Goal: Contribute content: Contribute content

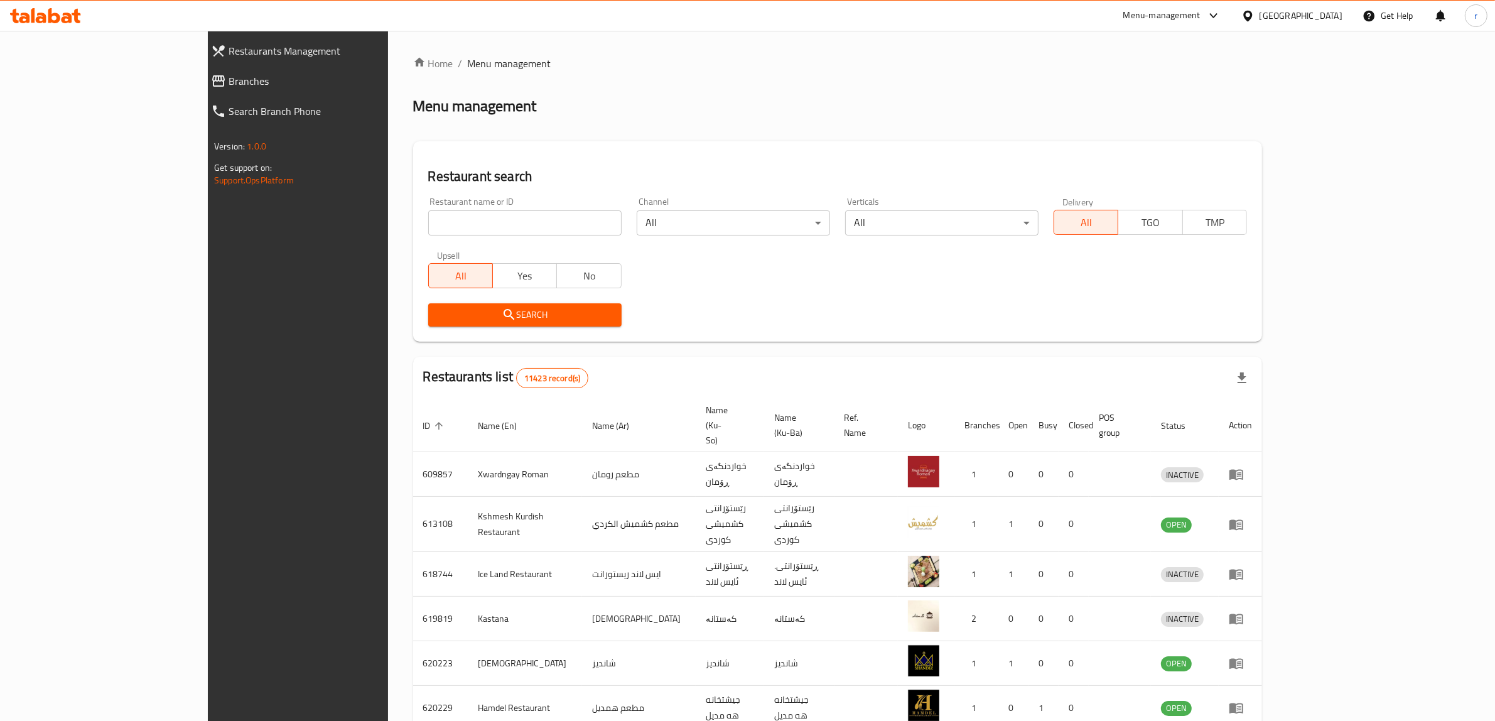
click at [428, 224] on input "search" at bounding box center [524, 222] width 193 height 25
paste input "684217"
type input "684217"
click button "Search" at bounding box center [524, 314] width 193 height 23
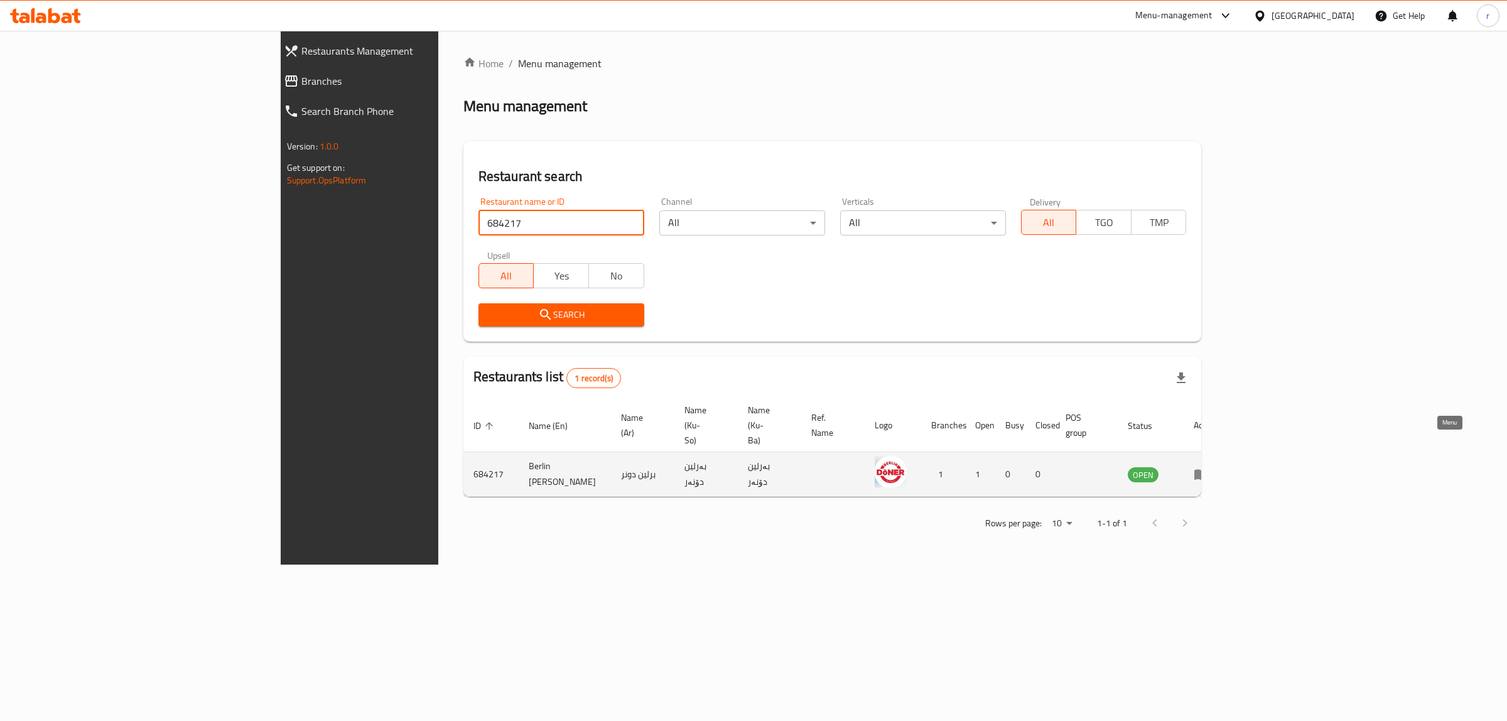
click at [1217, 466] on link "enhanced table" at bounding box center [1204, 473] width 23 height 15
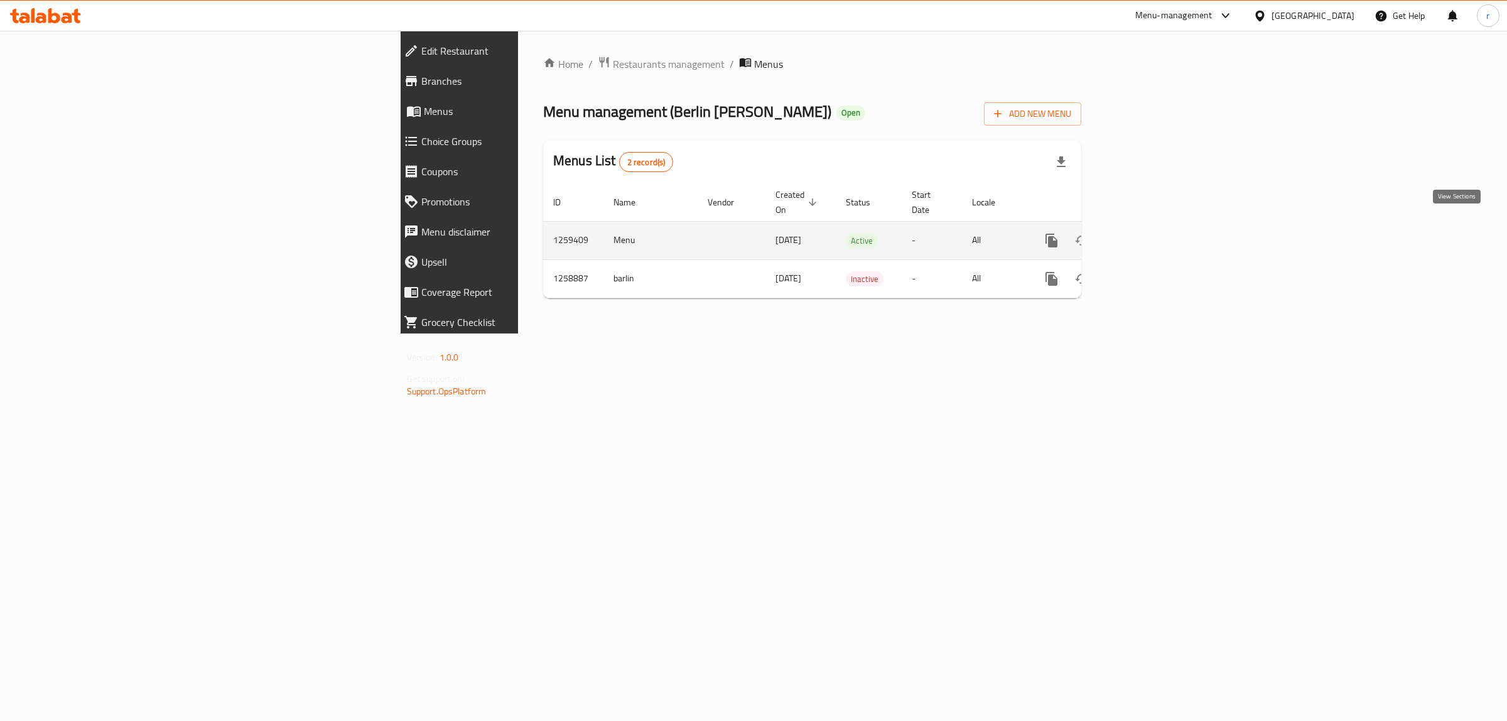
click at [1149, 233] on icon "enhanced table" at bounding box center [1141, 240] width 15 height 15
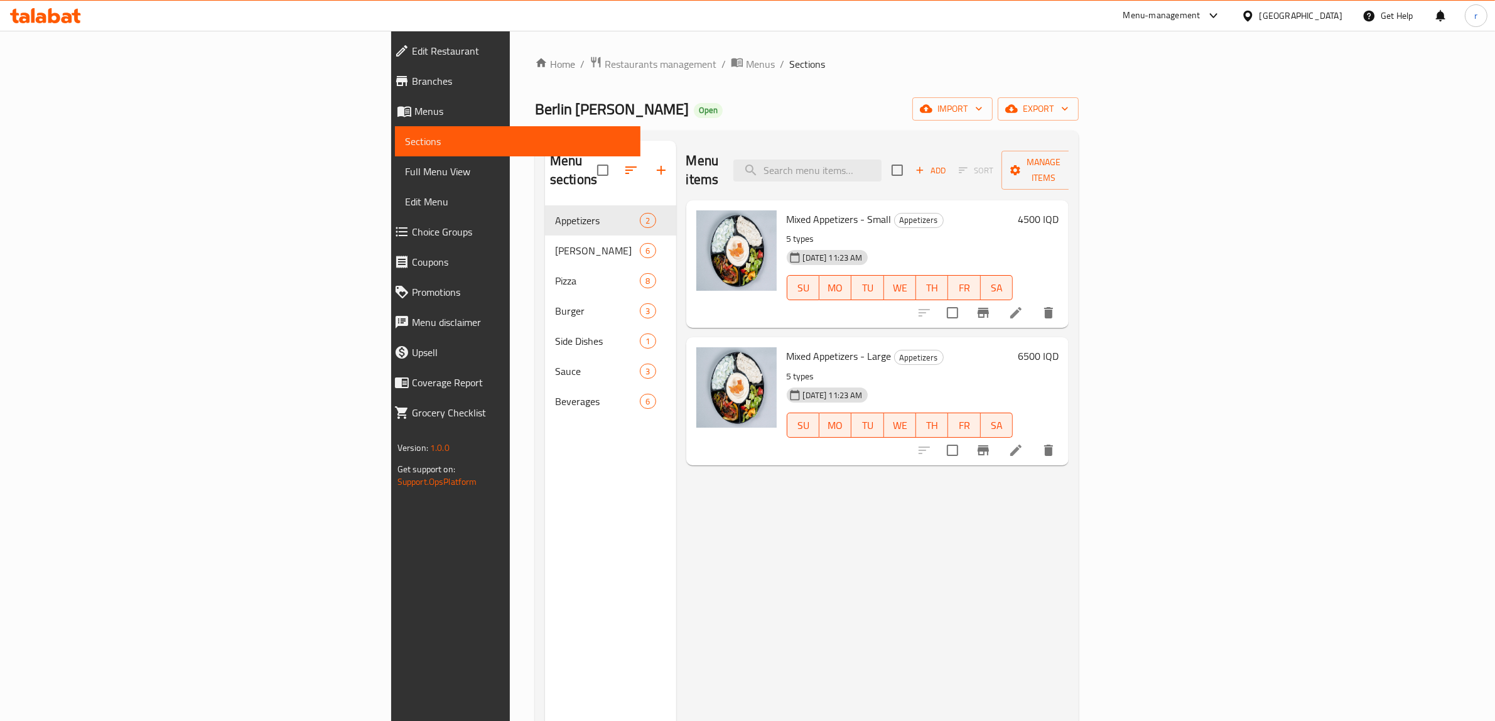
click at [412, 83] on span "Branches" at bounding box center [521, 80] width 219 height 15
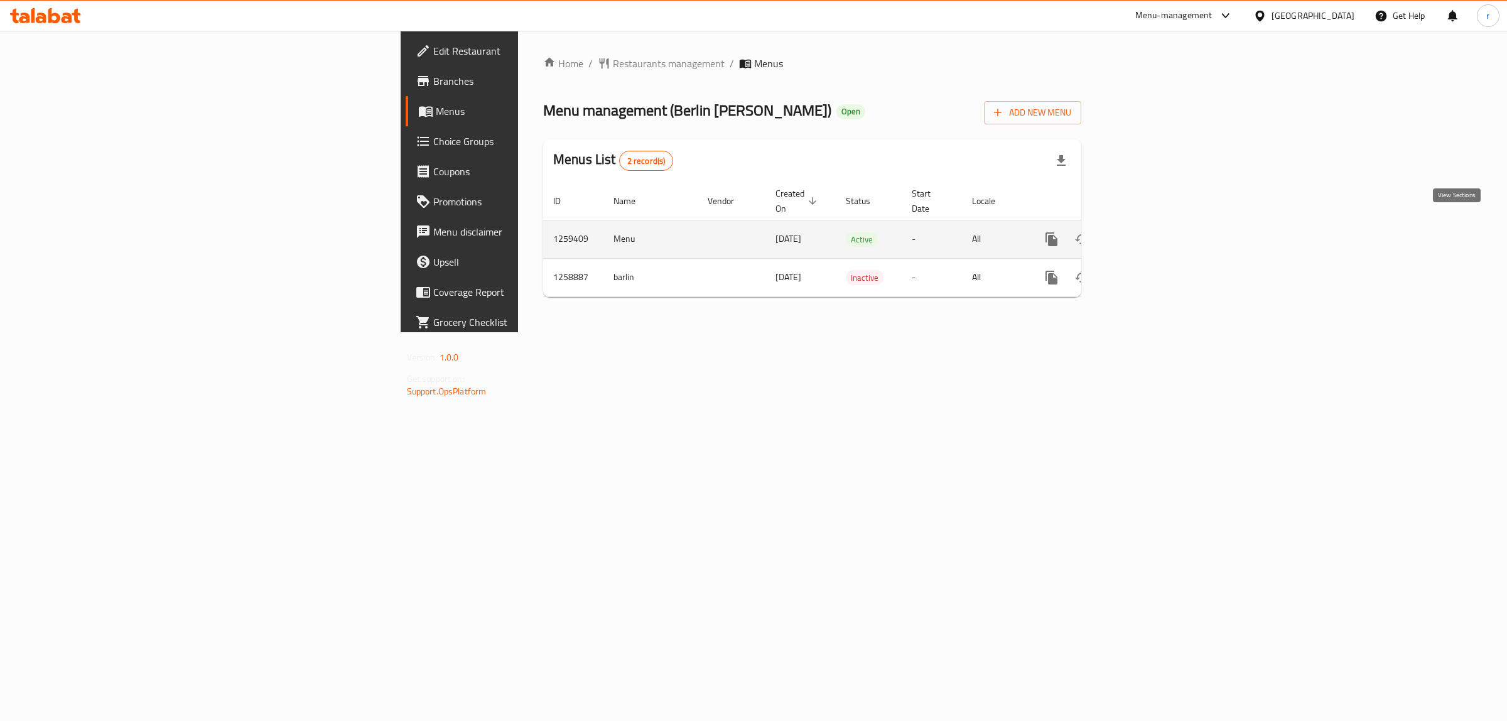
click at [1157, 227] on link "enhanced table" at bounding box center [1142, 239] width 30 height 30
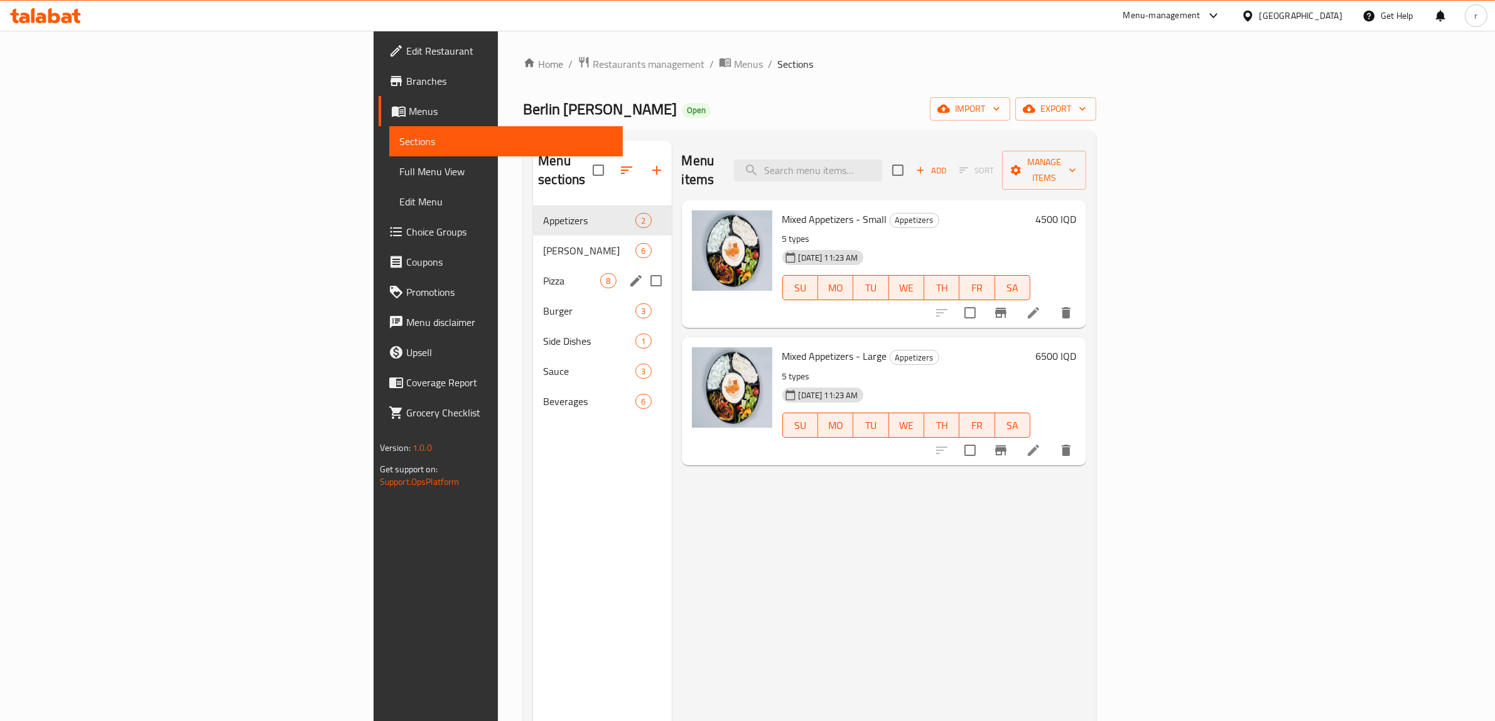
click at [533, 266] on div "Pizza 8" at bounding box center [602, 281] width 138 height 30
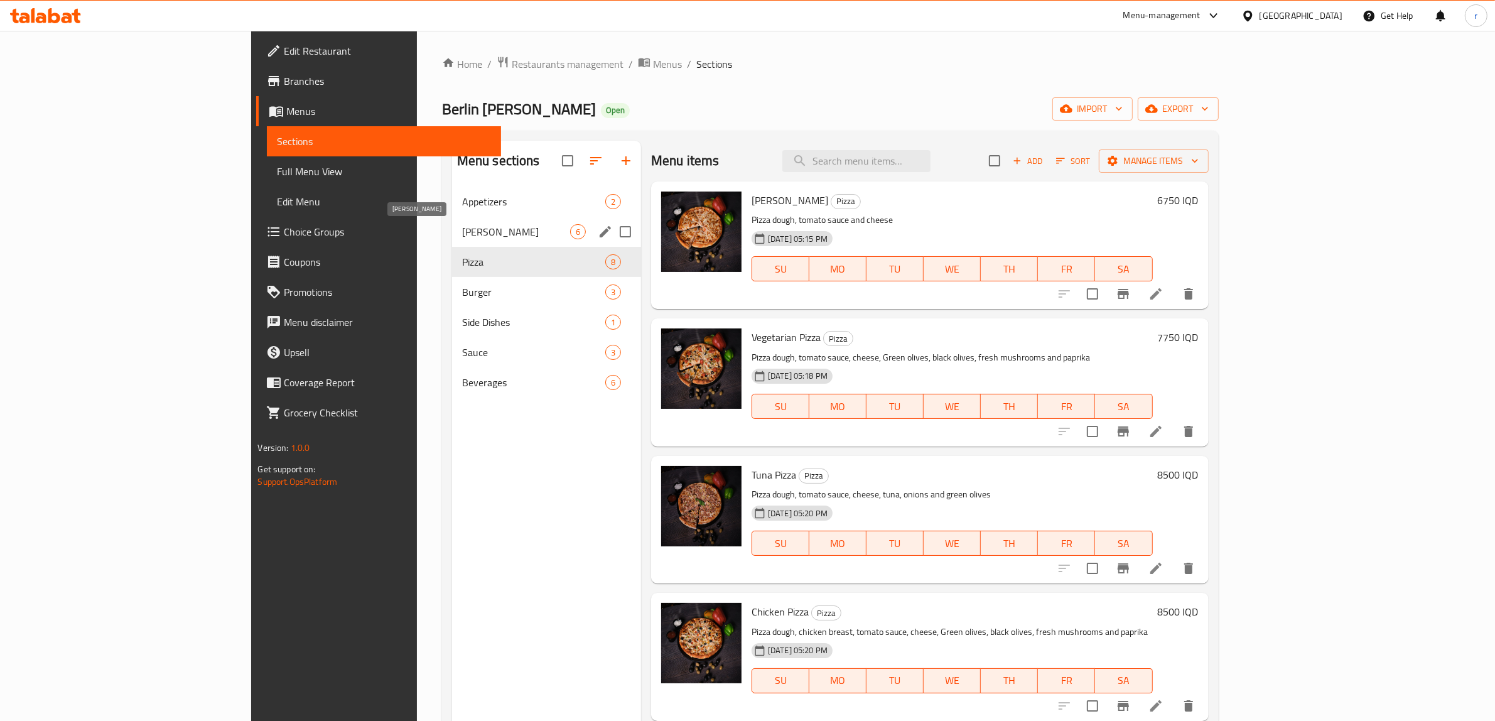
click at [462, 230] on span "[PERSON_NAME]" at bounding box center [516, 231] width 108 height 15
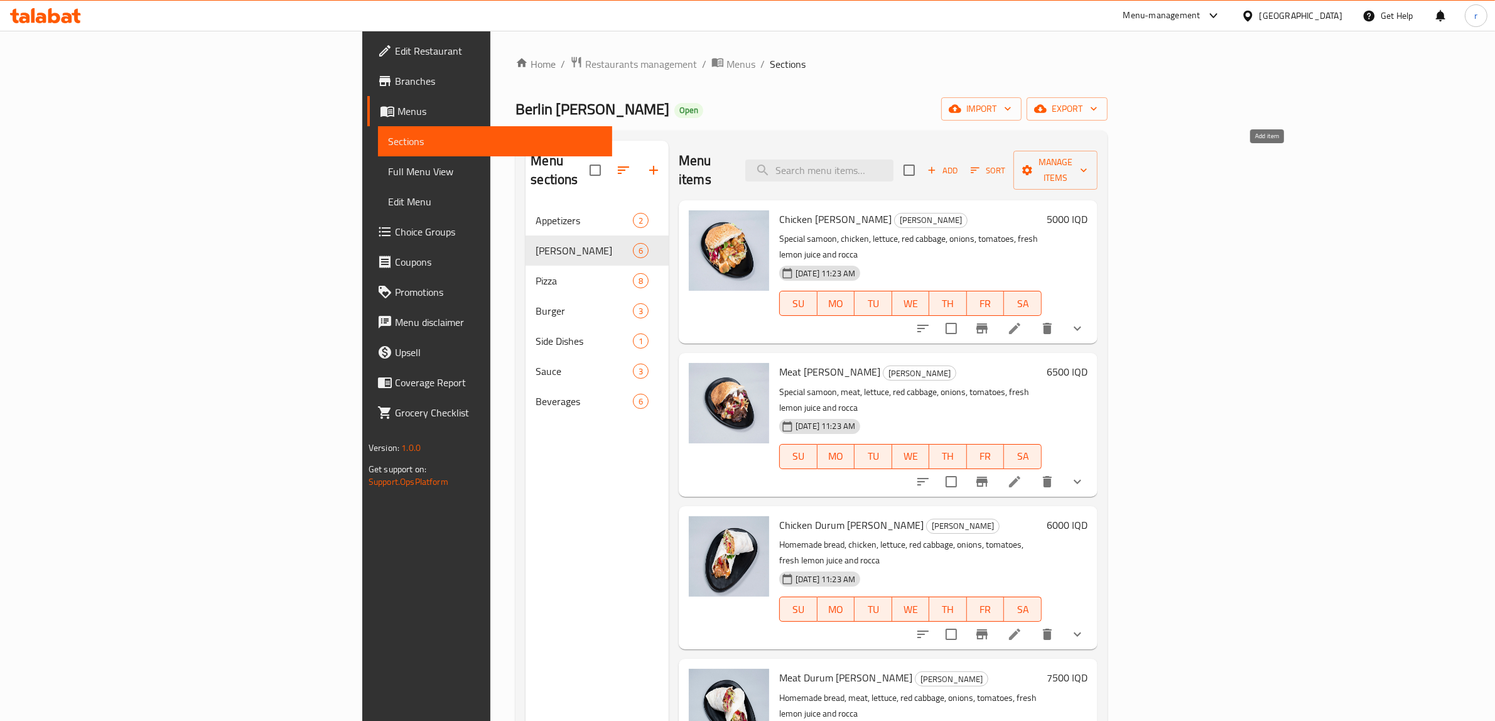
click at [959, 163] on span "Add" at bounding box center [942, 170] width 34 height 14
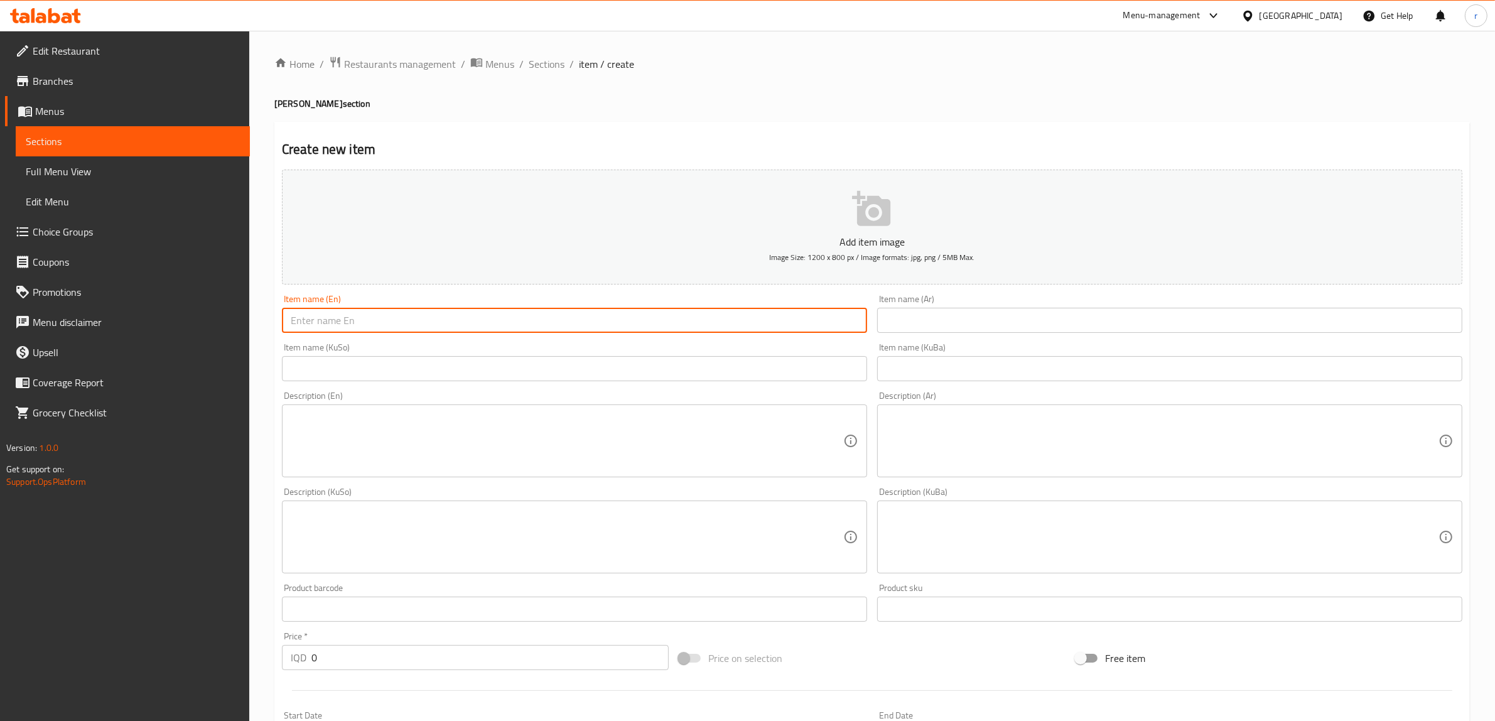
click at [544, 309] on input "text" at bounding box center [574, 320] width 585 height 25
paste input "Ground Beef [PERSON_NAME]"
type input "Ground Beef [PERSON_NAME]"
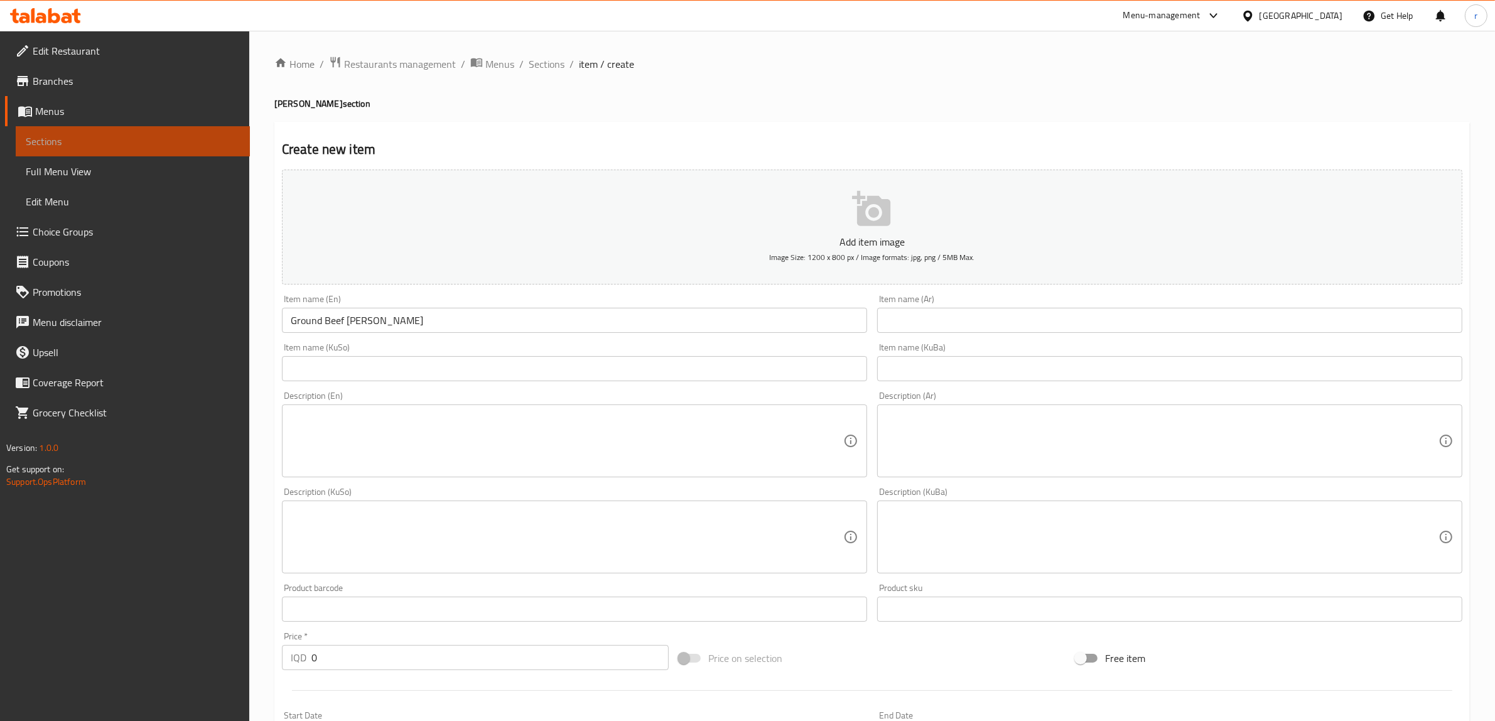
click at [153, 131] on link "Sections" at bounding box center [133, 141] width 234 height 30
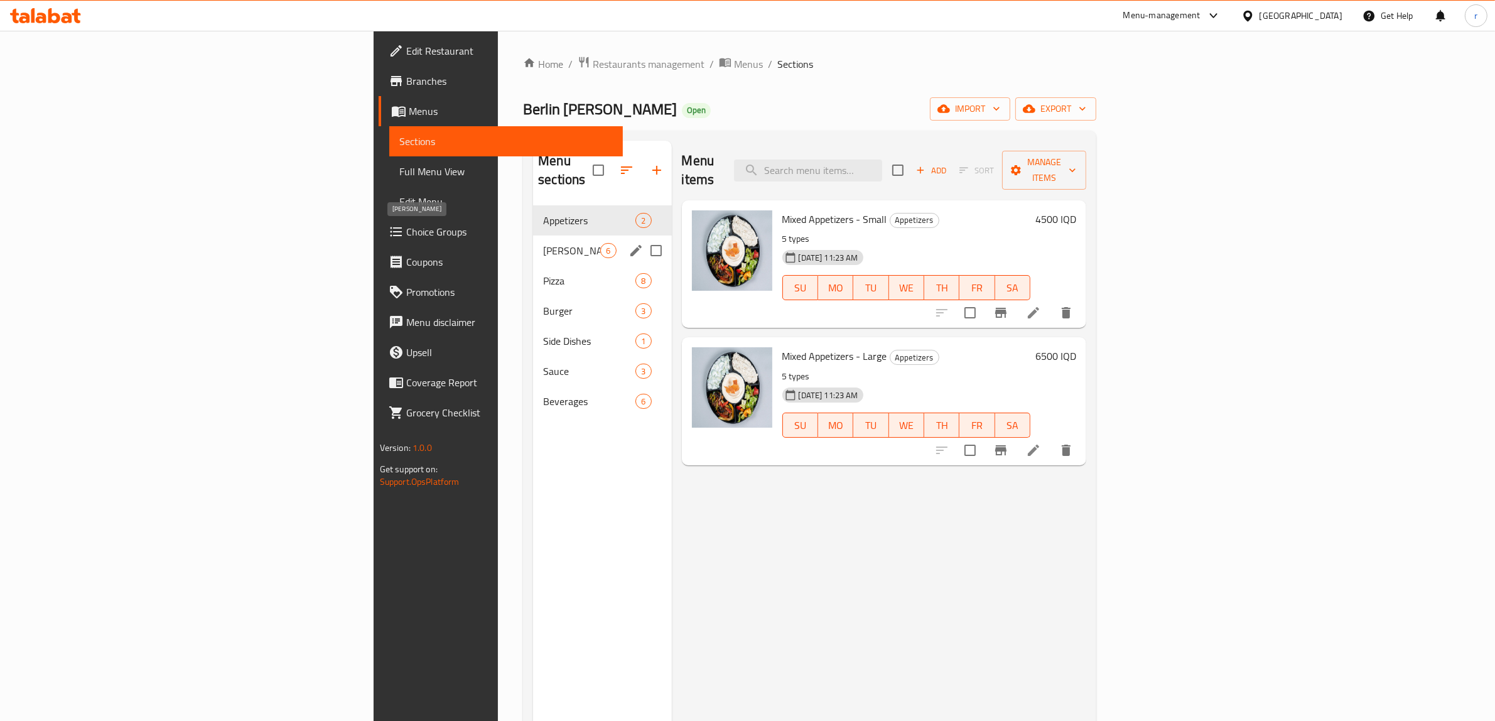
click at [543, 243] on span "[PERSON_NAME]" at bounding box center [571, 250] width 57 height 15
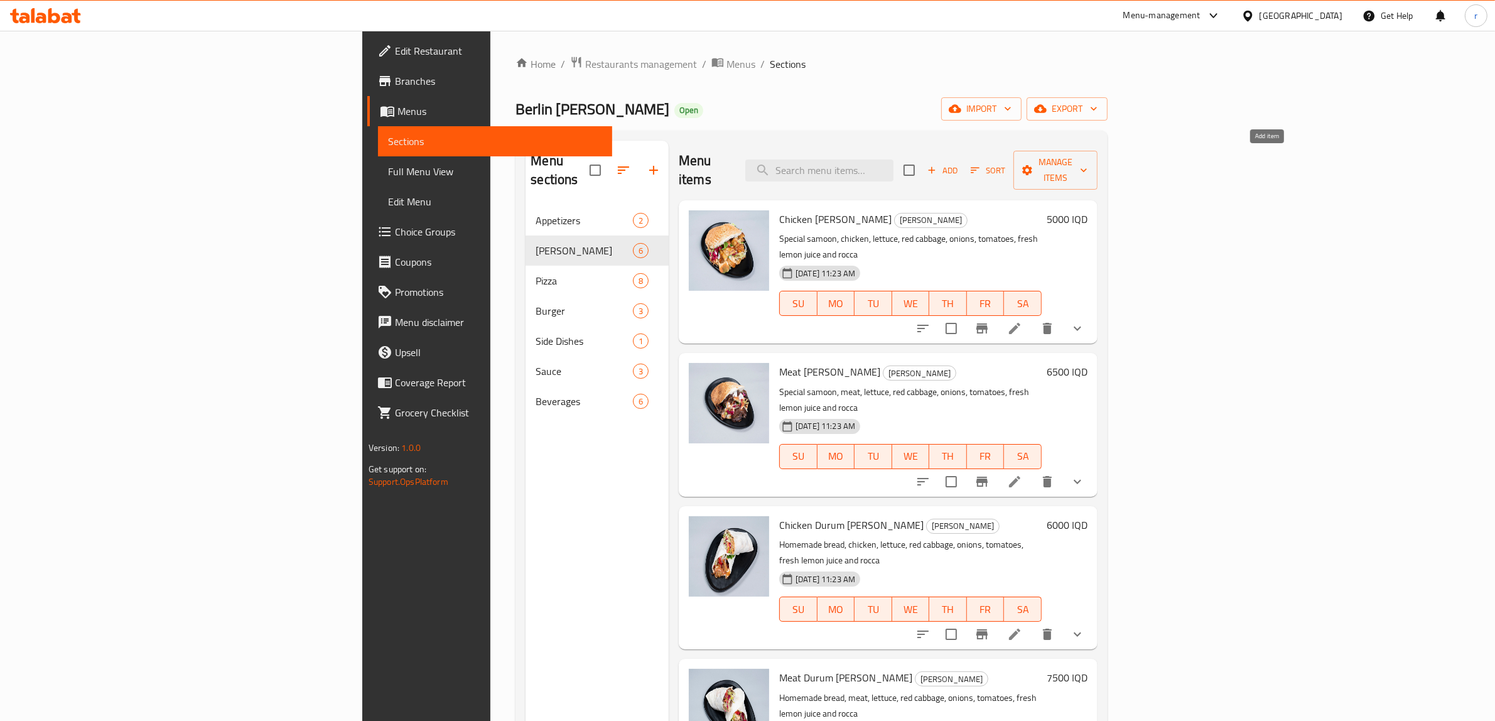
click at [959, 163] on span "Add" at bounding box center [942, 170] width 34 height 14
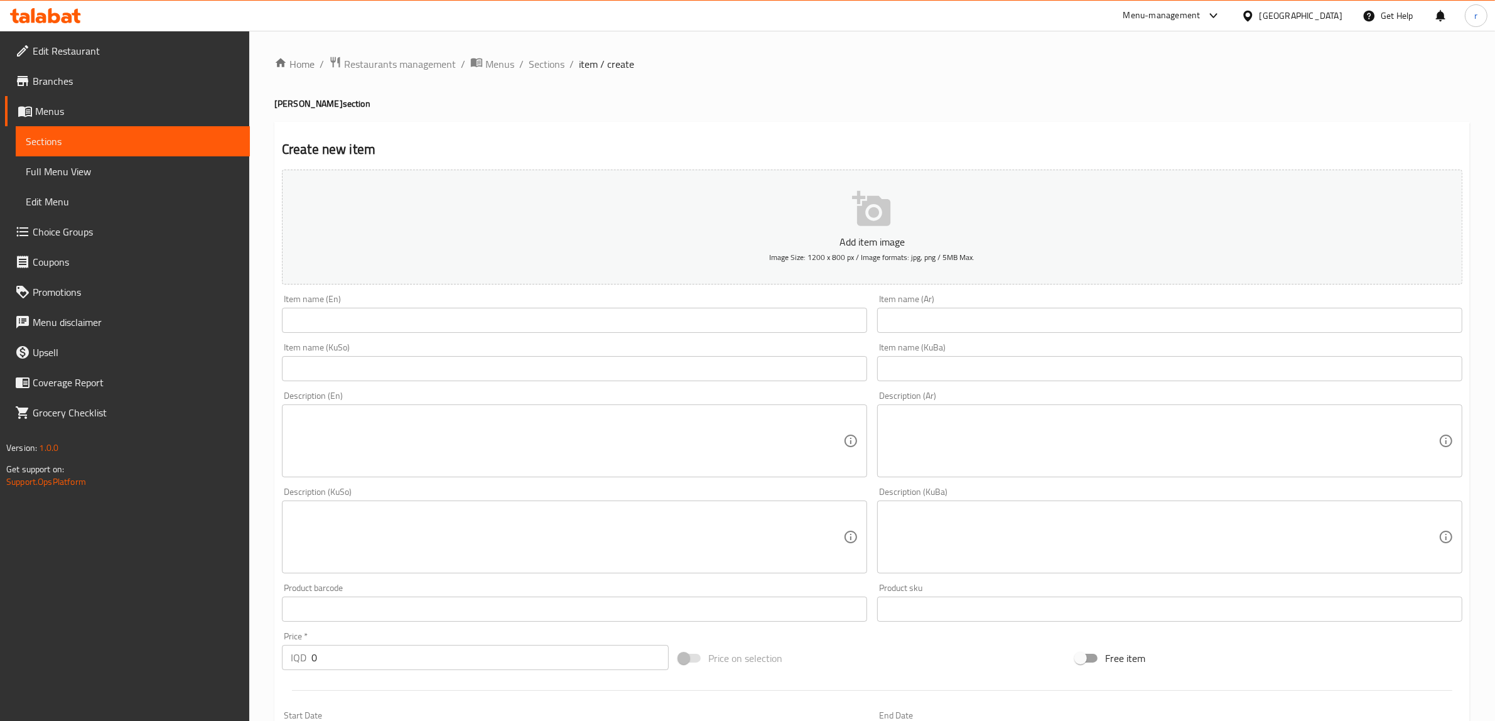
click at [428, 317] on input "text" at bounding box center [574, 320] width 585 height 25
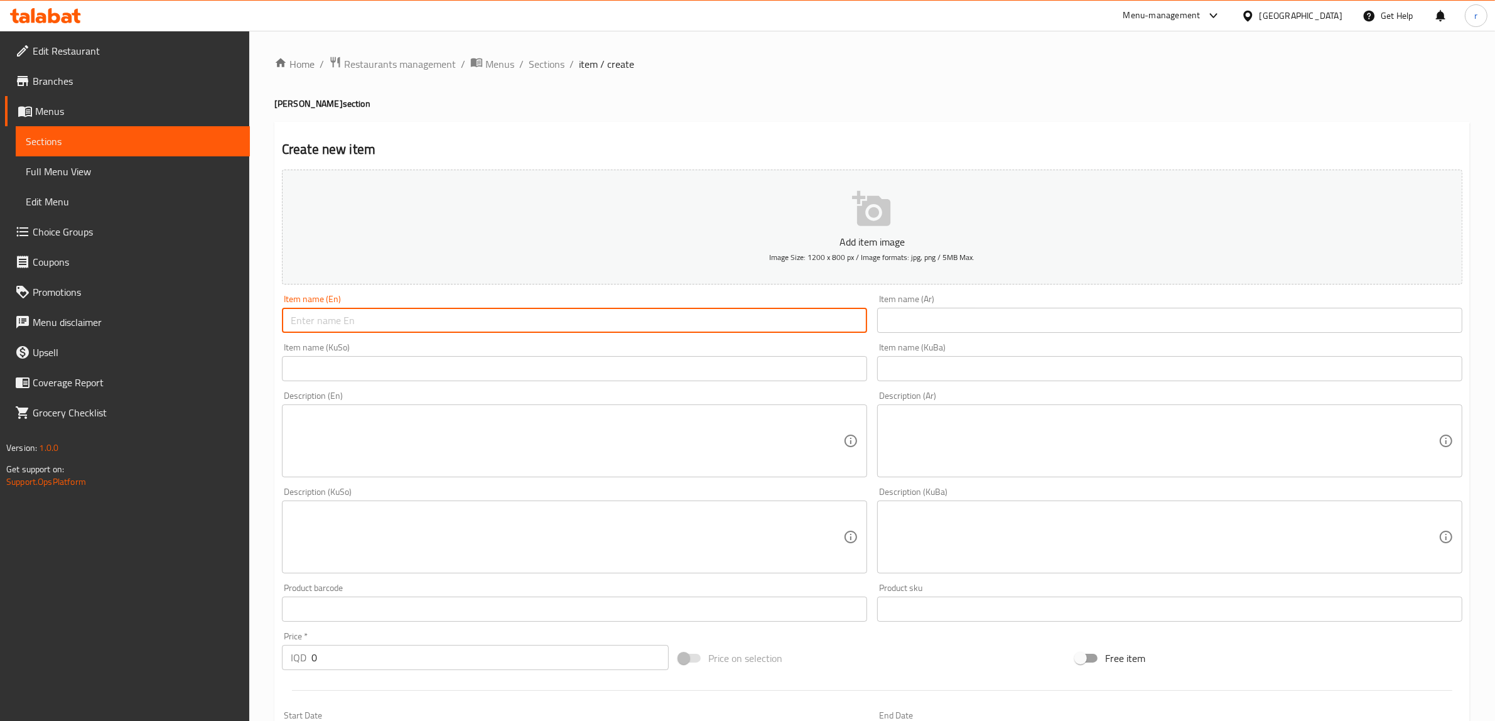
paste input "Ground Beef [PERSON_NAME]"
type input "Ground Beef [PERSON_NAME]"
click at [470, 452] on textarea at bounding box center [567, 441] width 552 height 60
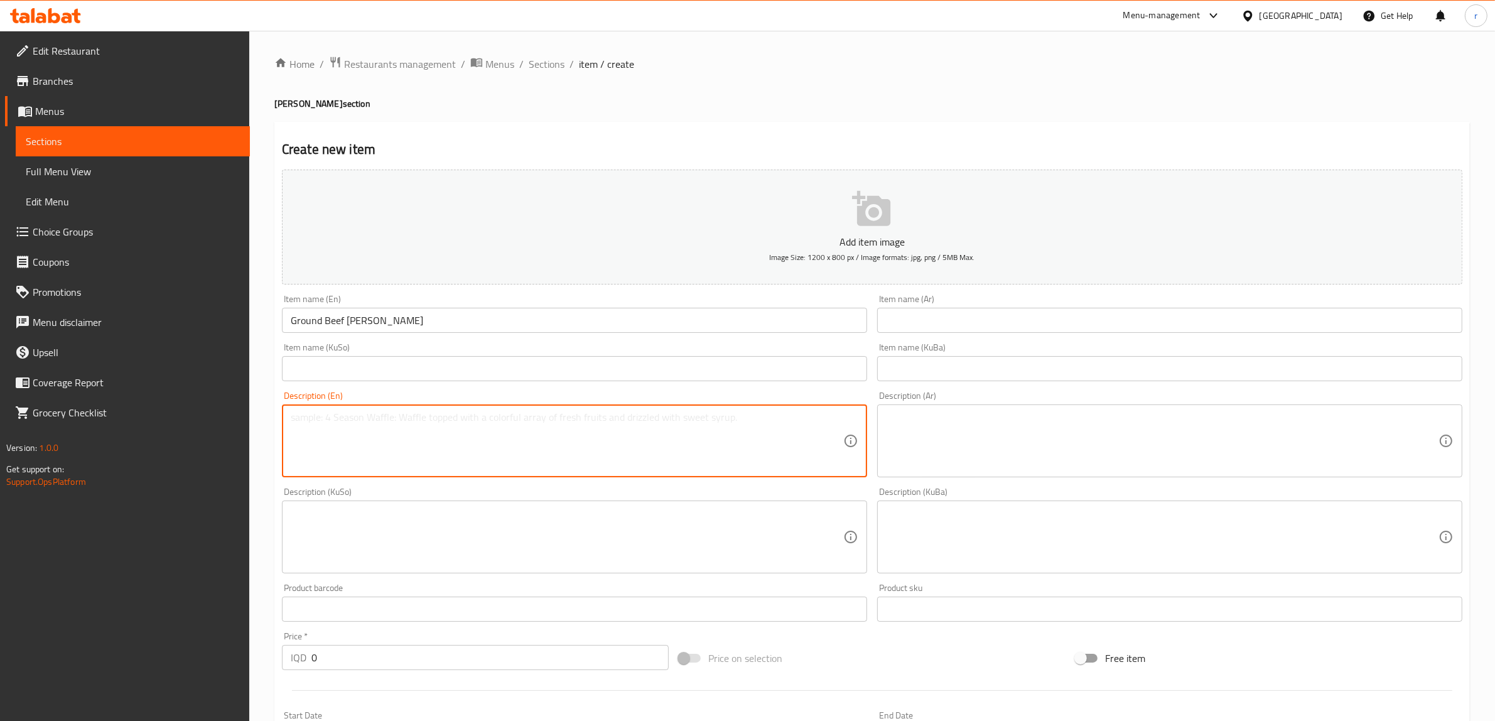
paste textarea "Special samoon, ground beef [PERSON_NAME], lettuce, red cabbage, onions, tomato…"
type textarea "Special samoon, ground beef [PERSON_NAME], lettuce, red cabbage, onions, tomato…"
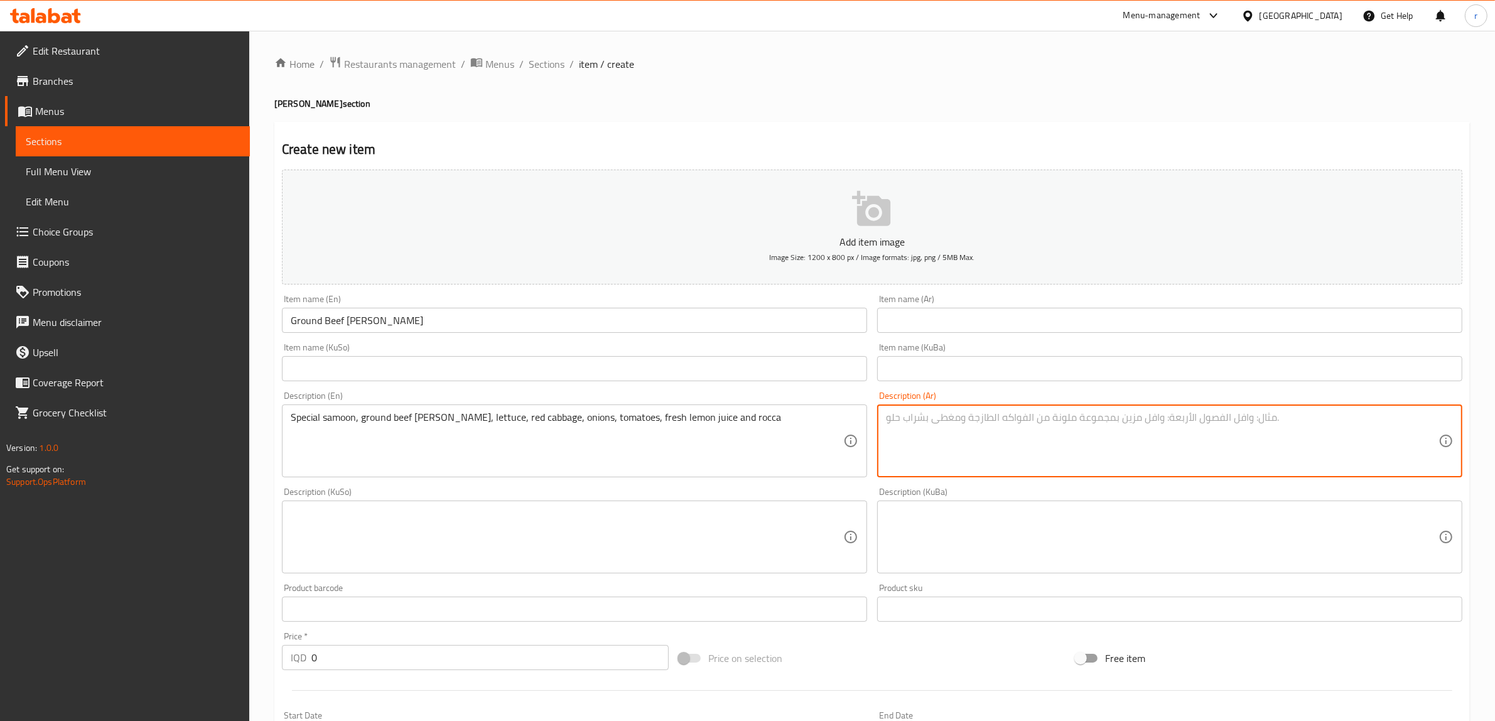
click at [909, 449] on textarea at bounding box center [1162, 441] width 552 height 60
paste textarea "صمون خاص، دونر لحم بقري مفروم، خس، ملفوف أحمر، بصل، طماطم، عصير ليمون طازج وجرج…"
type textarea "صمون خاص، دونر لحم بقري مفروم، خس، ملفوف أحمر، بصل، طماطم، عصير ليمون طازج وجرج…"
click at [967, 315] on input "text" at bounding box center [1169, 320] width 585 height 25
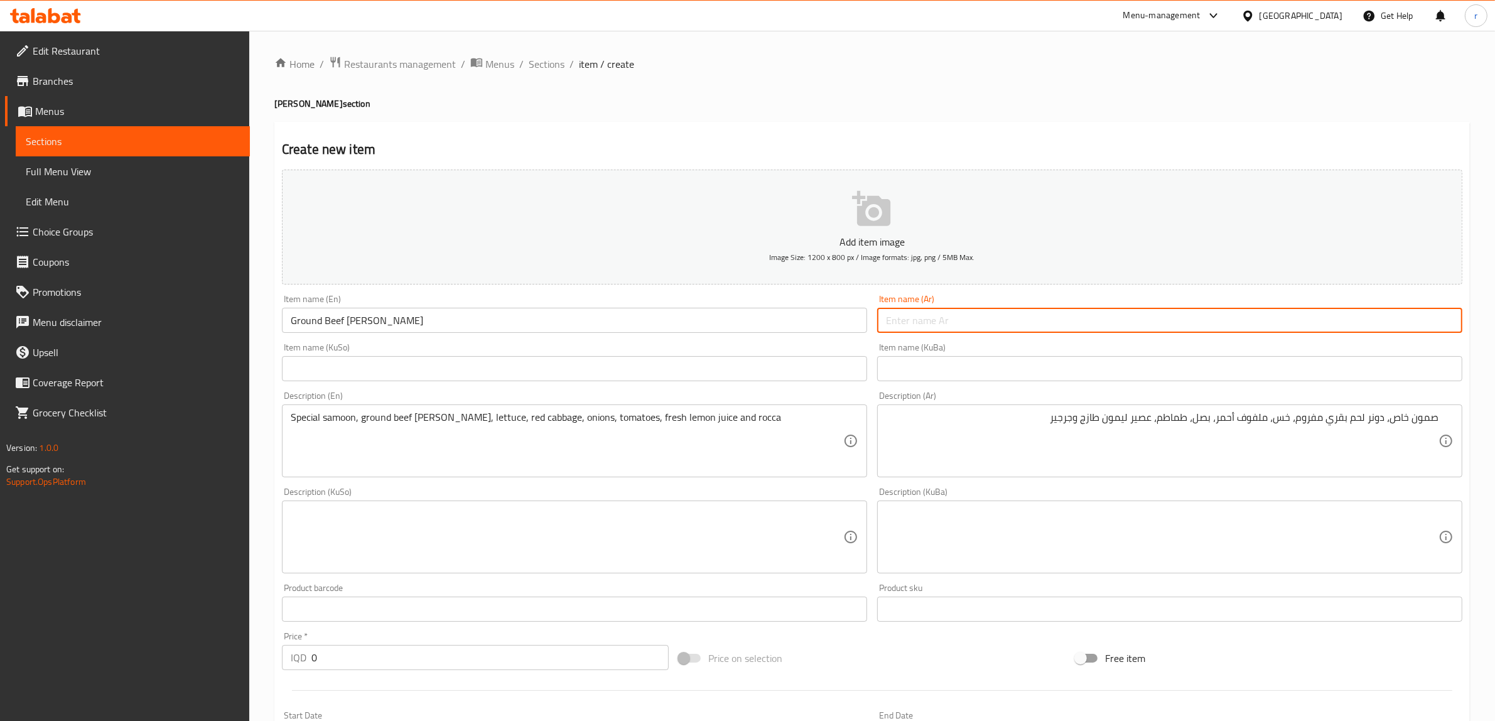
paste input "دونر لحم بقري مفروم"
type input "دونر لحم بقري مفروم"
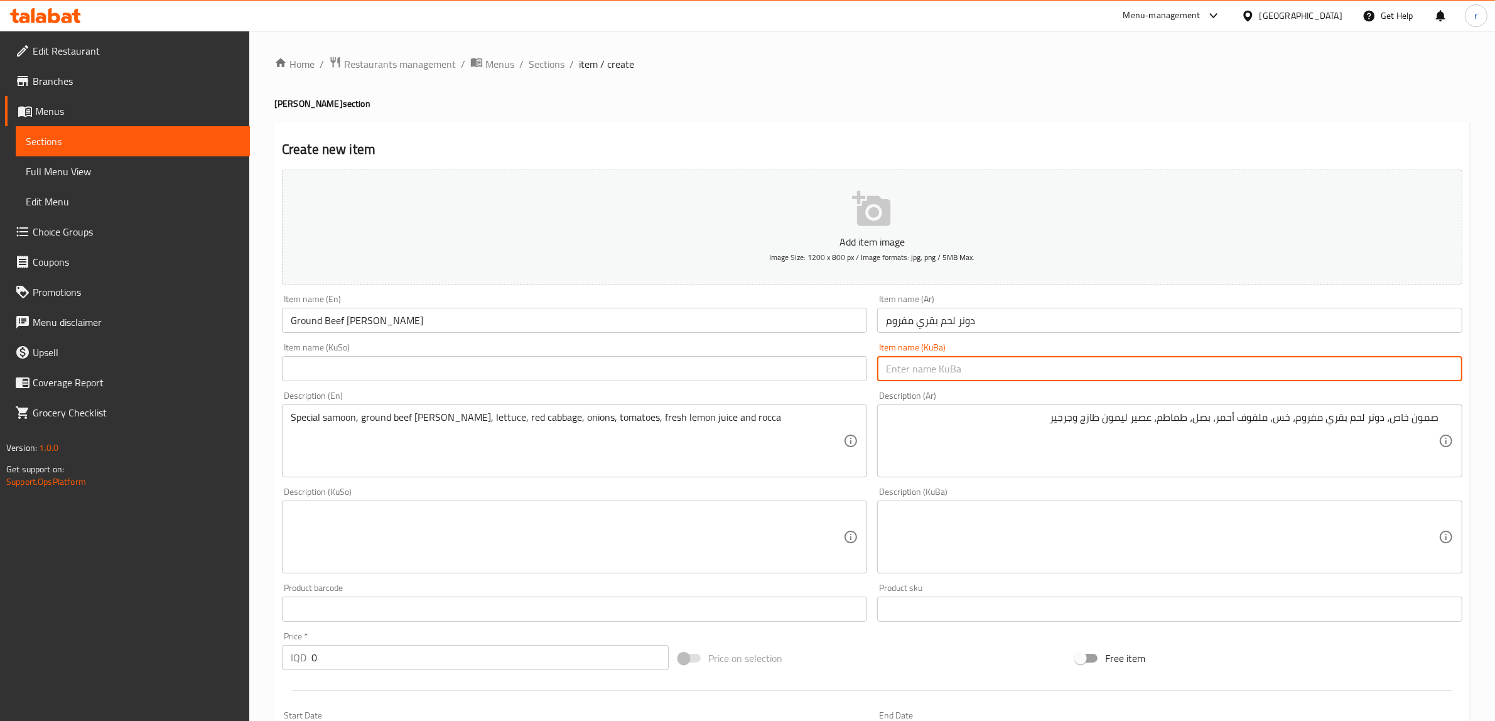
click at [901, 369] on input "text" at bounding box center [1169, 368] width 585 height 25
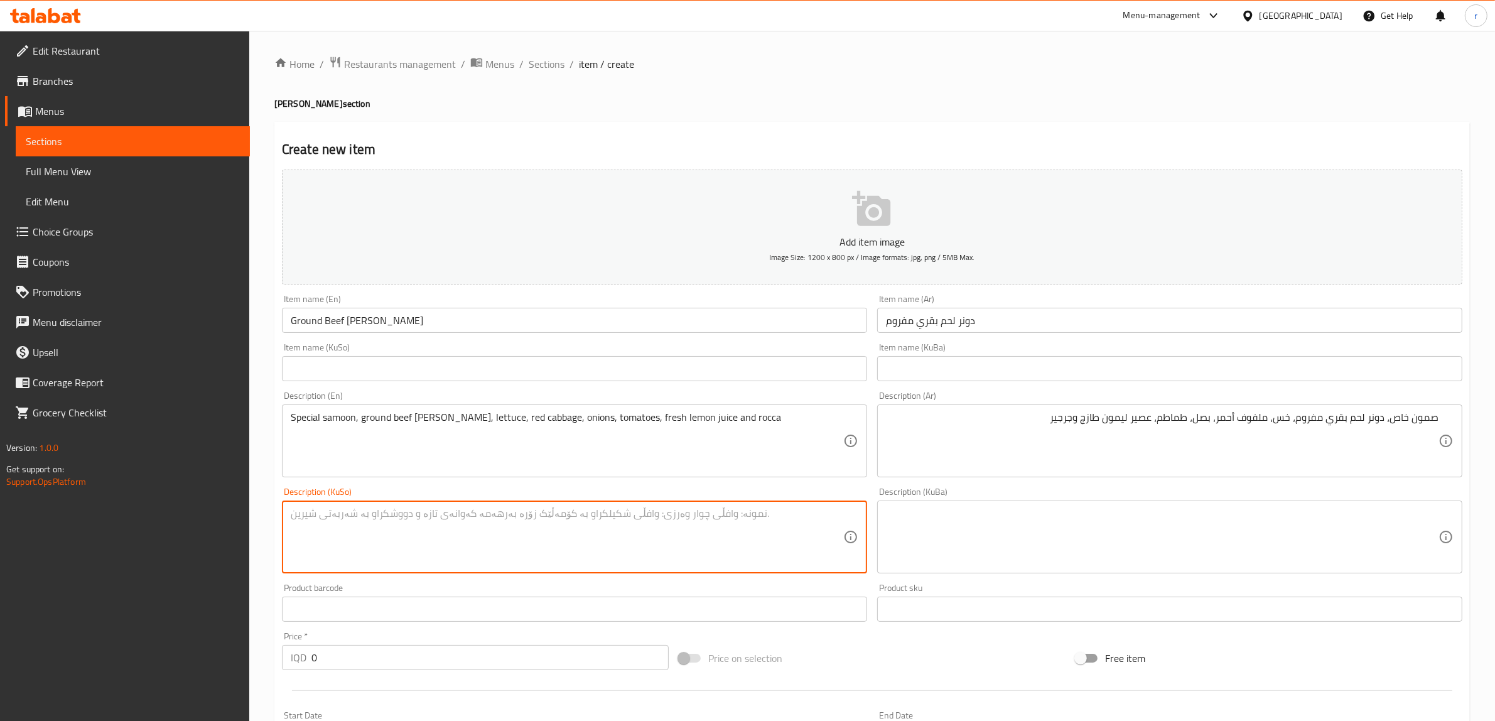
click at [397, 517] on textarea at bounding box center [567, 537] width 552 height 60
paste textarea "سەموونی تایبەت، دۆنەری گۆشتی مانگا هاڕاو، کاهوو، لەهانەی سوور، پیاز، تەماتە، ئا…"
type textarea "سەموونی تایبەت، دۆنەری گۆشتی مانگا هاڕاو، کاهوو، لەهانەی سوور، پیاز، تەماتە، ئا…"
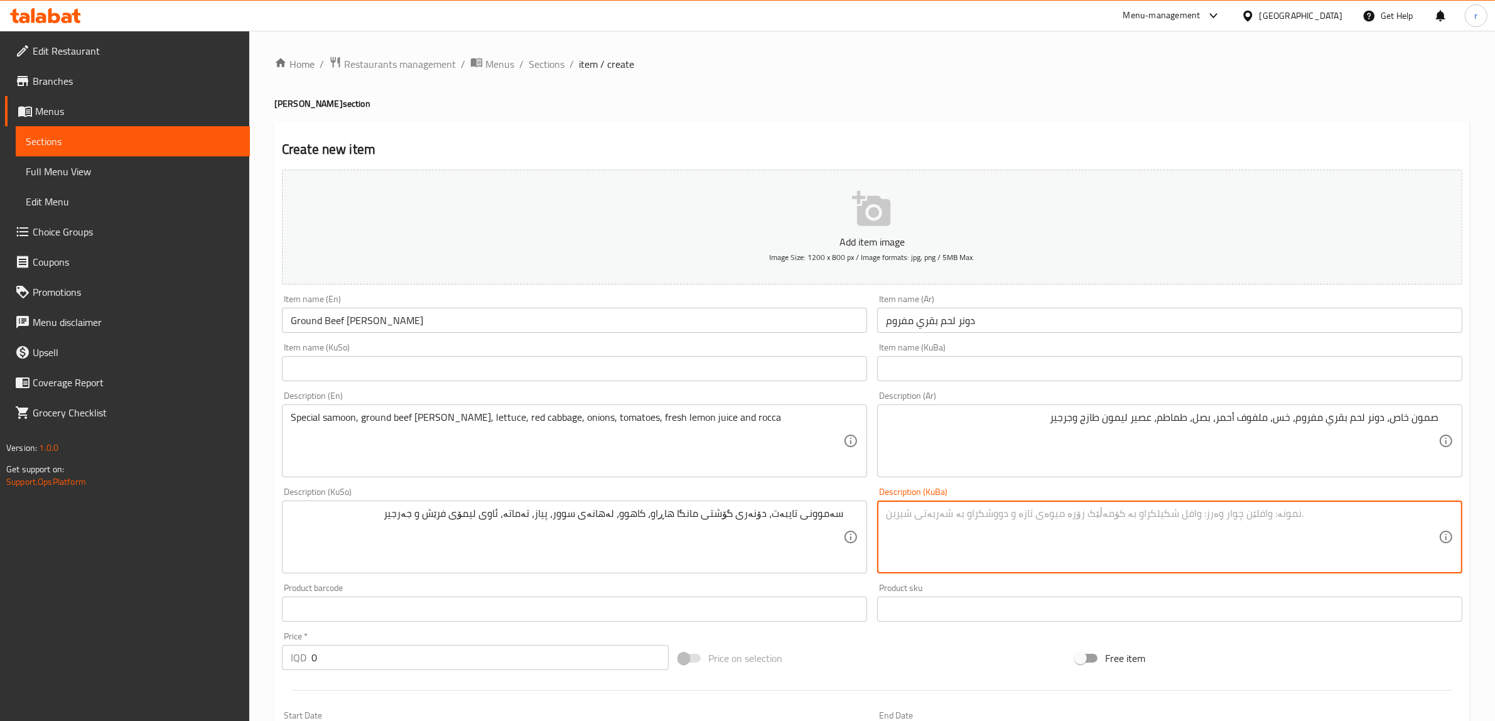
click at [1011, 532] on textarea at bounding box center [1162, 537] width 552 height 60
paste textarea "سەموونی تایبەت، دۆنەری گۆشتی مانگا هاڕاو، کاهوو، لەهانەی سوور، پیاز، تەماتە، ئا…"
click at [1011, 532] on textarea "سەموونی تایبەت، دۆنەری گۆشتی مانگا هاڕاو، کاهوو، لەهانەی سوور، پیاز، تەماتە، ئا…" at bounding box center [1162, 537] width 552 height 60
type textarea "سەموونی تایبەت، دۆنەری گۆشتی مانگا هاڕاو، کاهوو، لەهانەی سوور، پیاز، تەماتە، ئا…"
click at [927, 365] on input "text" at bounding box center [1169, 368] width 585 height 25
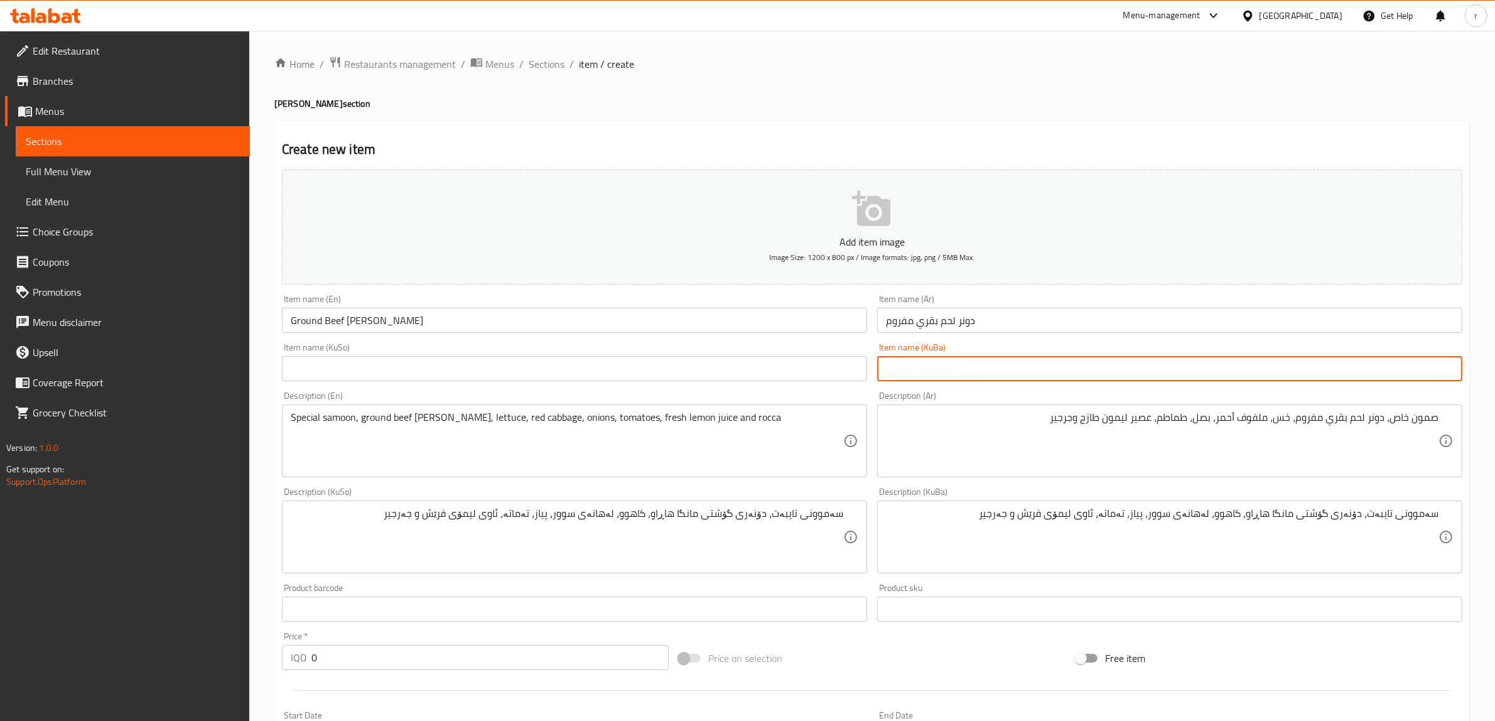
paste input "دۆنەری گۆشتی مانگای هاڕاو"
type input "دۆنەری گۆشتی مانگای هاڕاو"
click at [807, 377] on input "text" at bounding box center [574, 368] width 585 height 25
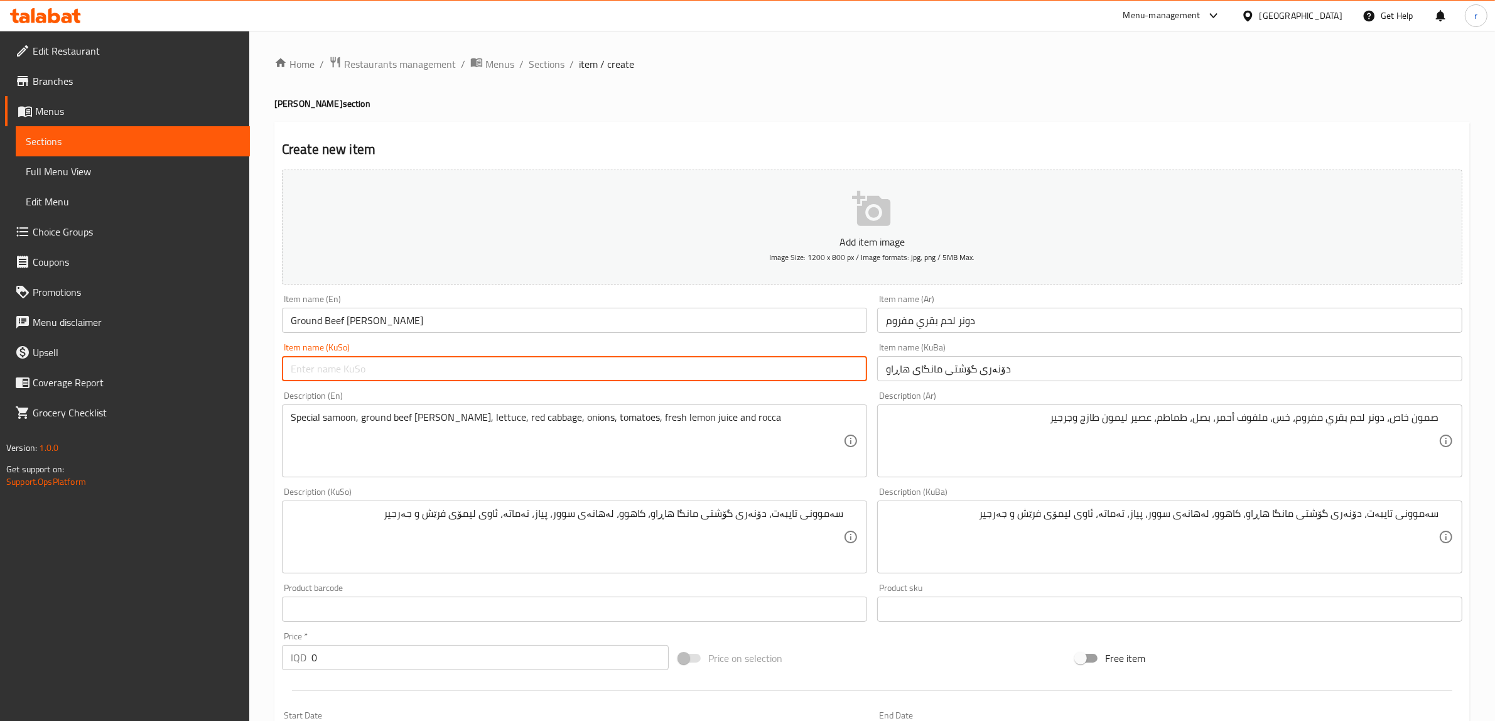
paste input "دۆنەری گۆشتی مانگای هاڕاو"
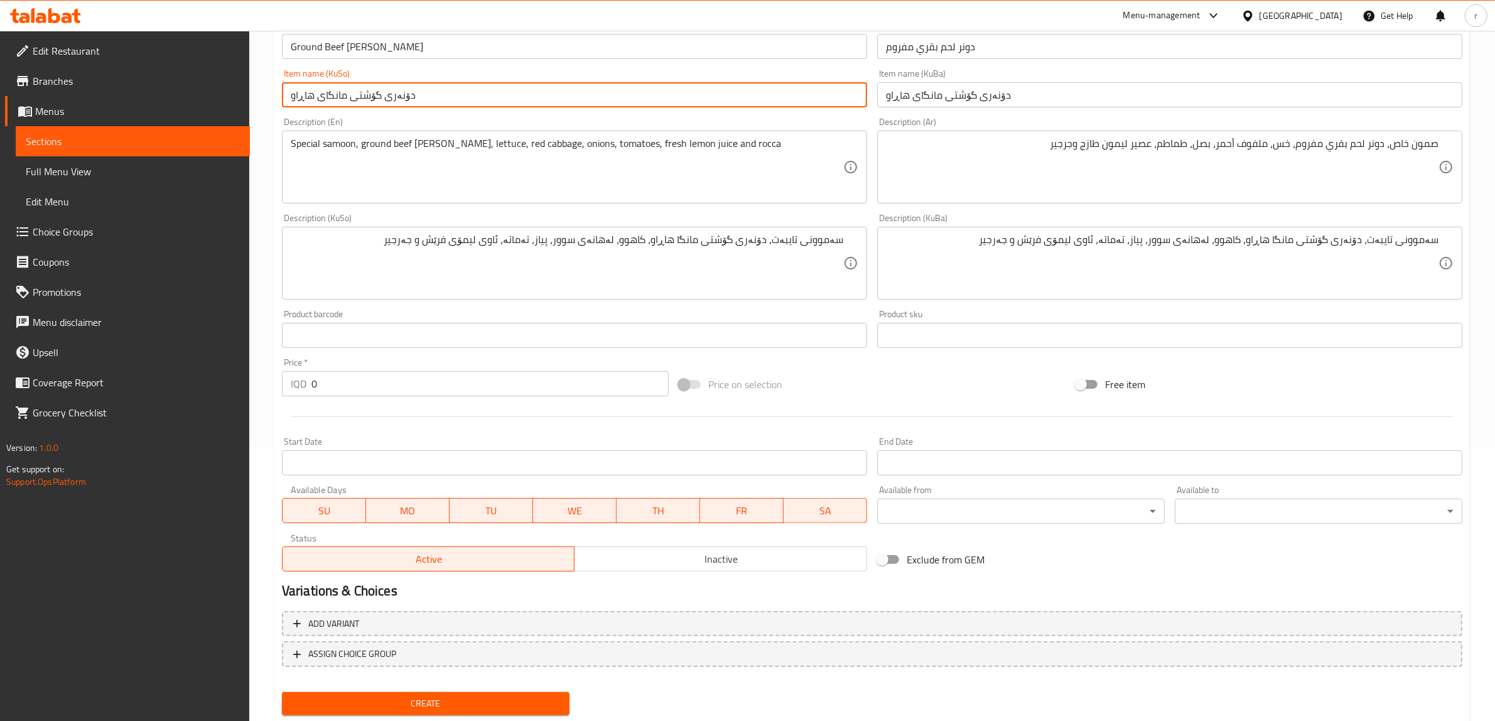
scroll to position [308, 0]
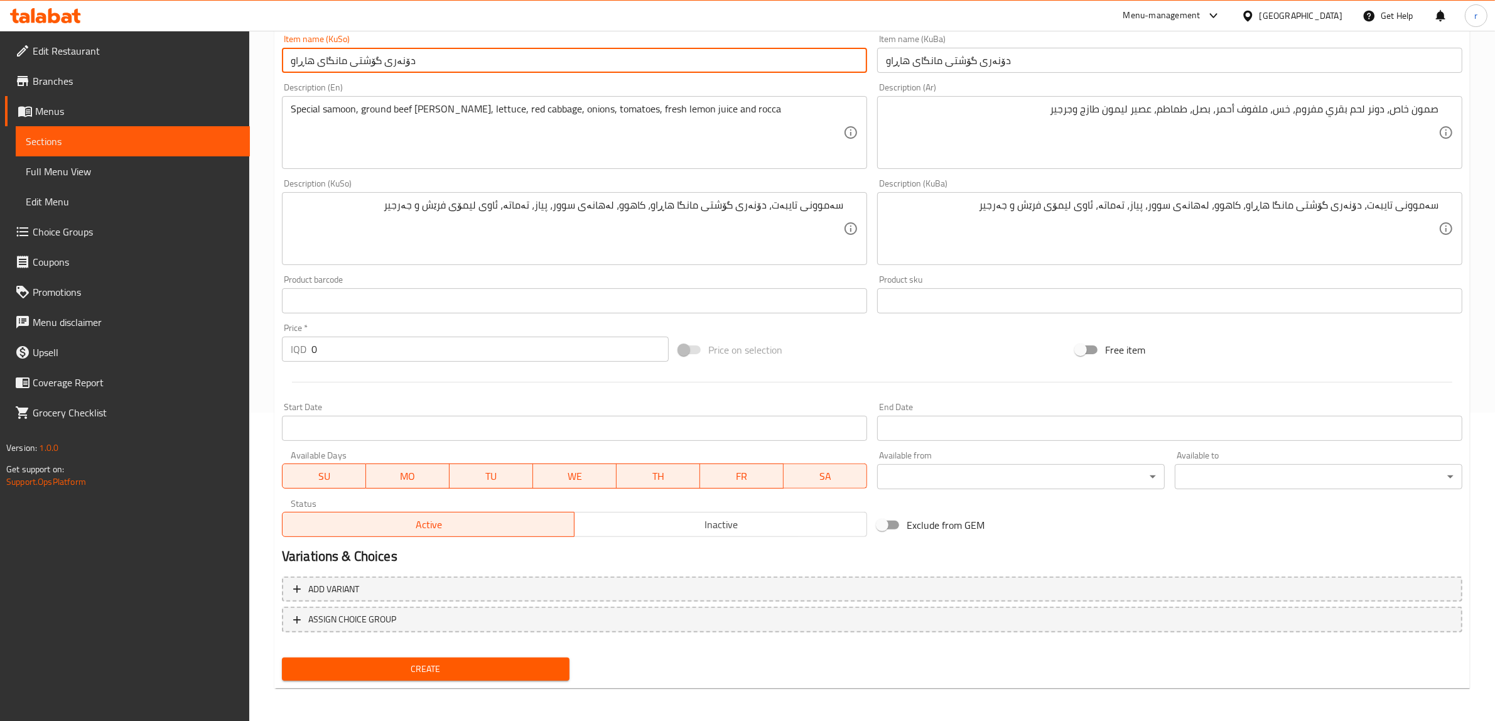
type input "دۆنەری گۆشتی مانگای هاڕاو"
click at [450, 349] on input "0" at bounding box center [489, 348] width 357 height 25
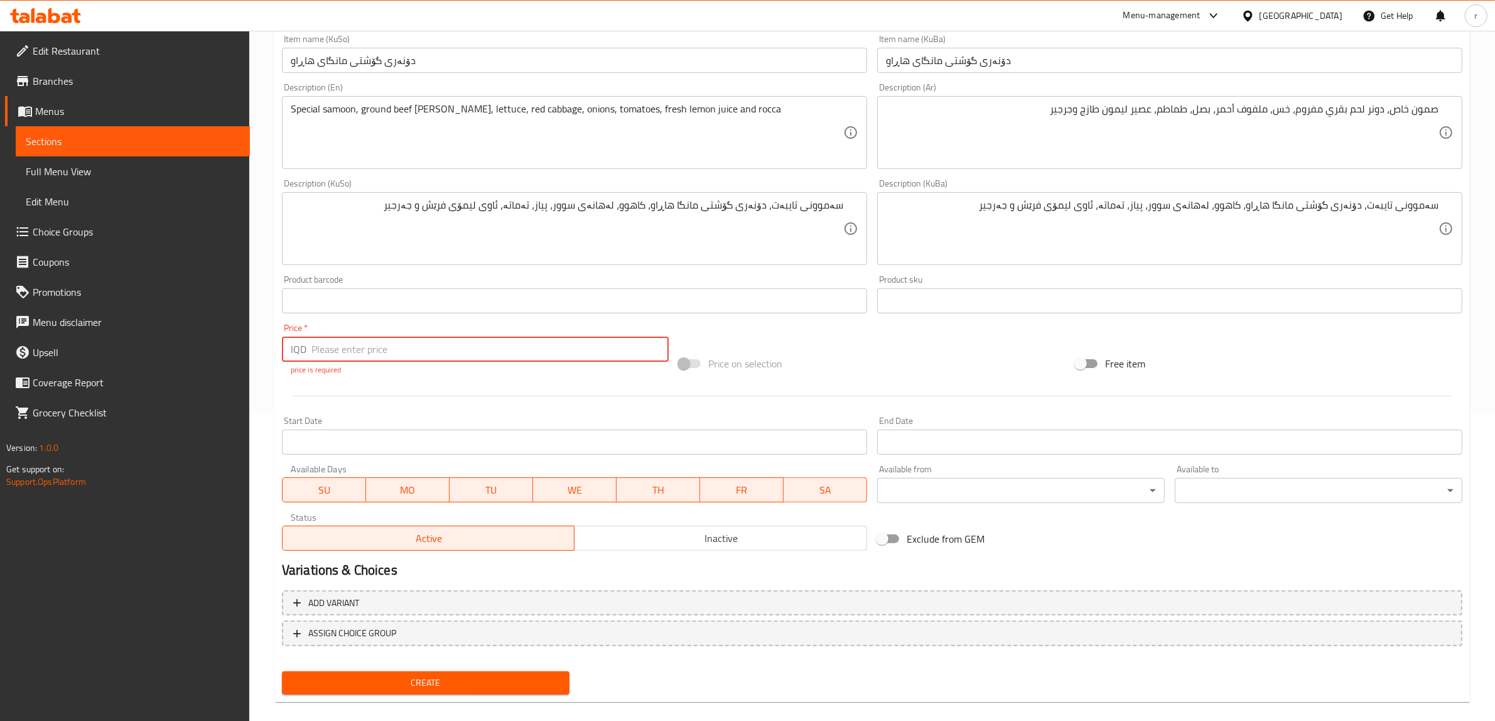
paste input "6500"
type input "6500"
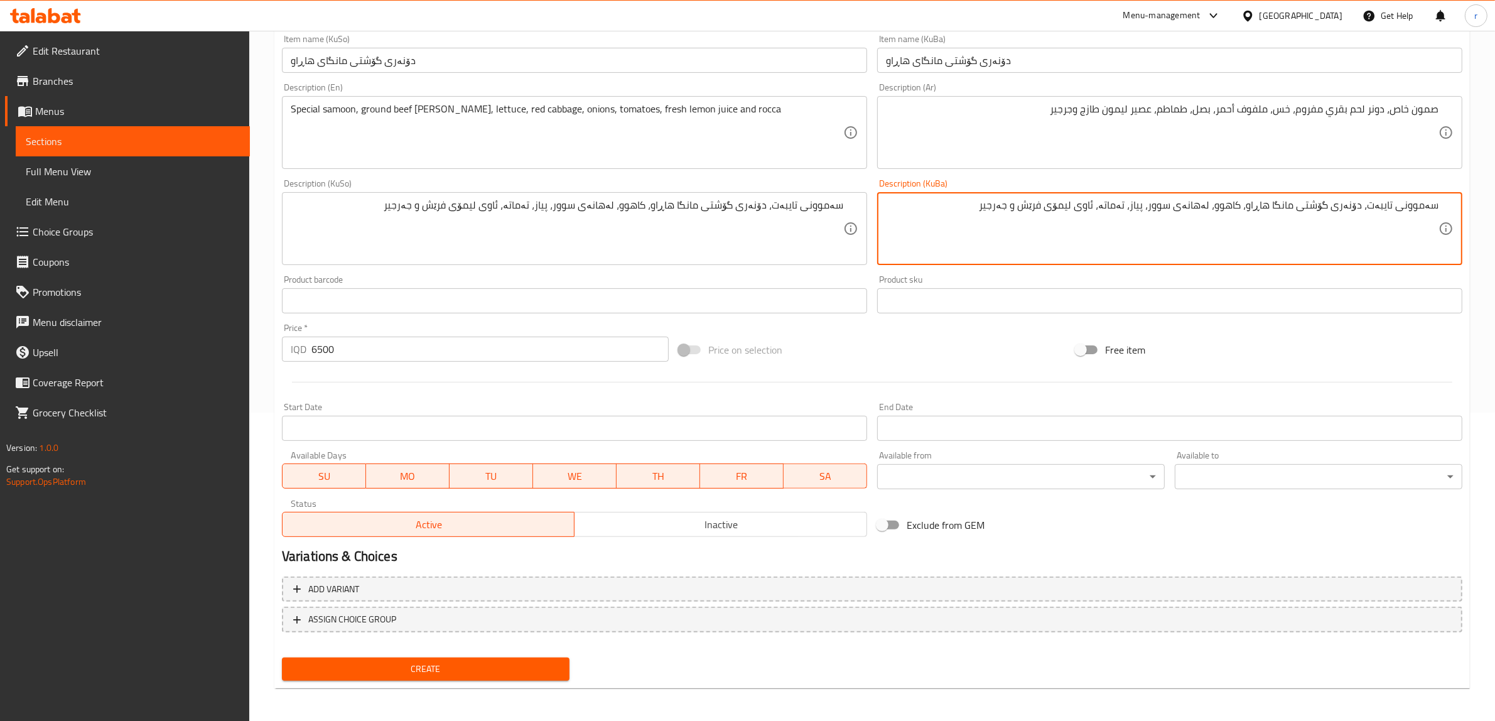
click at [1100, 203] on textarea "سەموونی تایبەت، دۆنەری گۆشتی مانگا هاڕاو، کاهوو، لەهانەی سوور، پیاز، تەماتە، ئا…" at bounding box center [1162, 229] width 552 height 60
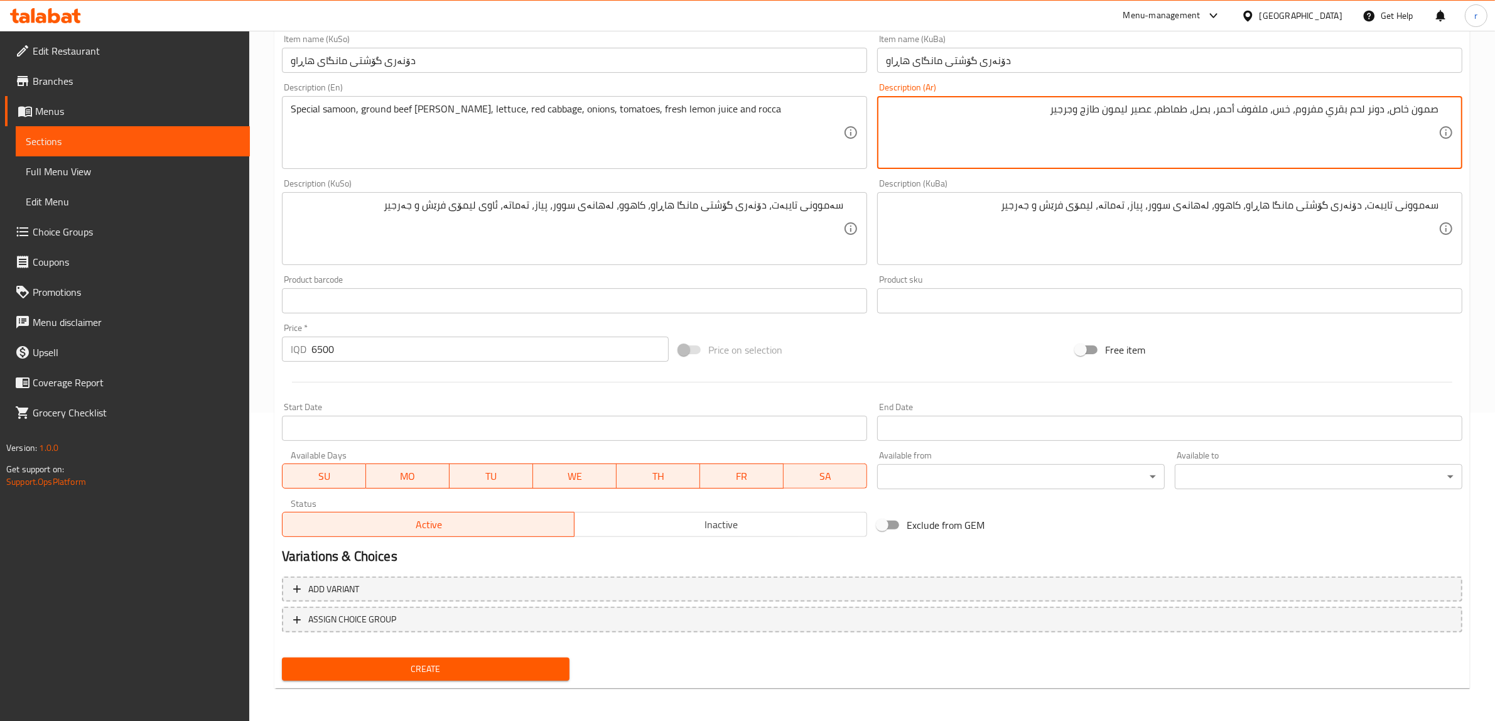
click at [1147, 111] on textarea "صمون خاص، دونر لحم بقري مفروم، خس، ملفوف أحمر، بصل، طماطم، عصير ليمون طازج وجرج…" at bounding box center [1162, 133] width 552 height 60
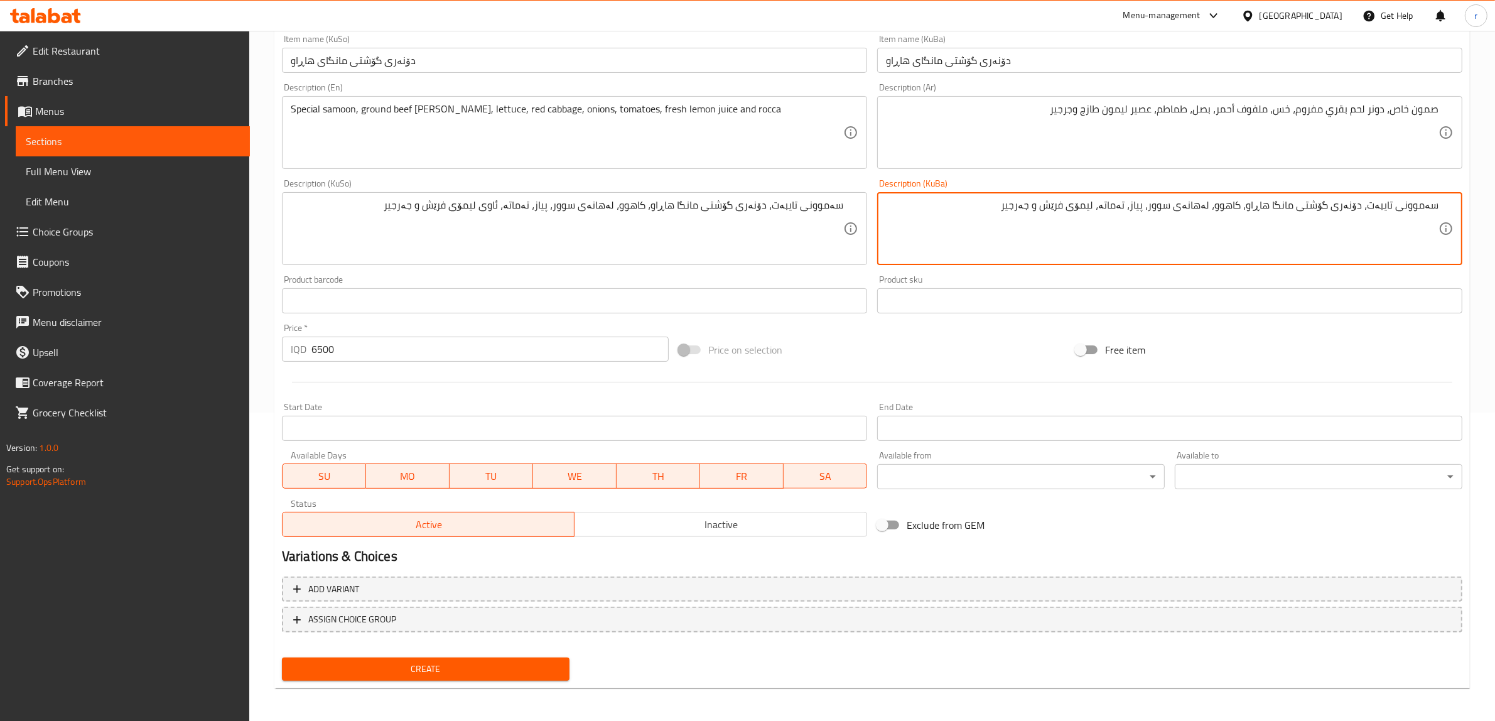
drag, startPoint x: 1087, startPoint y: 209, endPoint x: 1116, endPoint y: 209, distance: 29.5
click at [1116, 209] on textarea "سەموونی تایبەت، دۆنەری گۆشتی مانگا هاڕاو، کاهوو، لەهانەی سوور، پیاز، تەماتە، لی…" at bounding box center [1162, 229] width 552 height 60
paste textarea "شەربەتی ليمۆ"
click at [1041, 207] on textarea "سەموونی تایبەت، دۆنەری گۆشتی مانگا هاڕاو، کاهوو، لەهانەی سوور، پیاز، تەماتە،شەر…" at bounding box center [1162, 229] width 552 height 60
click at [1052, 208] on textarea "سەموونی تایبەت، دۆنەری گۆشتی مانگا هاڕاو، کاهوو، لەهانەی سوور، پیاز، تەماتە،شەر…" at bounding box center [1162, 229] width 552 height 60
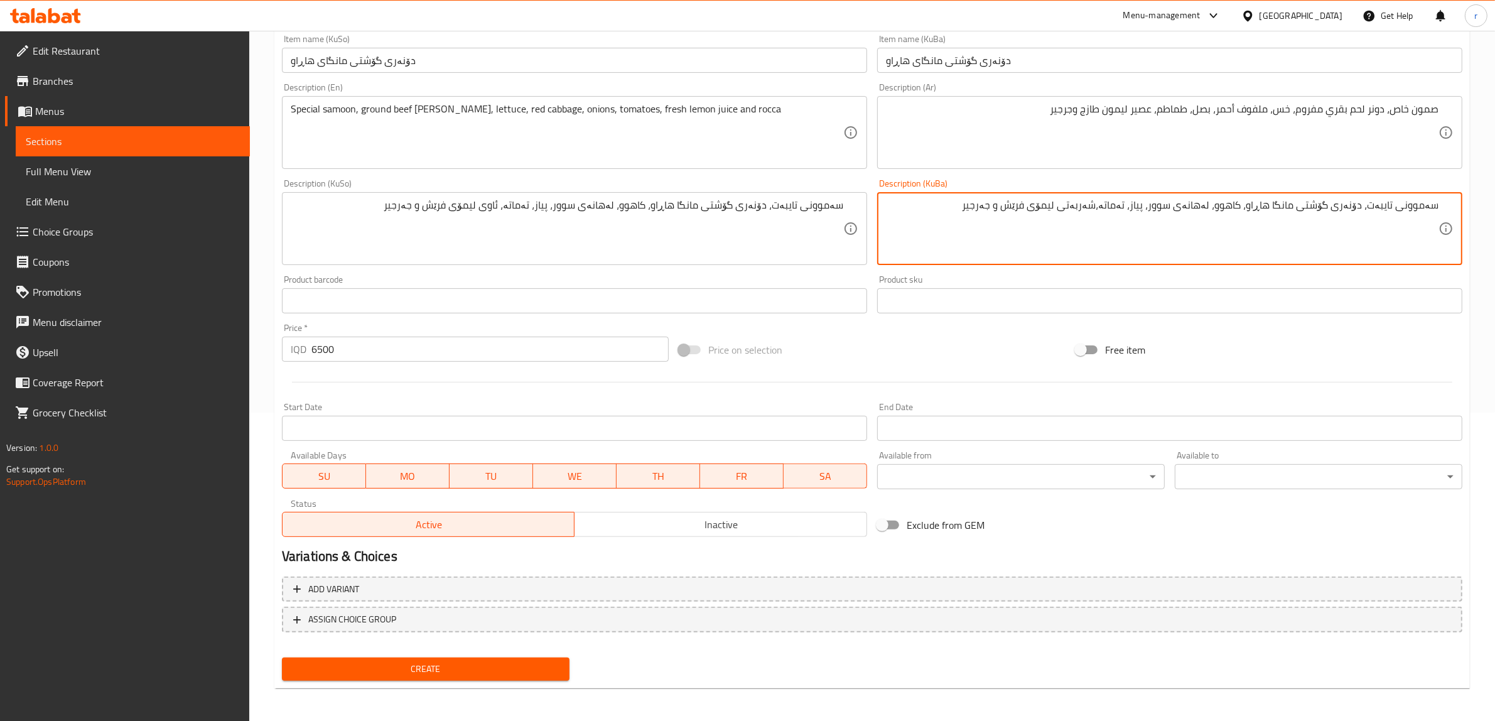
click at [1065, 208] on textarea "سەموونی تایبەت، دۆنەری گۆشتی مانگا هاڕاو، کاهوو، لەهانەی سوور، پیاز، تەماتە،شەر…" at bounding box center [1162, 229] width 552 height 60
type textarea "سەموونی تایبەت، دۆنەری گۆشتی مانگا هاڕاو، کاهوو، لەهانەی سوور، پیاز، تەماتە،شەر…"
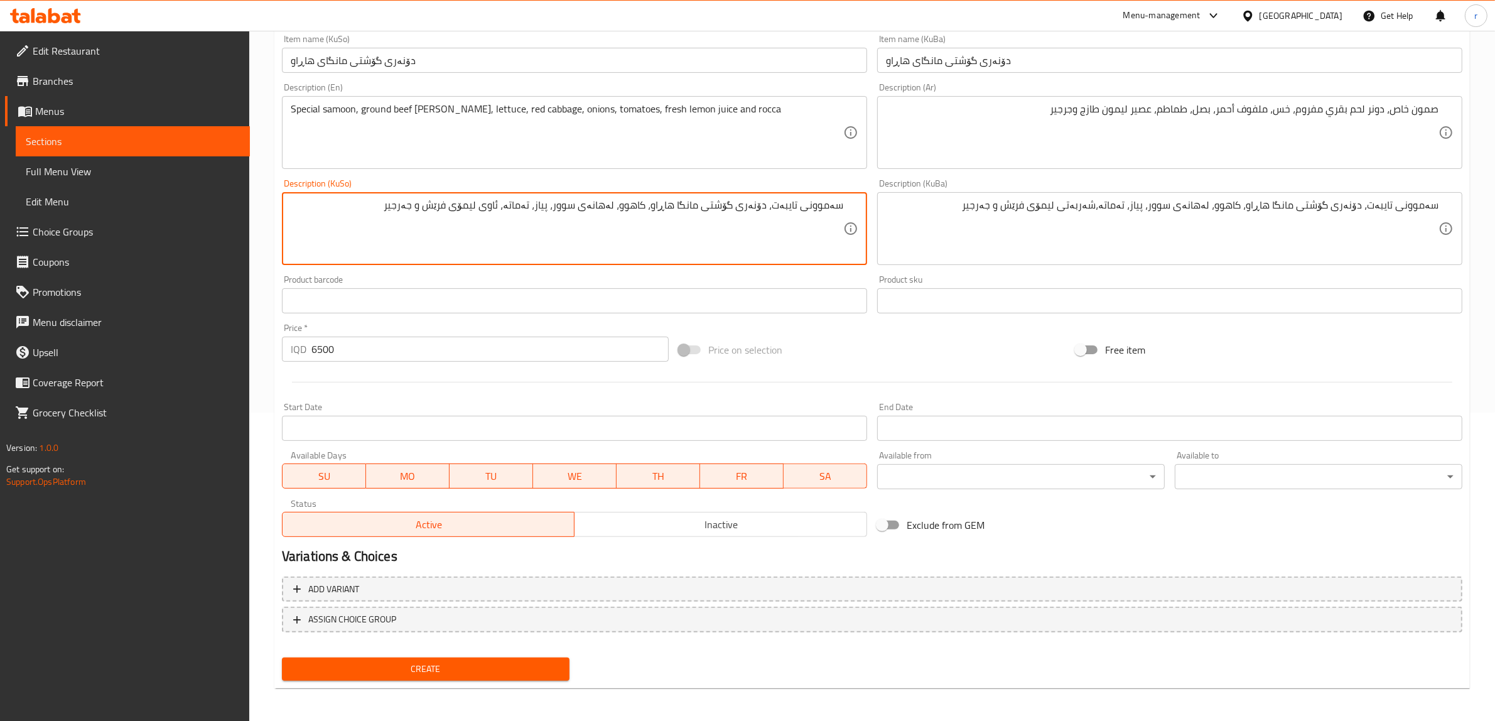
click at [539, 208] on textarea "سەموونی تایبەت، دۆنەری گۆشتی مانگا هاڕاو، کاهوو، لەهانەی سوور، پیاز، تەماتە، ئا…" at bounding box center [567, 229] width 552 height 60
paste textarea "[PERSON_NAME]"
type textarea "سەموونی تایبەت، دۆنەری گۆشتی مانگا هاڕاو، کاهوو، لەهانەی سوور، پیاز، تەماتە،شەر…"
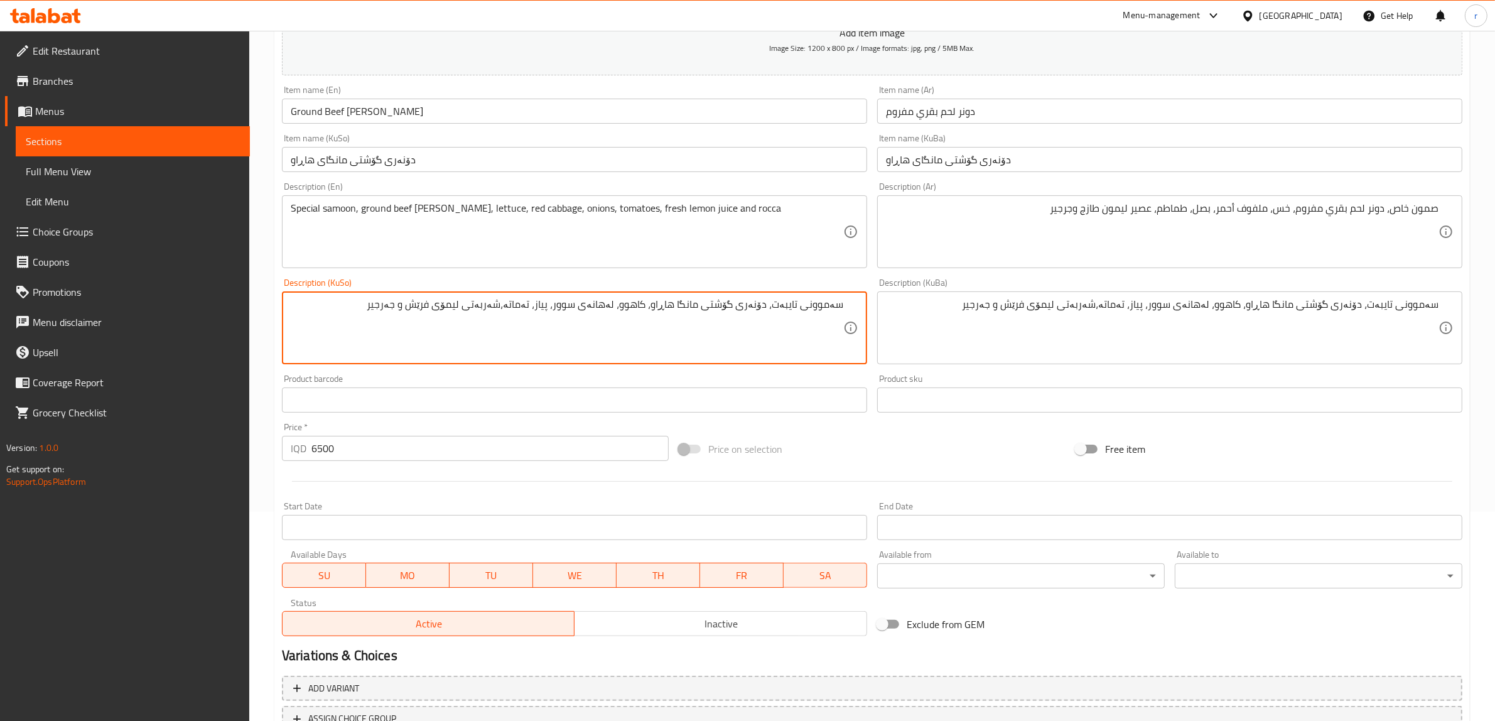
scroll to position [99, 0]
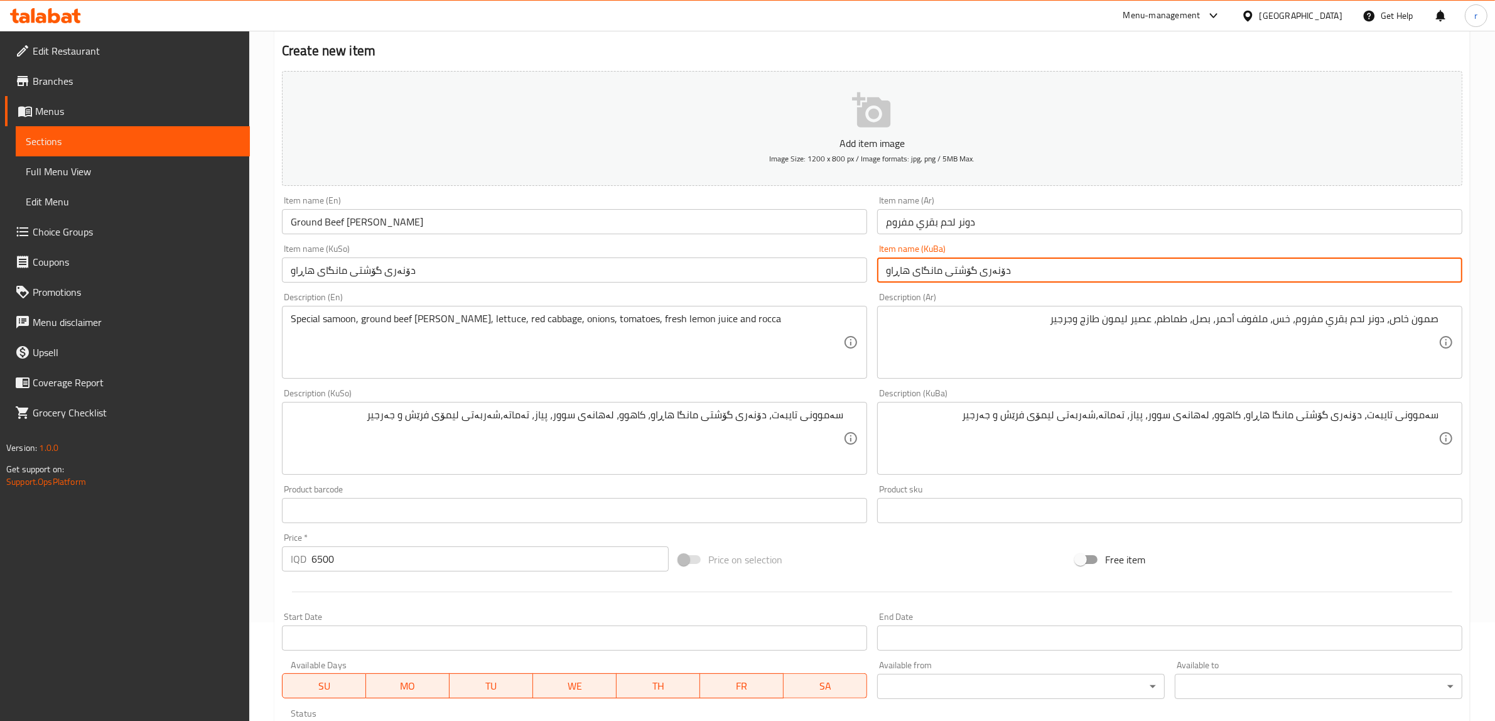
click at [1001, 275] on input "دۆنەری گۆشتی مانگای هاڕاو" at bounding box center [1169, 269] width 585 height 25
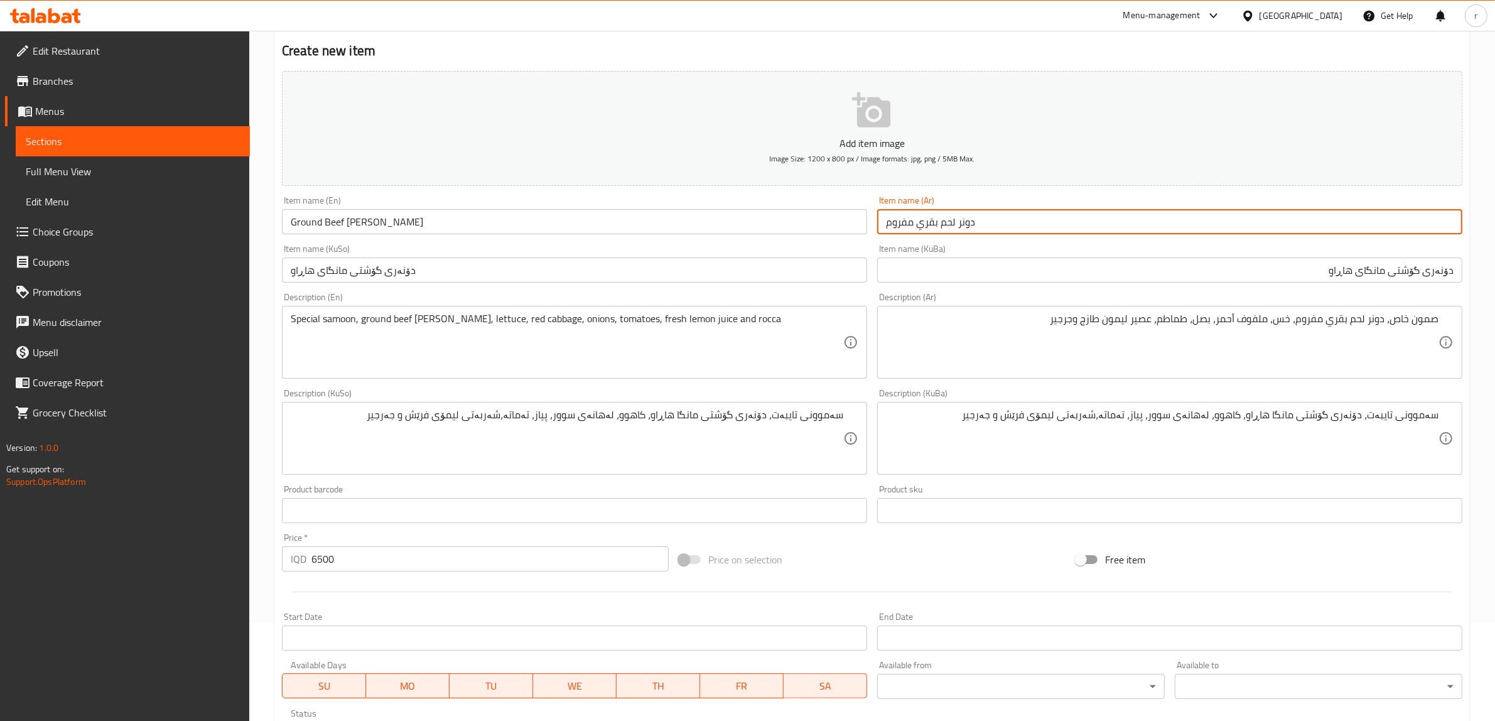
click at [961, 218] on input "دونر لحم بقري مفروم" at bounding box center [1169, 221] width 585 height 25
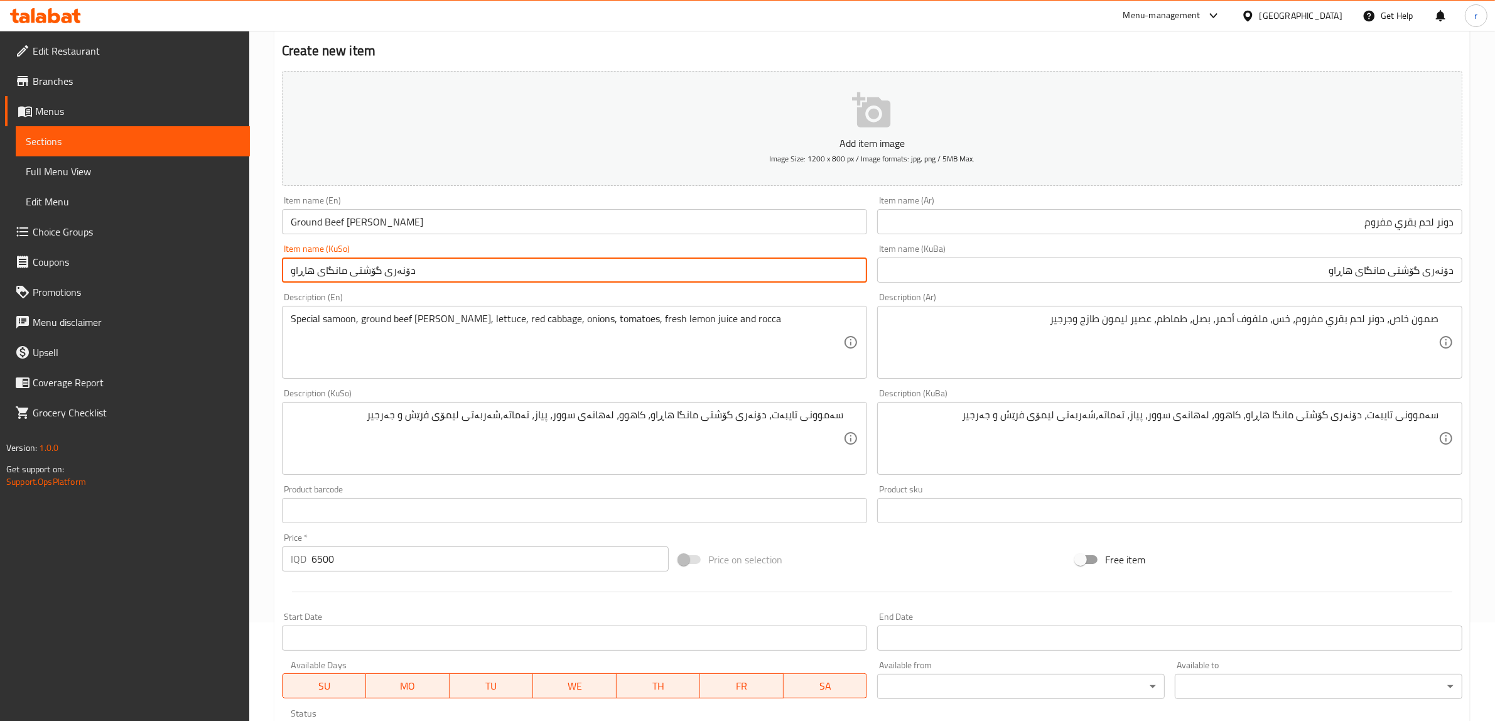
click at [370, 272] on input "دۆنەری گۆشتی مانگای هاڕاو" at bounding box center [574, 269] width 585 height 25
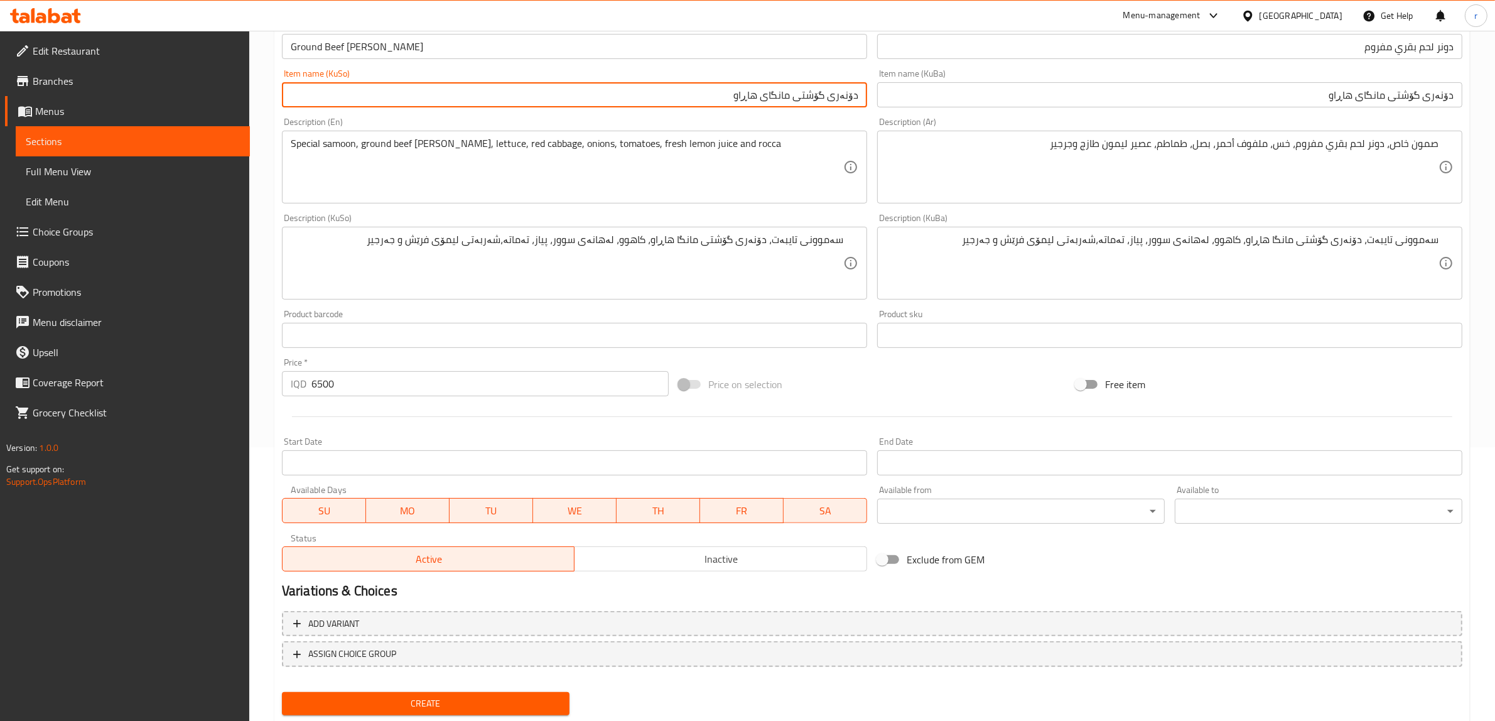
scroll to position [308, 0]
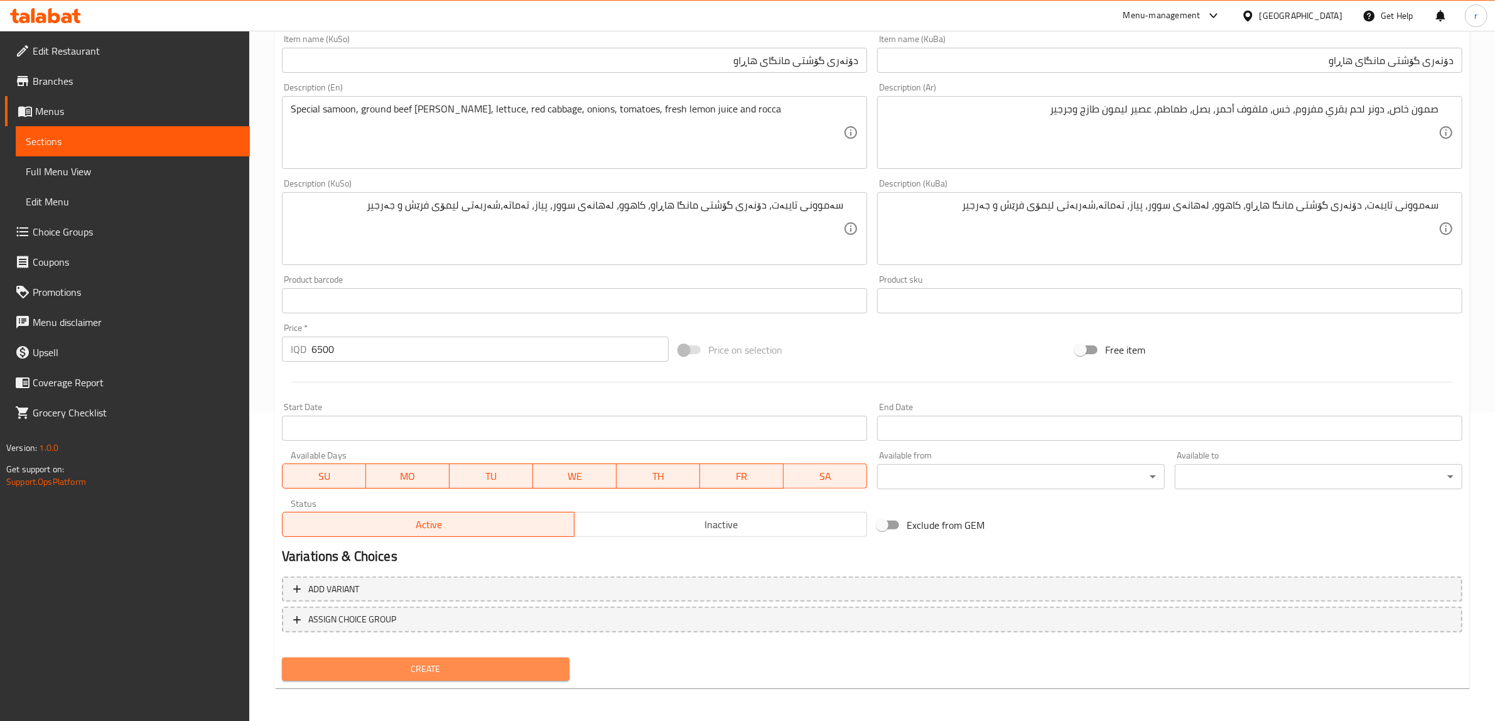
click at [474, 675] on button "Create" at bounding box center [425, 668] width 287 height 23
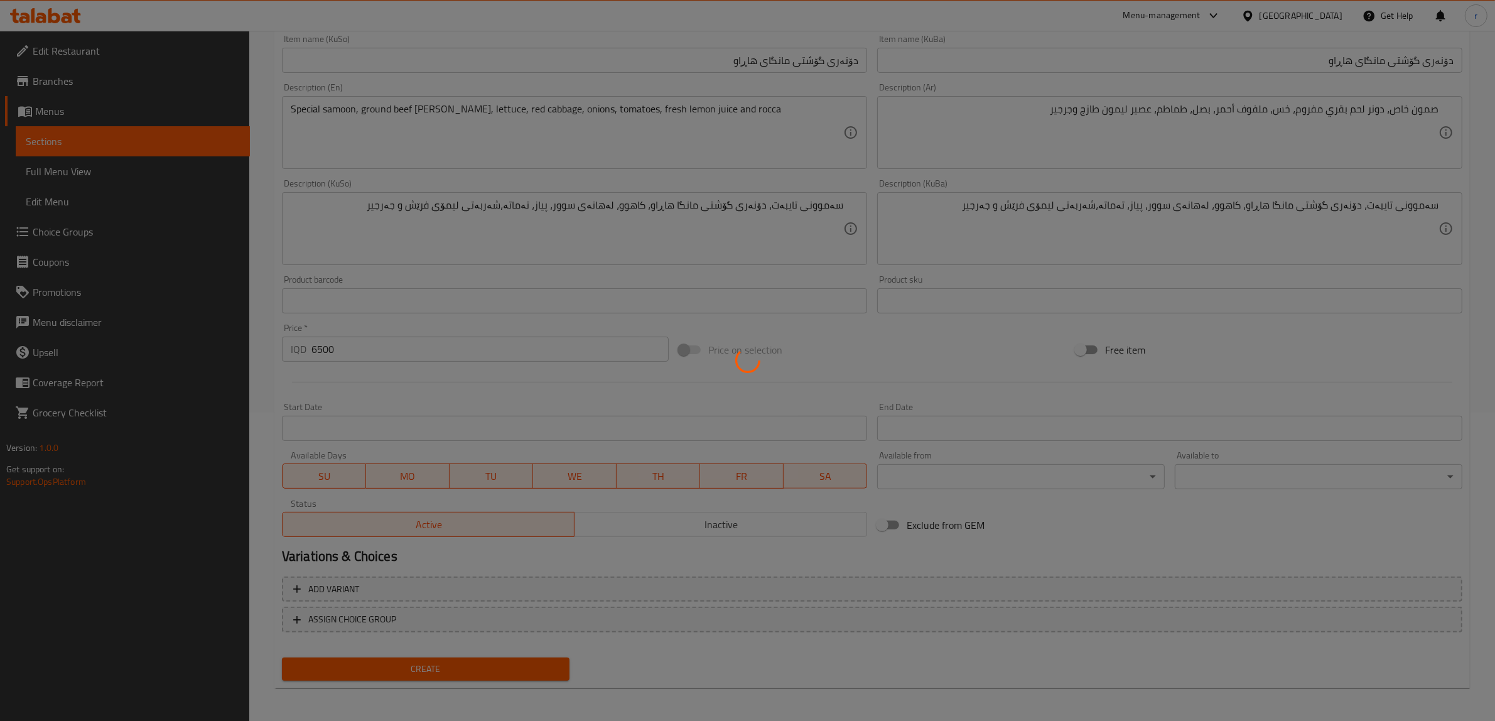
type input "0"
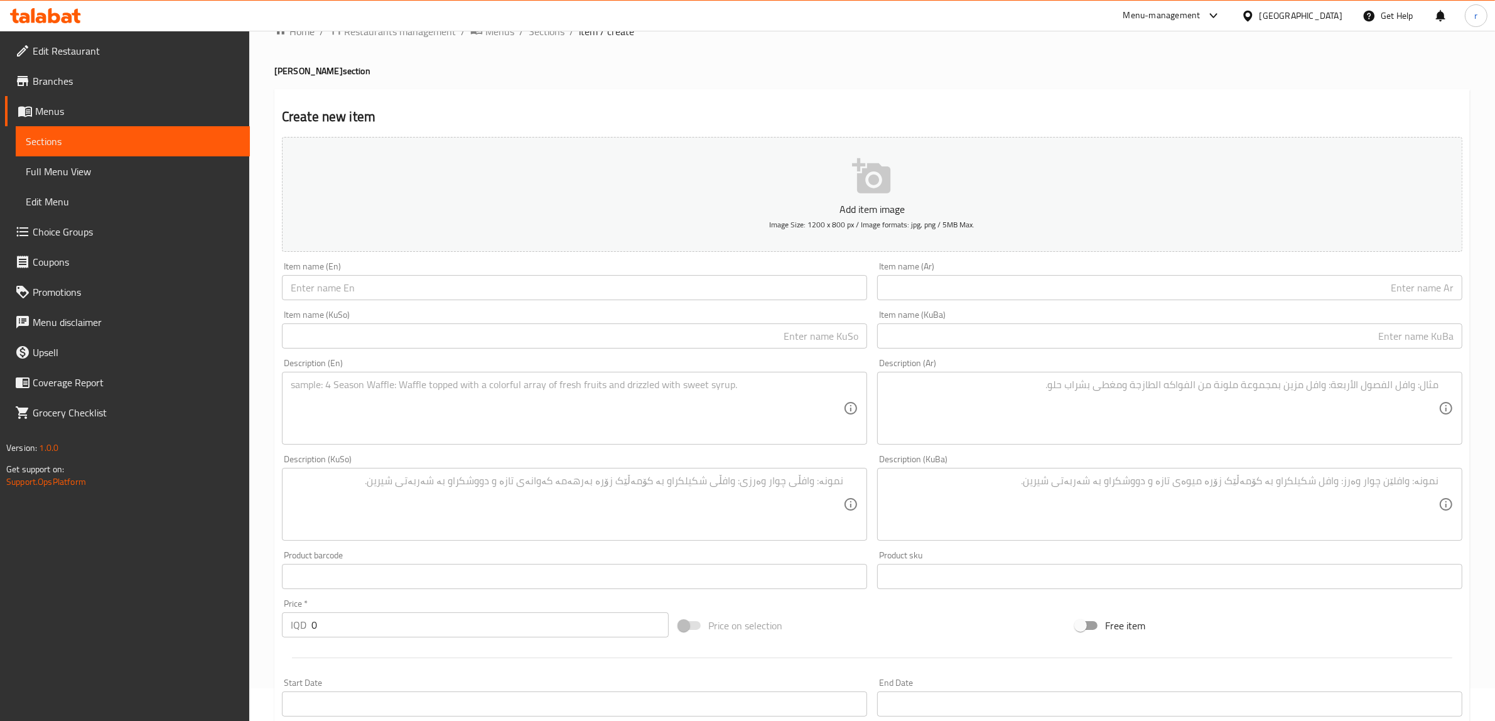
scroll to position [0, 0]
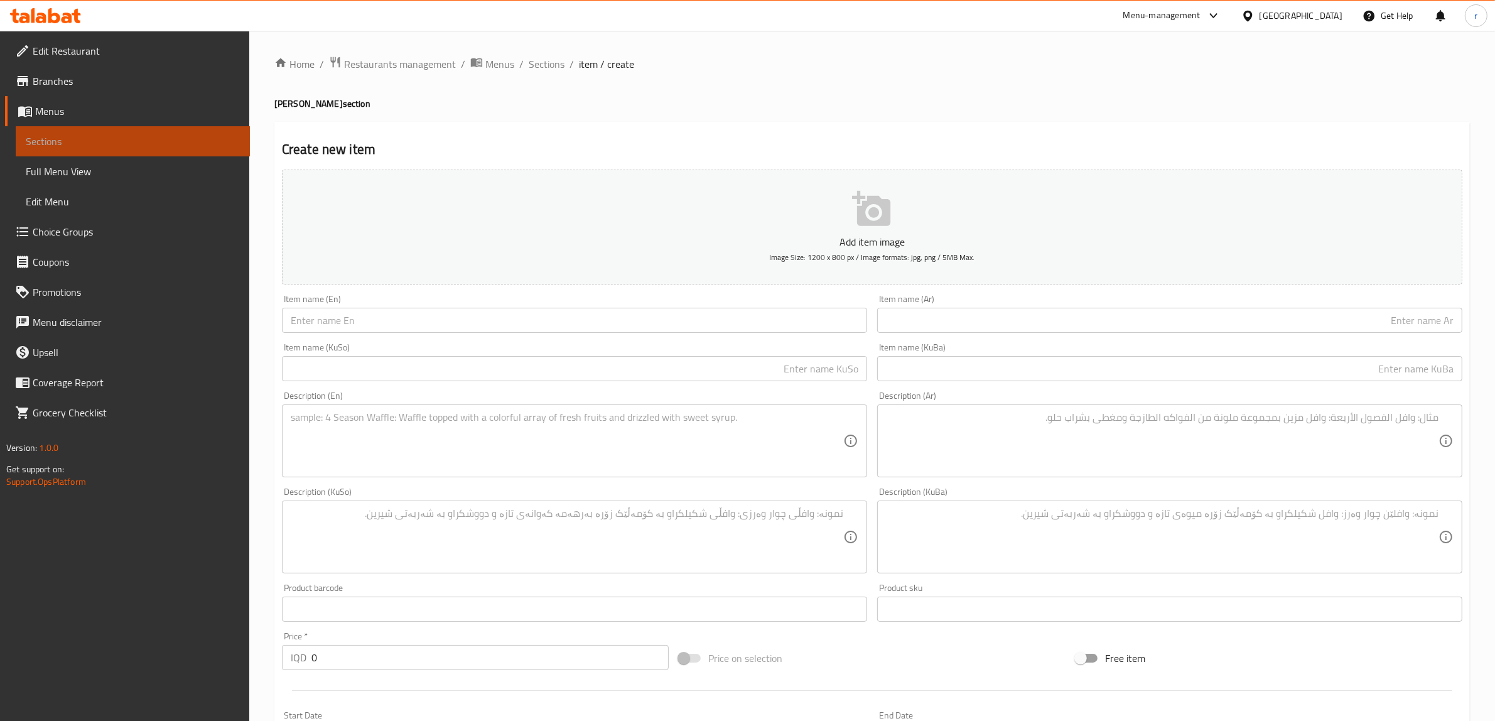
click at [132, 136] on span "Sections" at bounding box center [133, 141] width 214 height 15
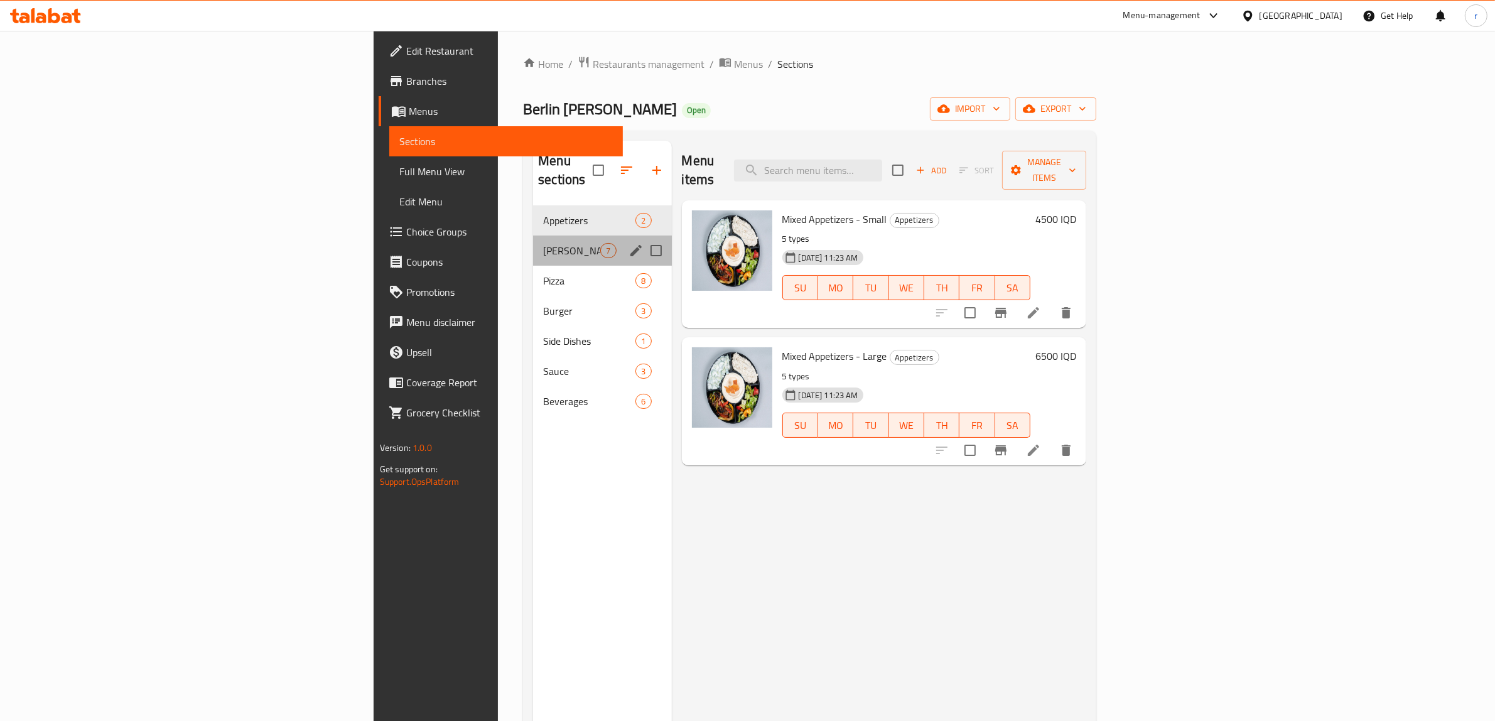
click at [533, 244] on div "[PERSON_NAME] 7" at bounding box center [602, 250] width 138 height 30
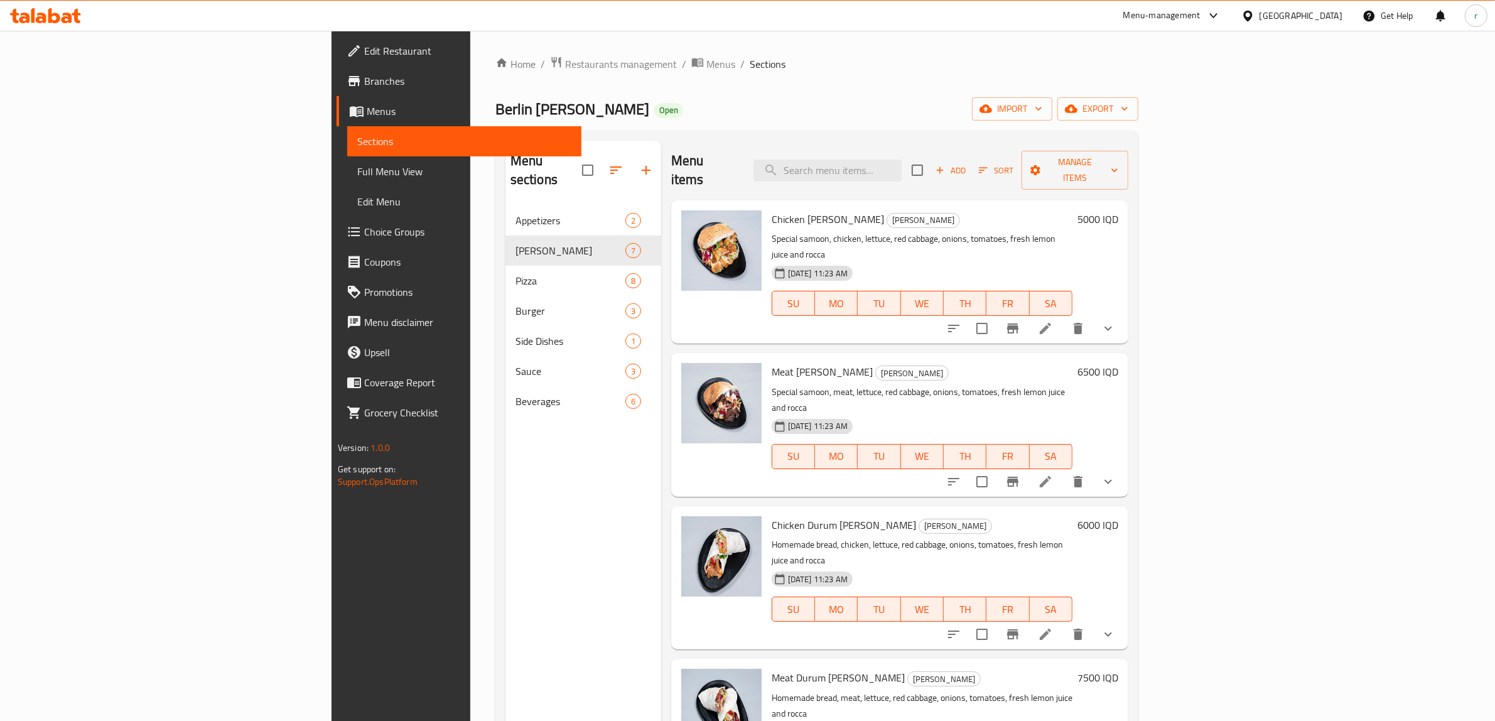
click at [1128, 171] on div "Add Sort Manage items" at bounding box center [1019, 170] width 217 height 39
click at [967, 168] on span "Add" at bounding box center [950, 170] width 34 height 14
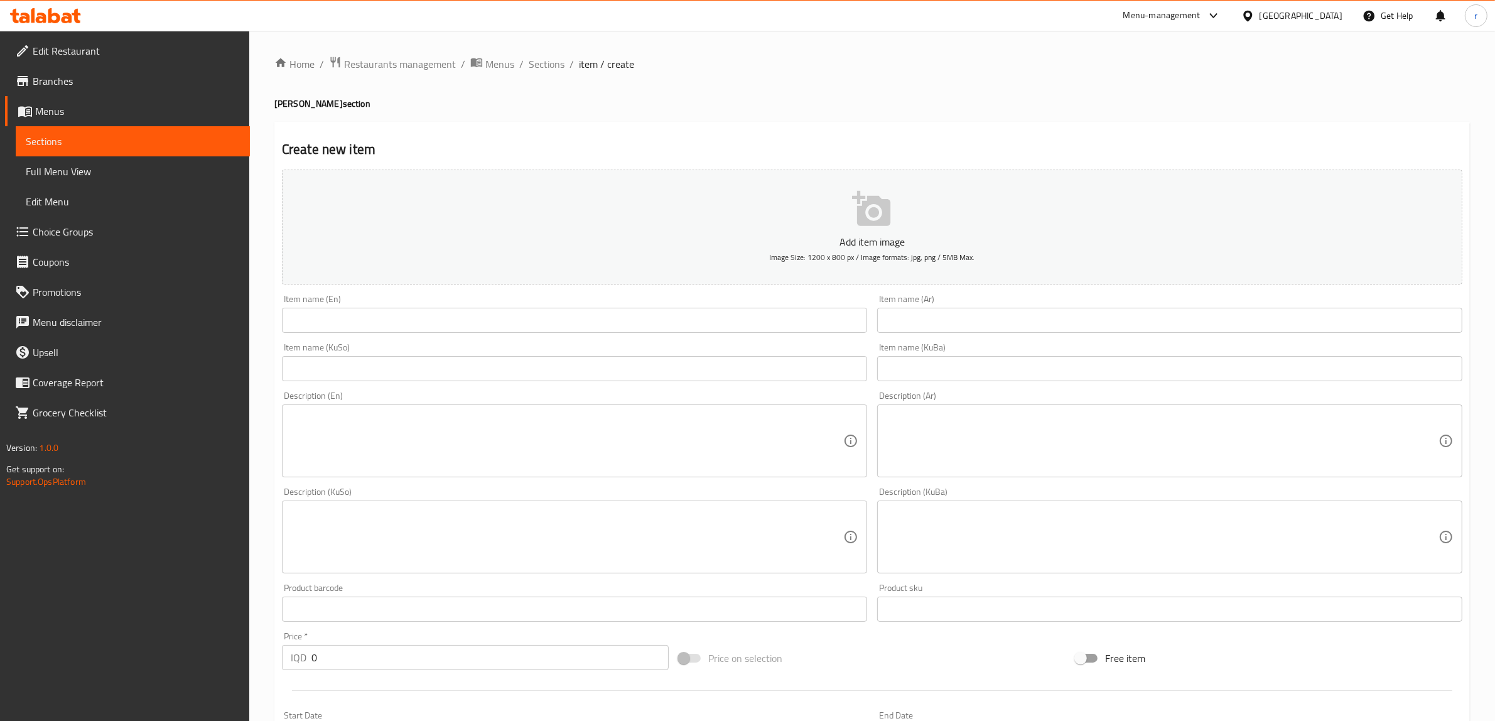
click at [387, 322] on input "text" at bounding box center [574, 320] width 585 height 25
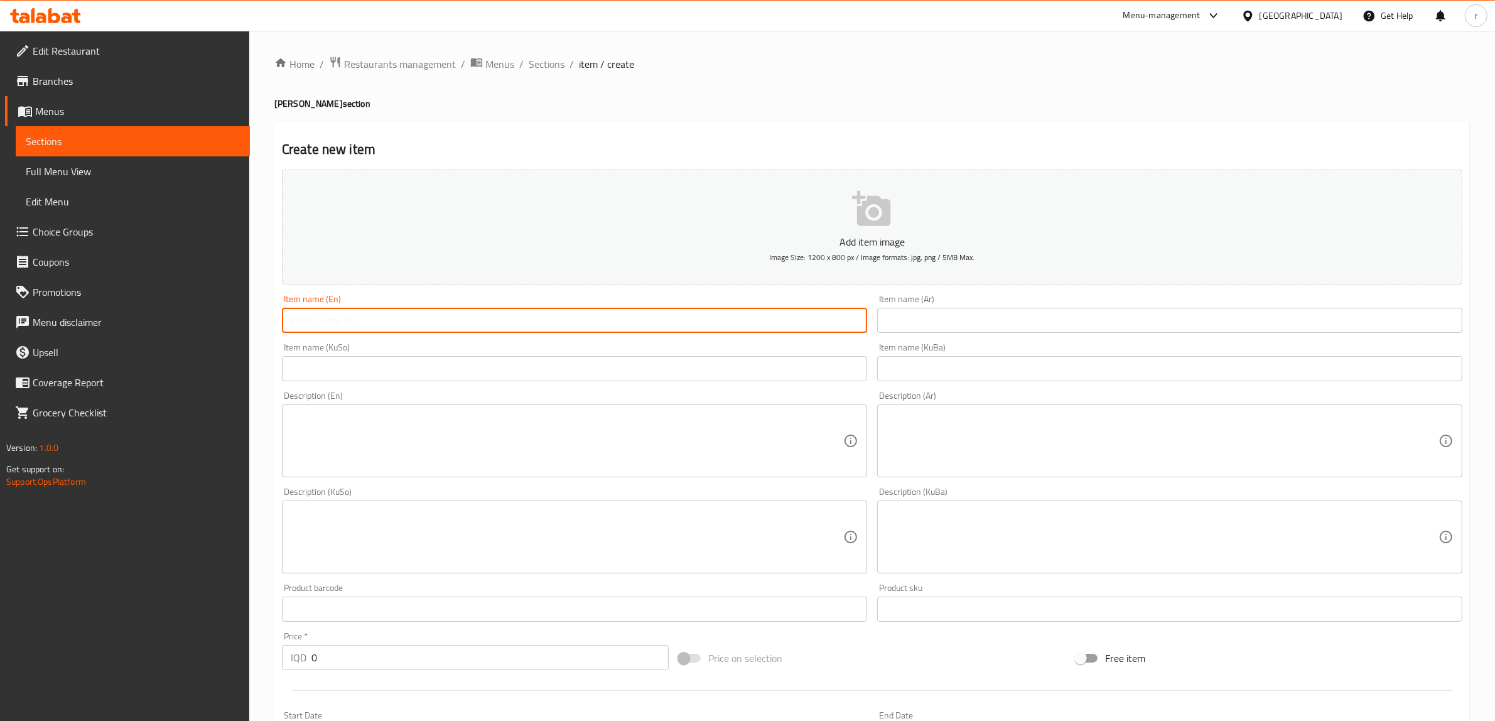
paste input "Ground Beef Durum [PERSON_NAME]"
type input "Ground Beef Durum [PERSON_NAME]"
click at [955, 333] on input "text" at bounding box center [1169, 320] width 585 height 25
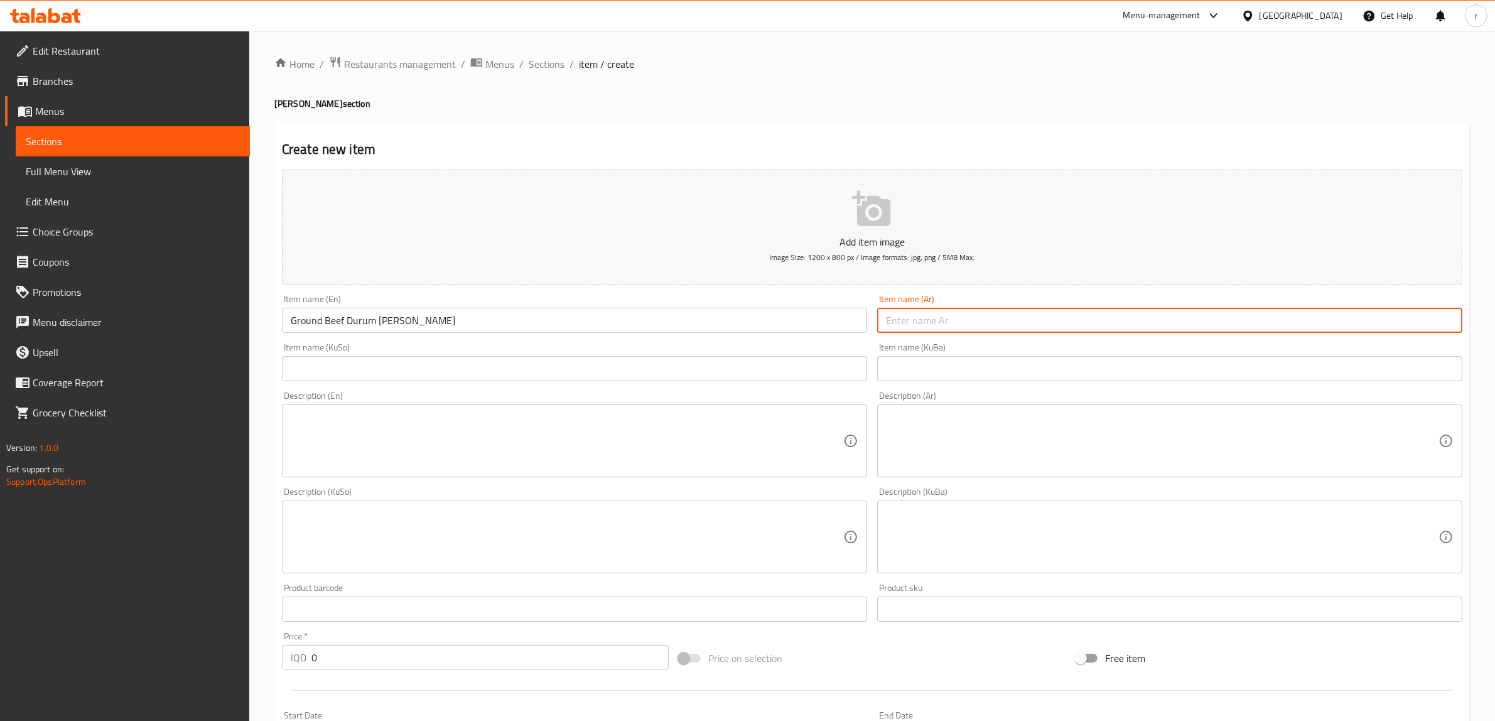
paste input "دونر دوروم لحم بقري مفروم"
type input "دونر دوروم لحم بقري مفروم"
click at [707, 377] on input "text" at bounding box center [574, 368] width 585 height 25
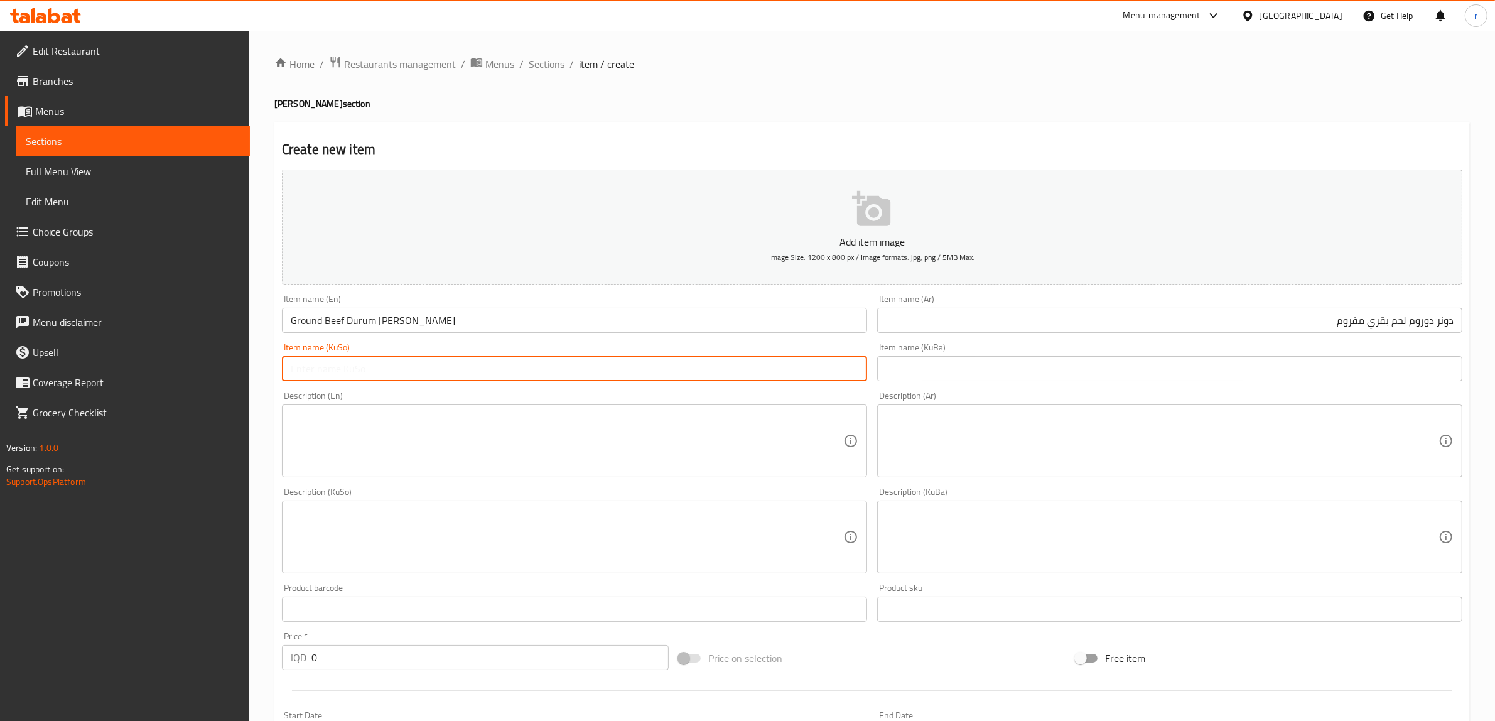
paste input "دۆنەر دۆروم گۆشتی مانگا هاڕاو"
type input "دۆنەر دۆروم گۆشتی مانگا هاڕاو"
click at [905, 367] on input "text" at bounding box center [1169, 368] width 585 height 25
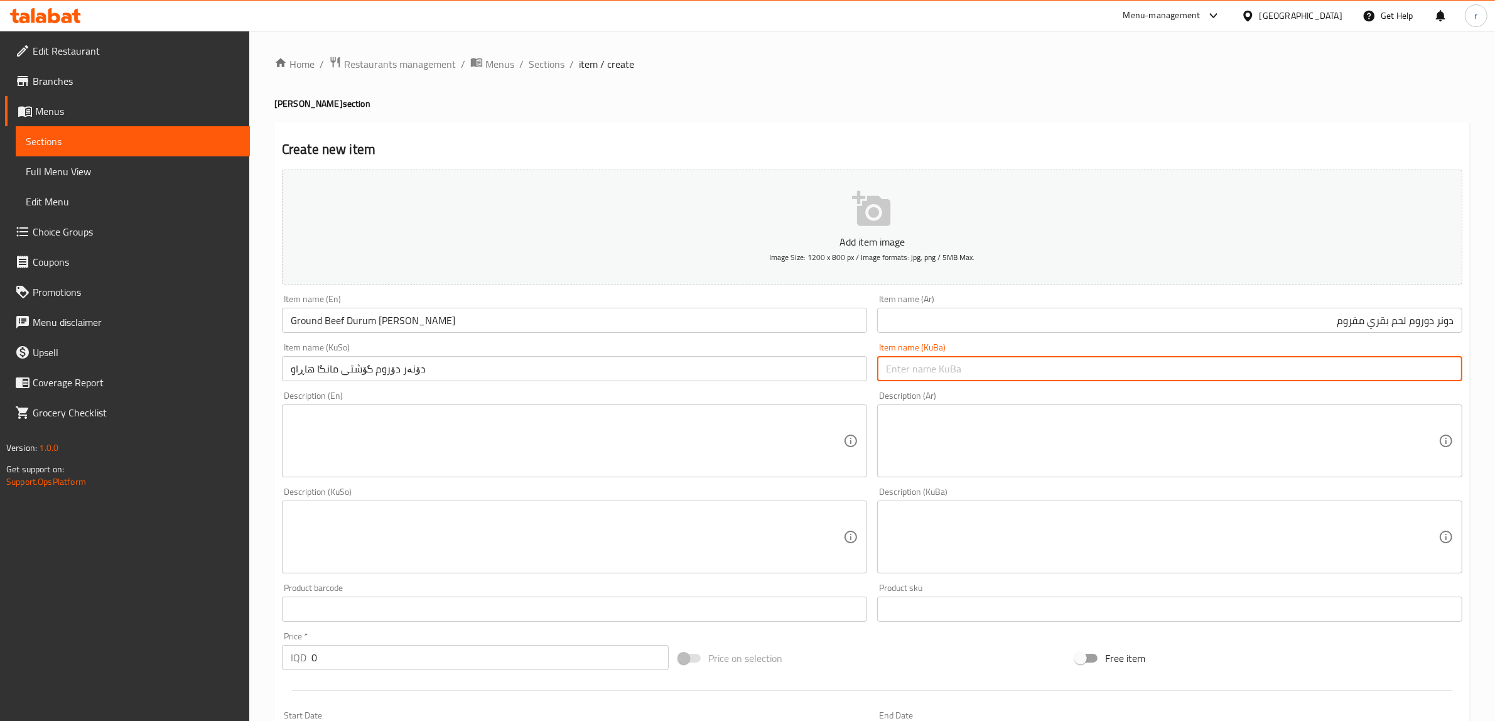
paste input "دۆنەر دۆروم گۆشتی مانگا هاڕاو"
type input "دۆنەر دۆروم گۆشتی مانگا هاڕاو"
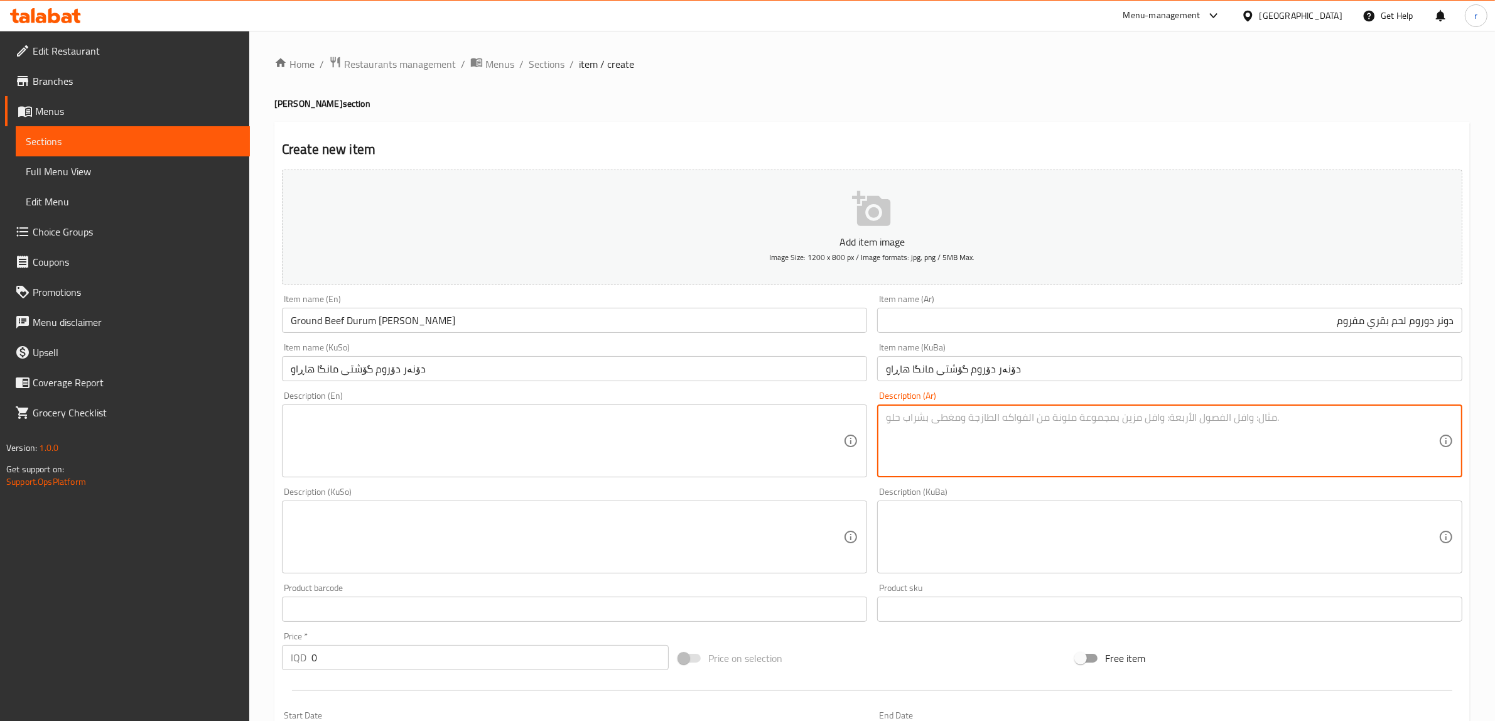
click at [1078, 459] on textarea at bounding box center [1162, 441] width 552 height 60
paste textarea "خبز بيتي، دونر لحم بقري مفروم، خس، ملفوف أحمر، بصل، طماطم، عصير ليمون طازج وجرج…"
type textarea "خبز بيتي، دونر لحم بقري مفروم، خس، ملفوف أحمر، بصل، طماطم، عصير ليمون طازج وجرج…"
click at [456, 443] on textarea at bounding box center [567, 441] width 552 height 60
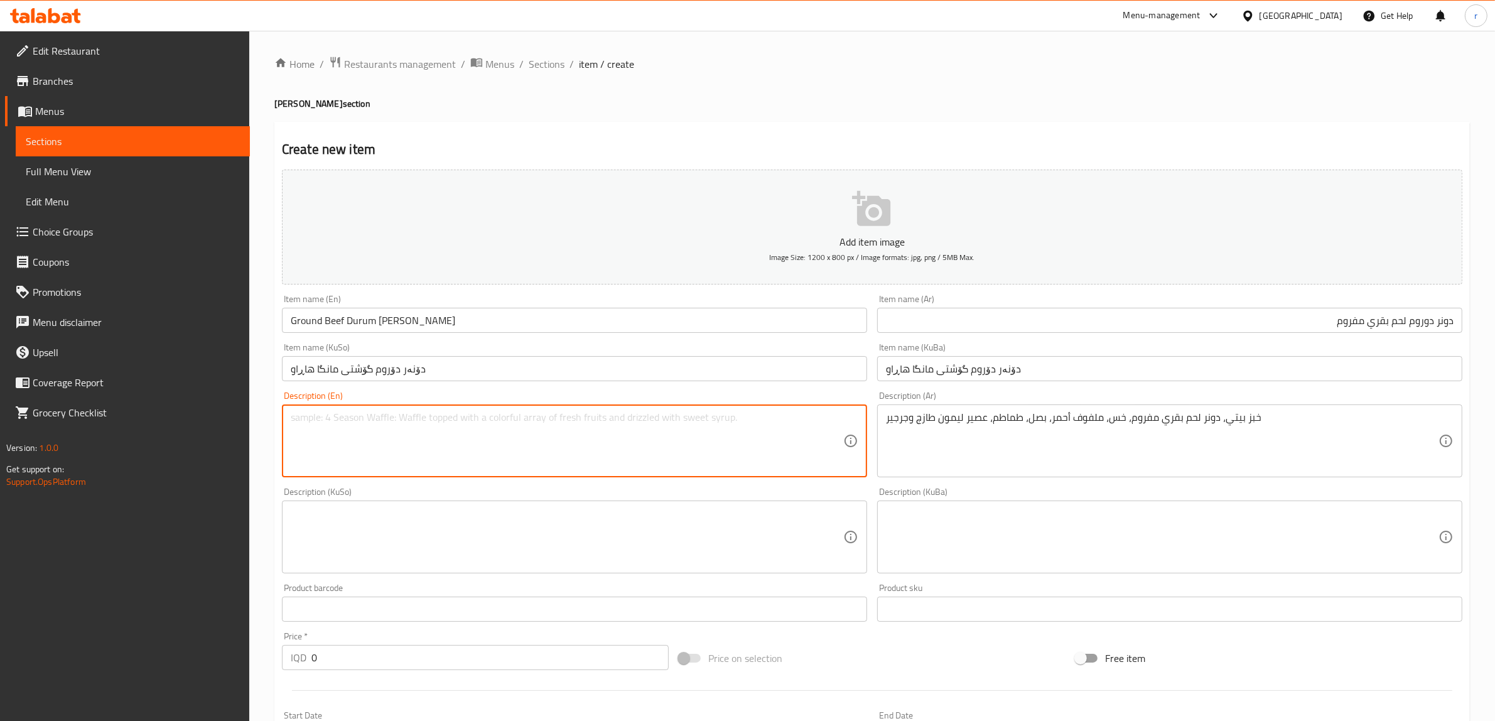
paste textarea "Homemade bread, ground beef [PERSON_NAME], lettuce, red cabbage, onions, tomato…"
type textarea "Homemade bread, ground beef [PERSON_NAME], lettuce, red cabbage, onions, tomato…"
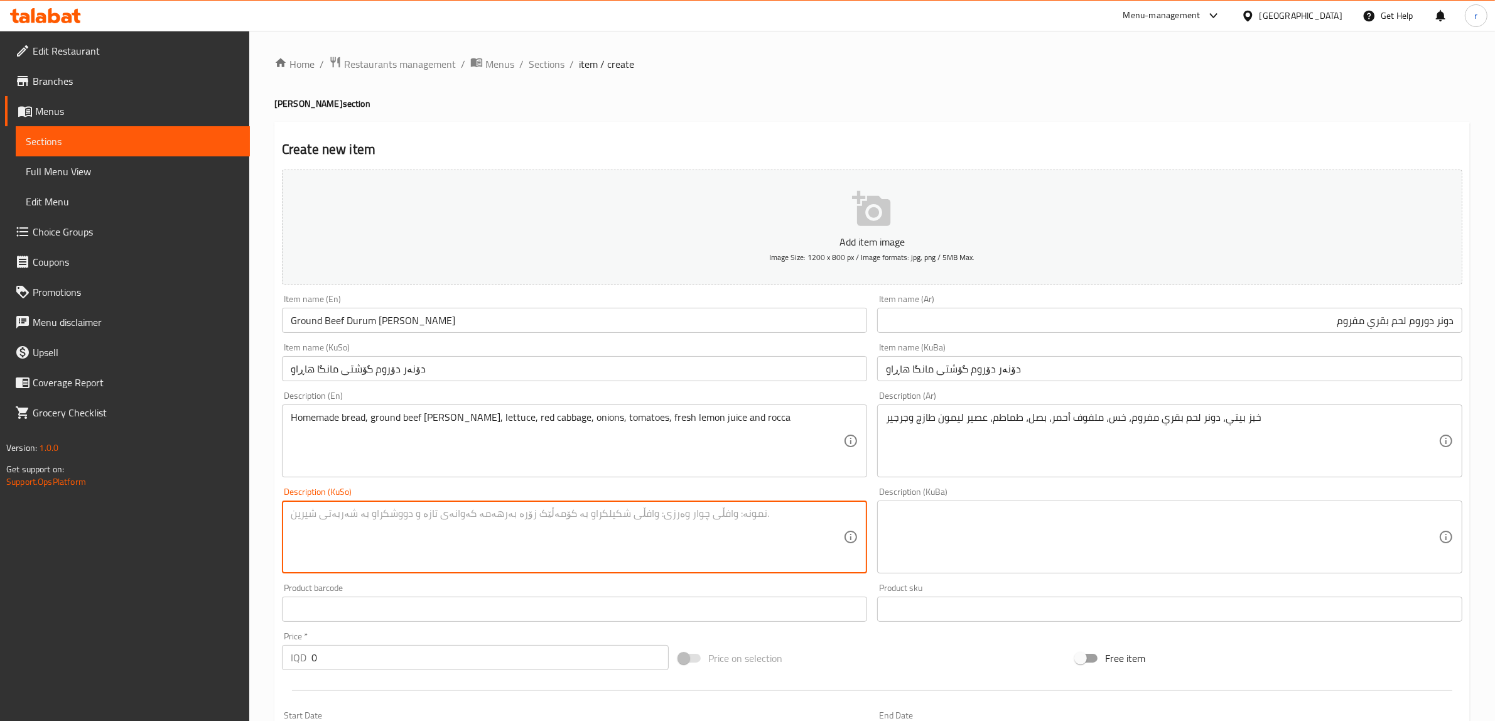
click at [685, 562] on textarea at bounding box center [567, 537] width 552 height 60
paste textarea "نانی ماڵی، دۆنەری گۆشتی مانگا هاڕاو، کاهوو، لەهانەی سوور، پیاز، تەماتە، شەربەتی…"
type textarea "نانی ماڵی، دۆنەری گۆشتی مانگا هاڕاو، کاهوو، لەهانەی سوور، پیاز، تەماتە، شەربەتی…"
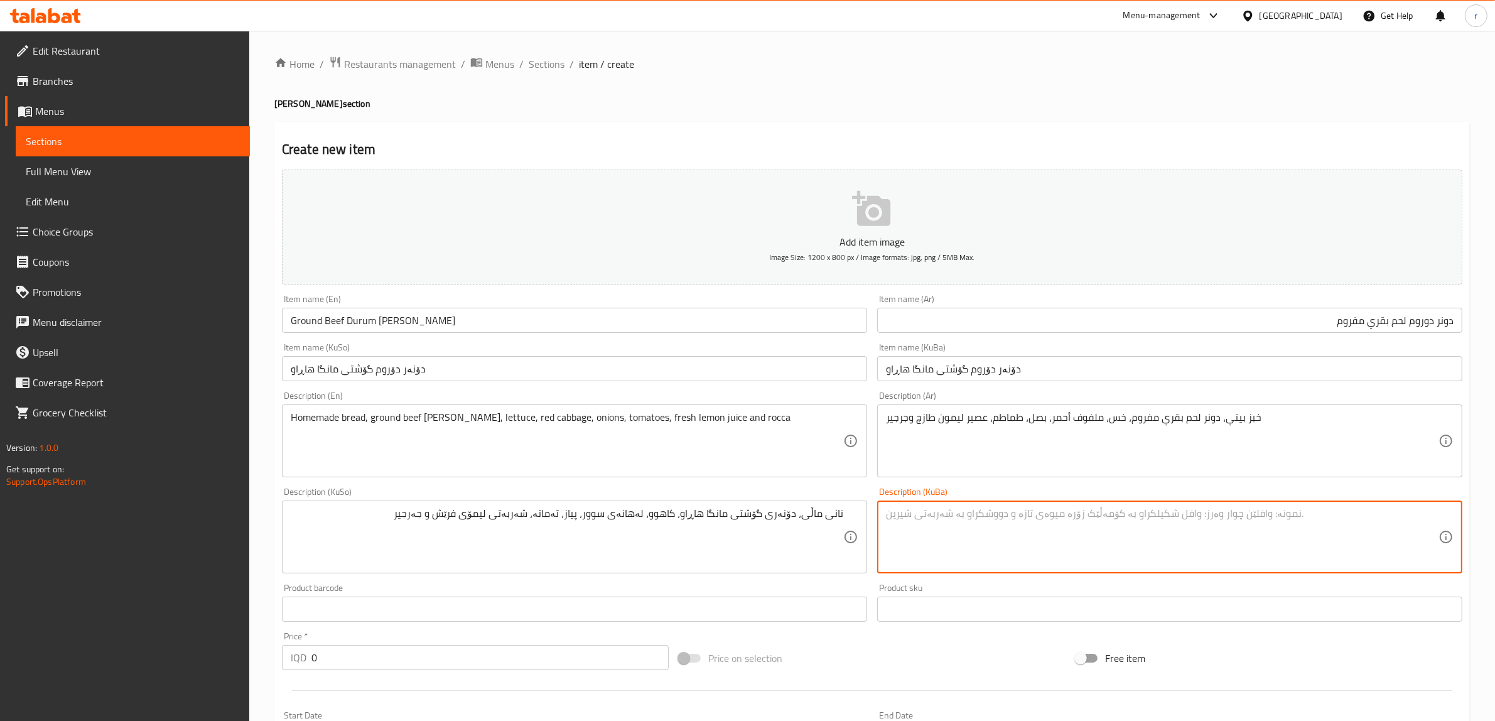
click at [1056, 513] on textarea at bounding box center [1162, 537] width 552 height 60
paste textarea "نانی ماڵی، دۆنەری گۆشتی مانگا هاڕاو، کاهوو، لەهانەی سوور، پیاز، تەماتە، شەربەتی…"
type textarea "نانی ماڵی، دۆنەری گۆشتی مانگا هاڕاو، کاهوو، لەهانەی سوور، پیاز، تەماتە، شەربەتی…"
click at [368, 656] on input "0" at bounding box center [489, 657] width 357 height 25
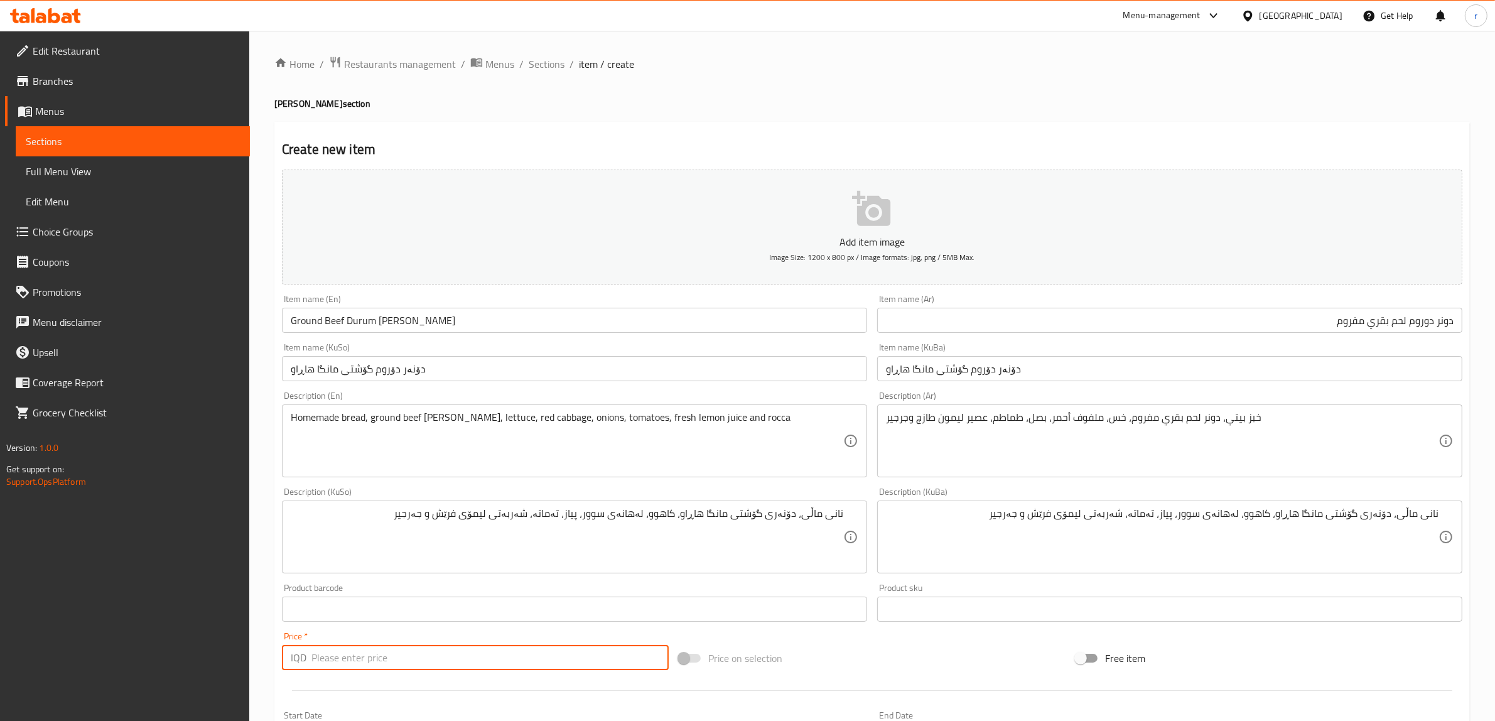
paste input "7500"
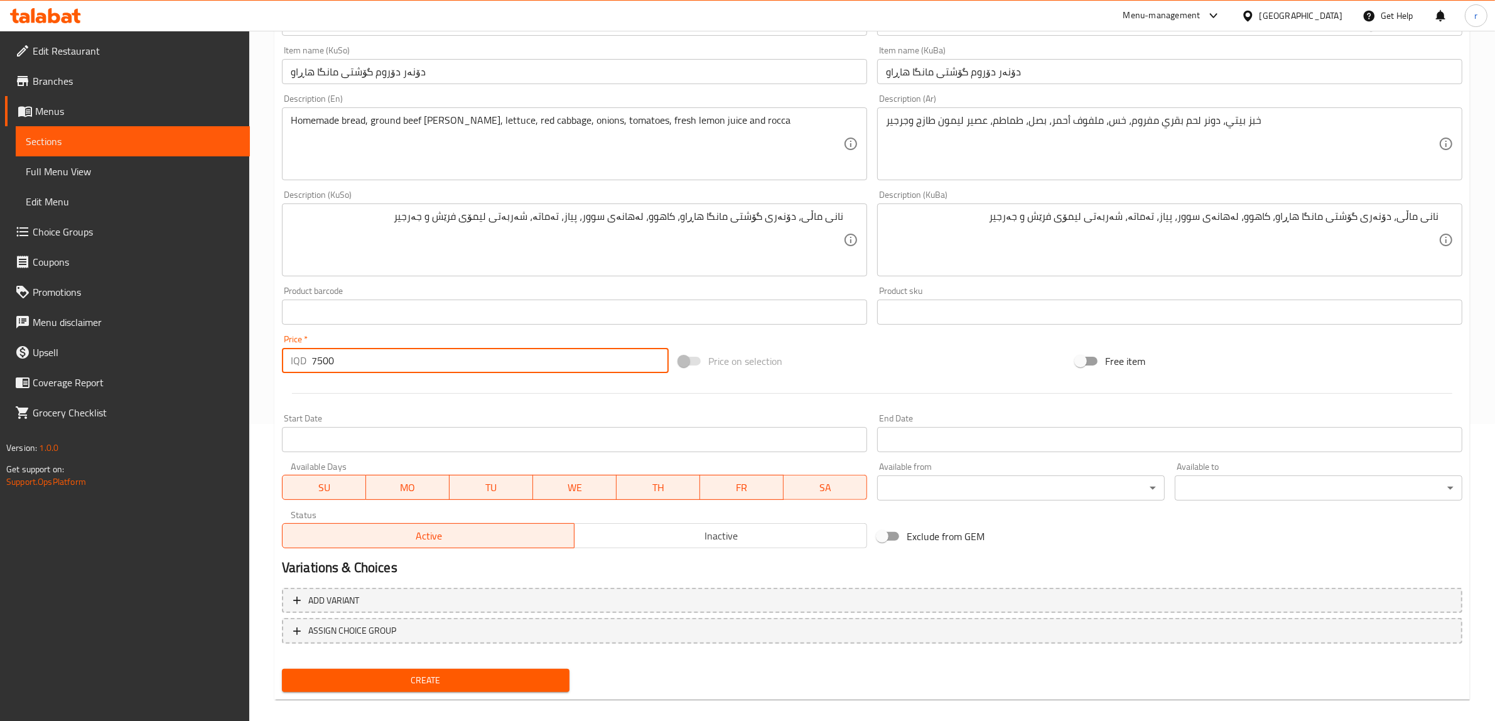
scroll to position [308, 0]
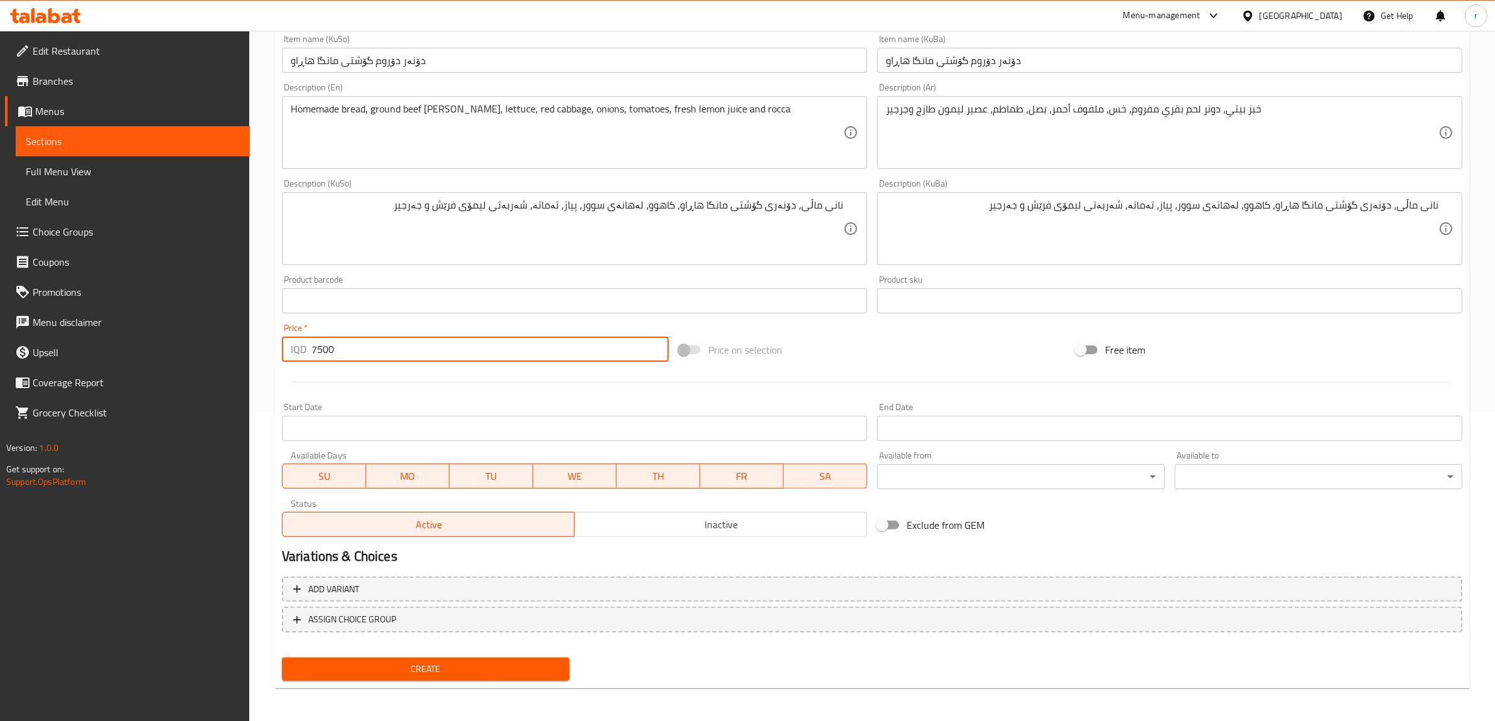
type input "7500"
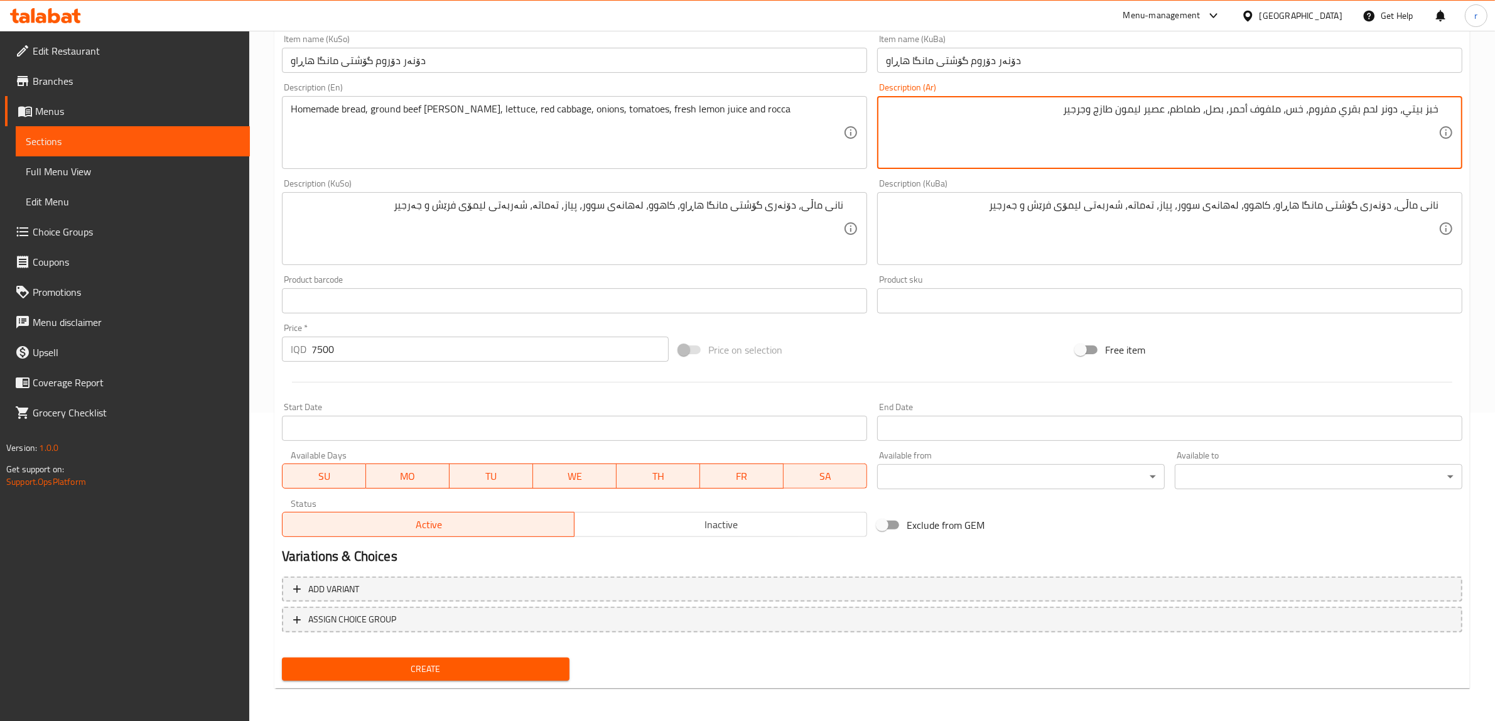
click at [368, 670] on span "Create" at bounding box center [425, 669] width 267 height 16
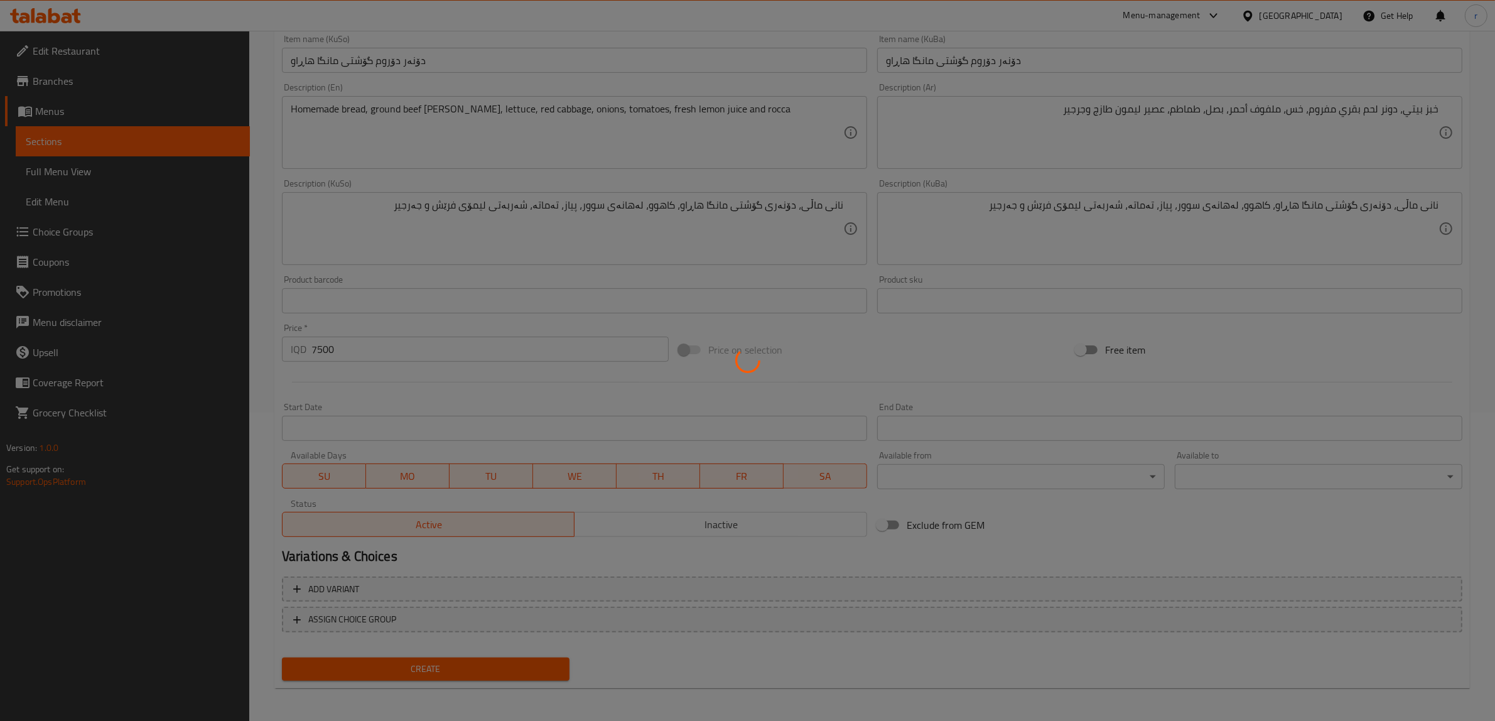
type input "0"
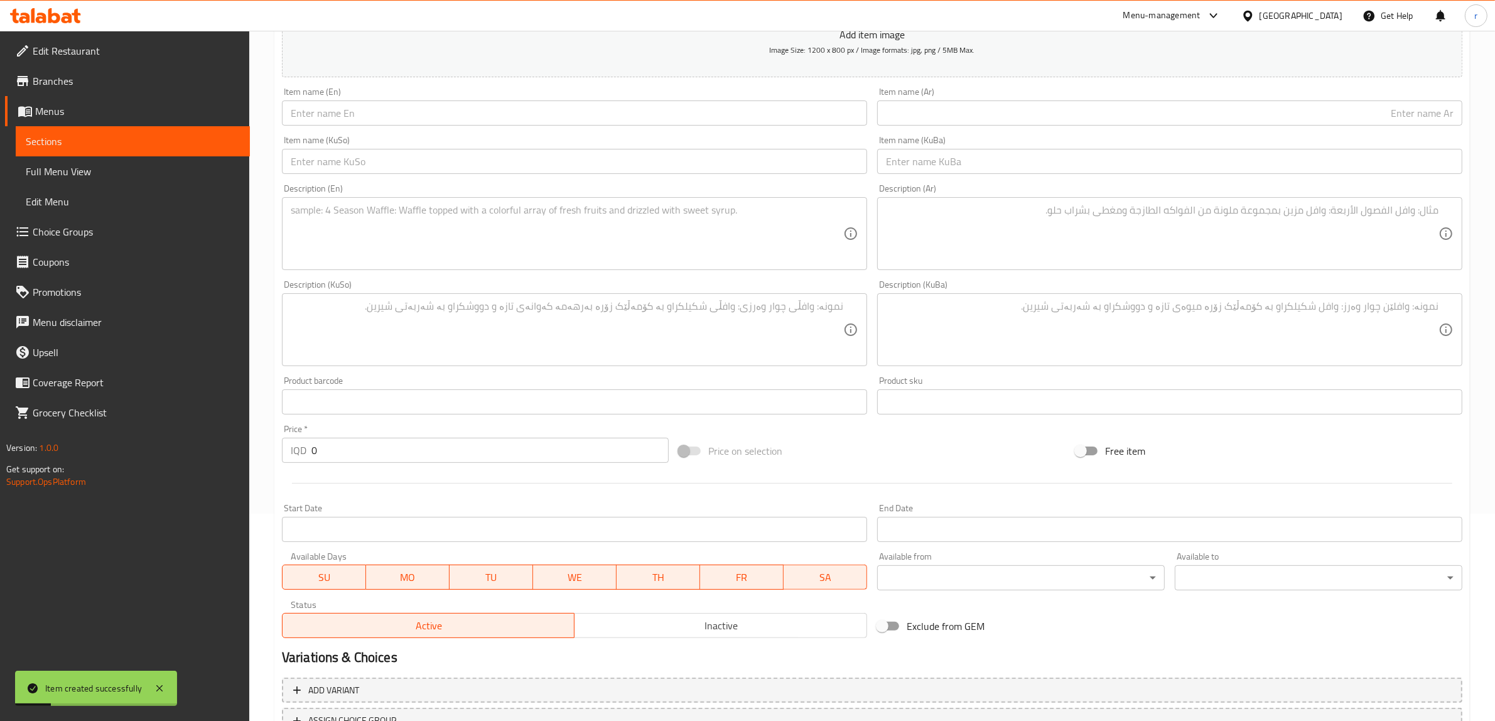
scroll to position [209, 0]
click at [443, 448] on input "0" at bounding box center [489, 448] width 357 height 25
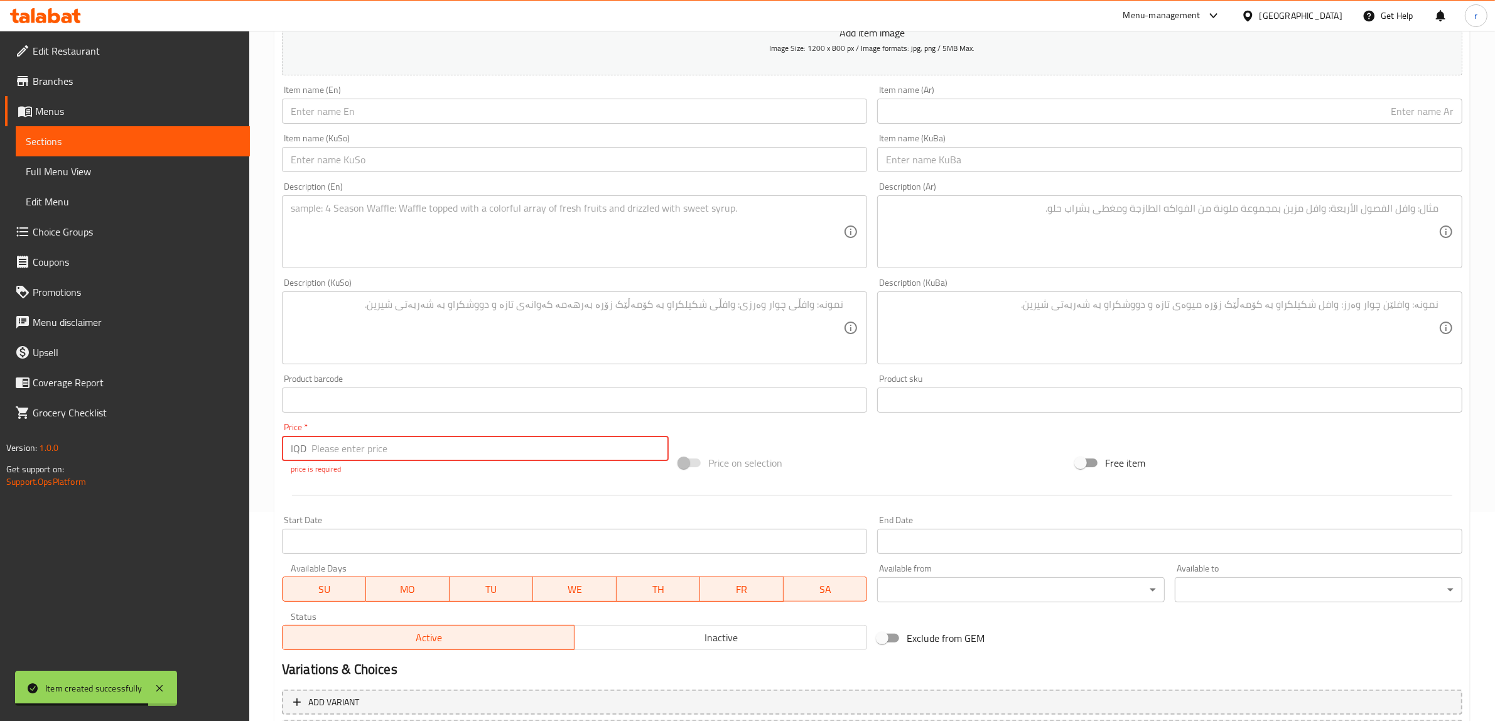
paste input "7500"
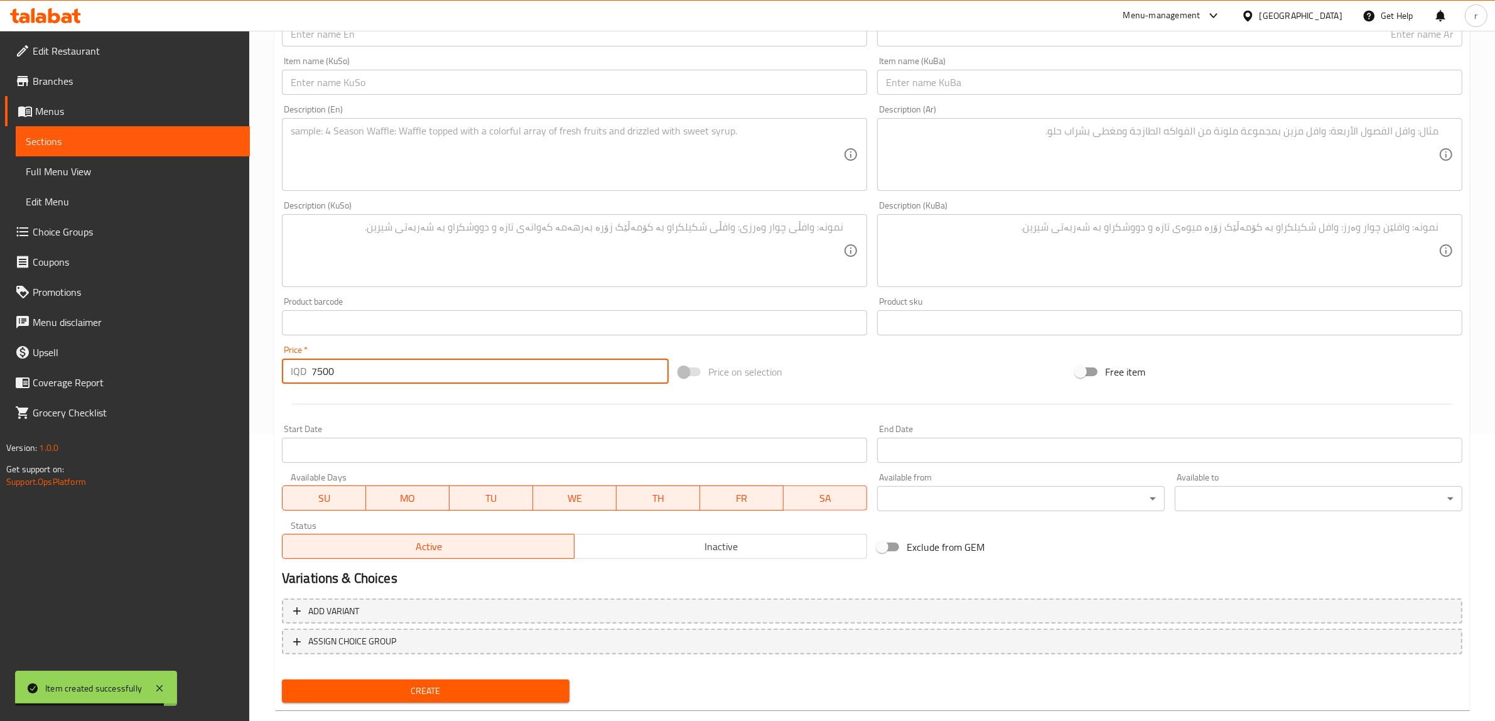
scroll to position [308, 0]
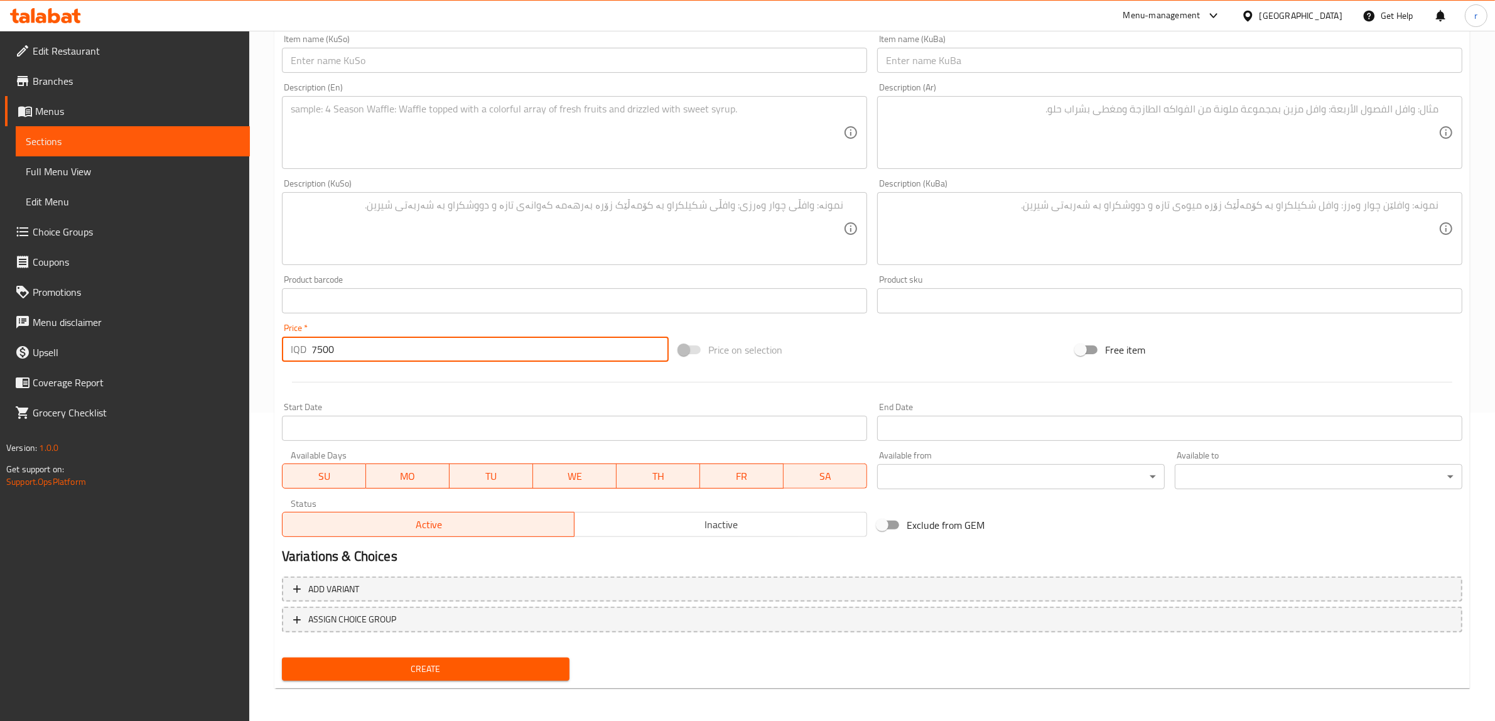
type input "7500"
click at [427, 672] on span "Create" at bounding box center [425, 669] width 267 height 16
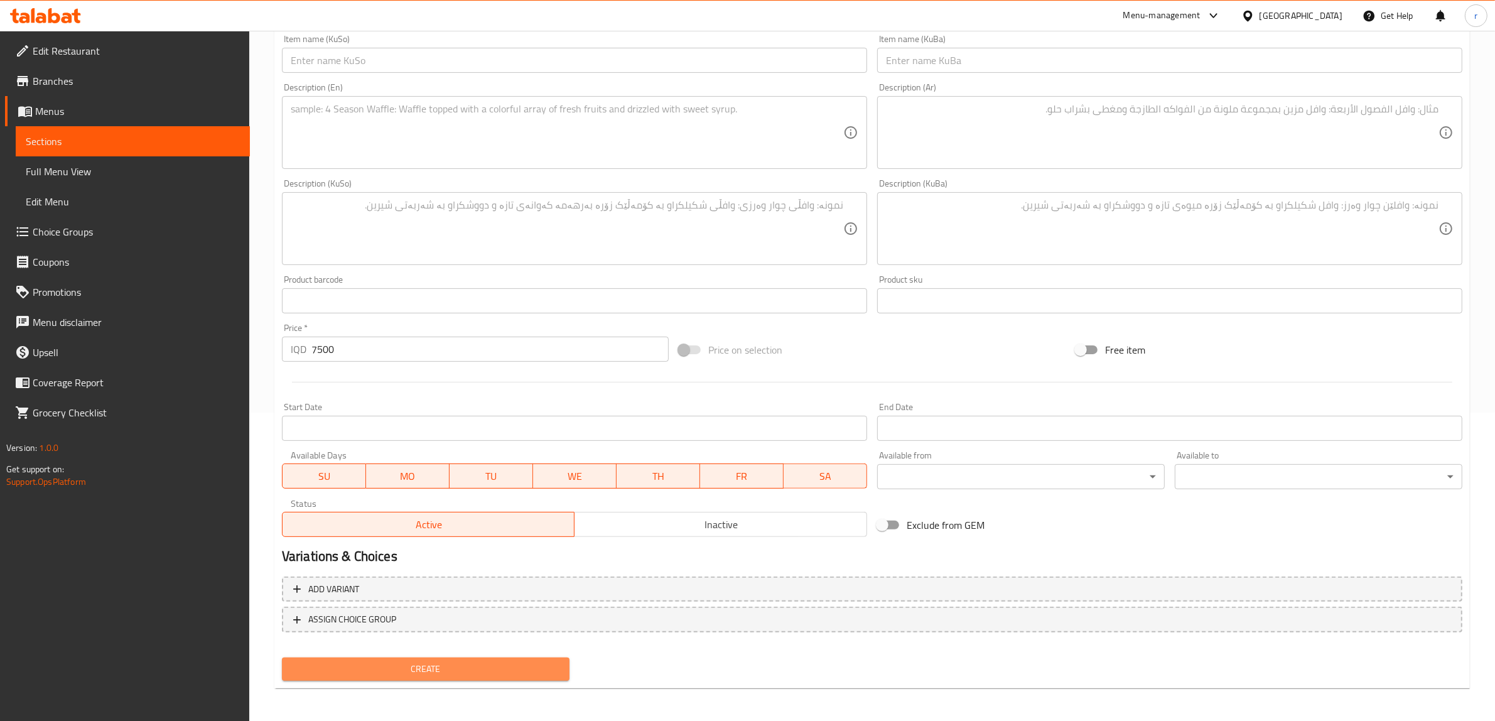
click at [427, 672] on span "Create" at bounding box center [425, 669] width 267 height 16
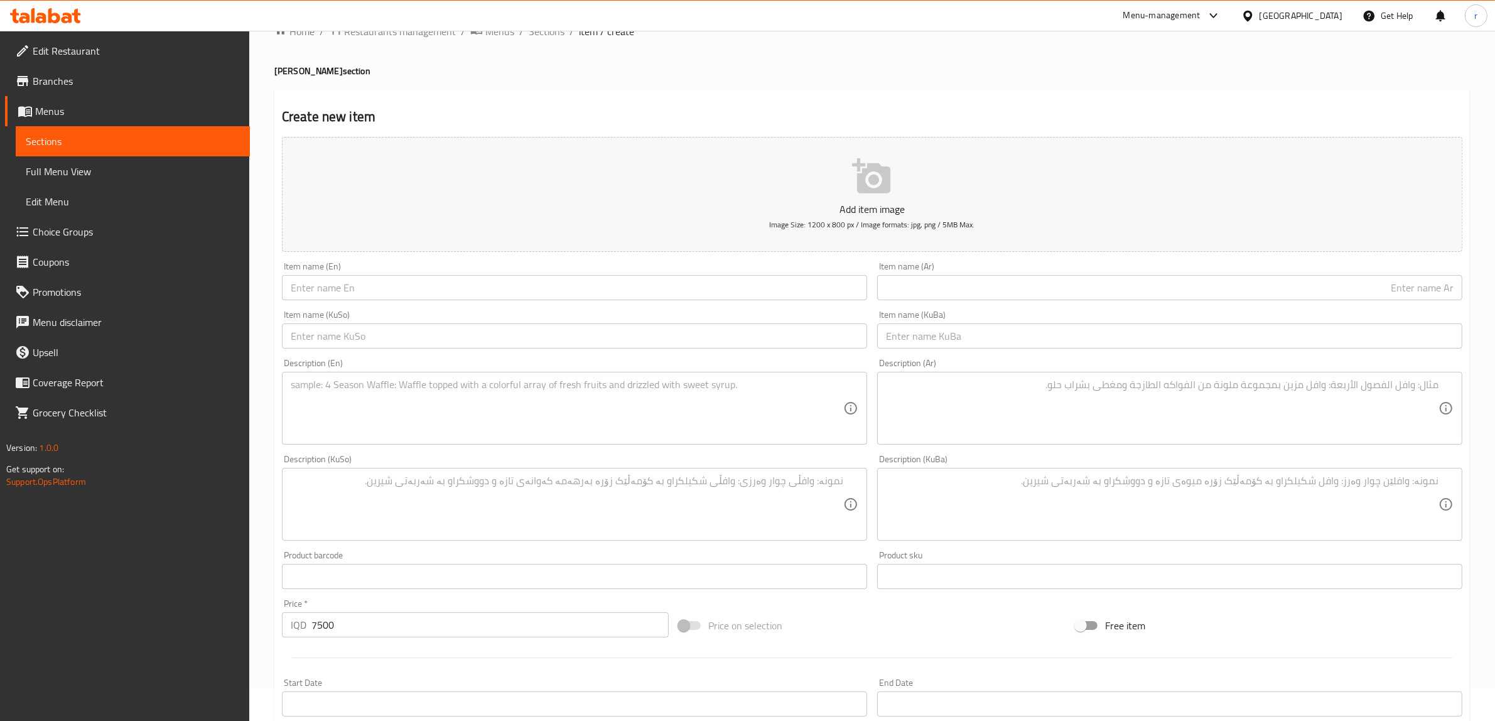
scroll to position [0, 0]
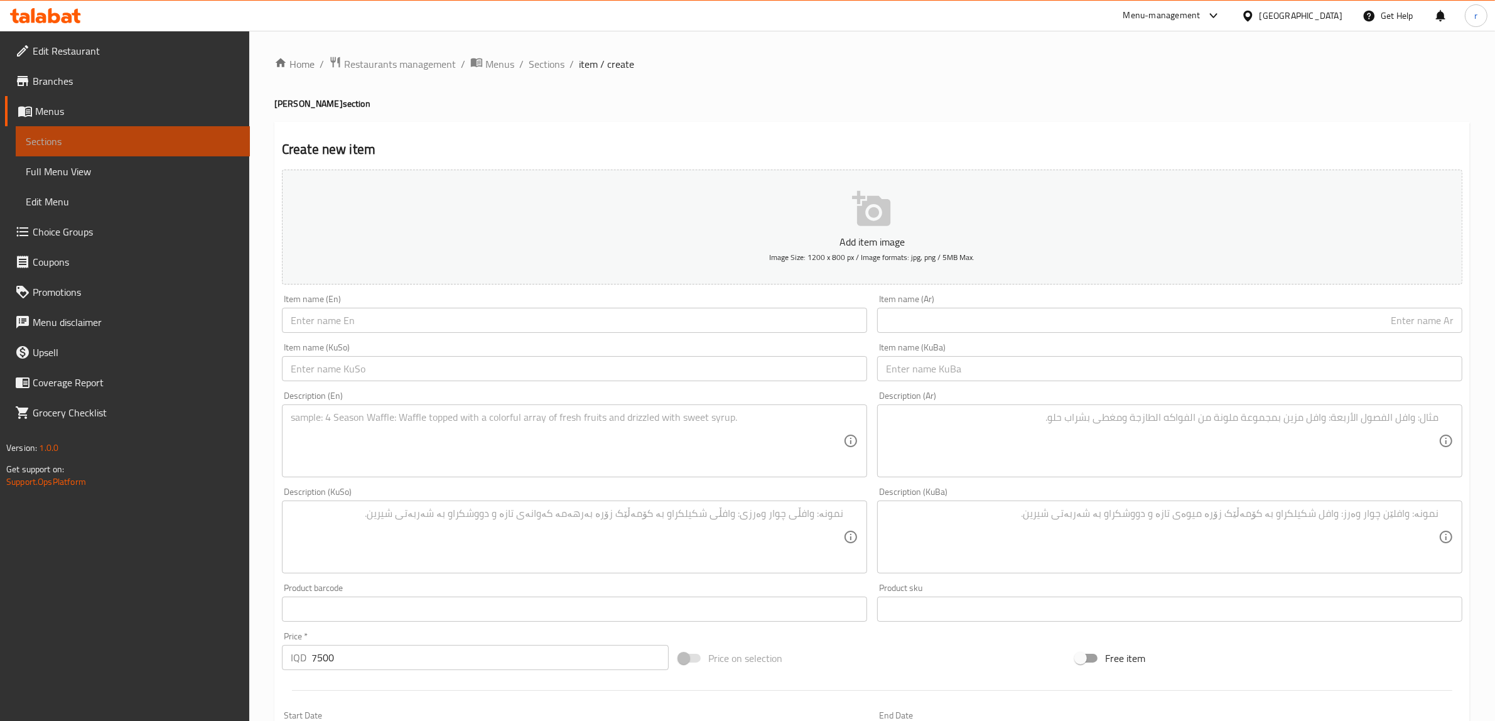
click at [126, 132] on link "Sections" at bounding box center [133, 141] width 234 height 30
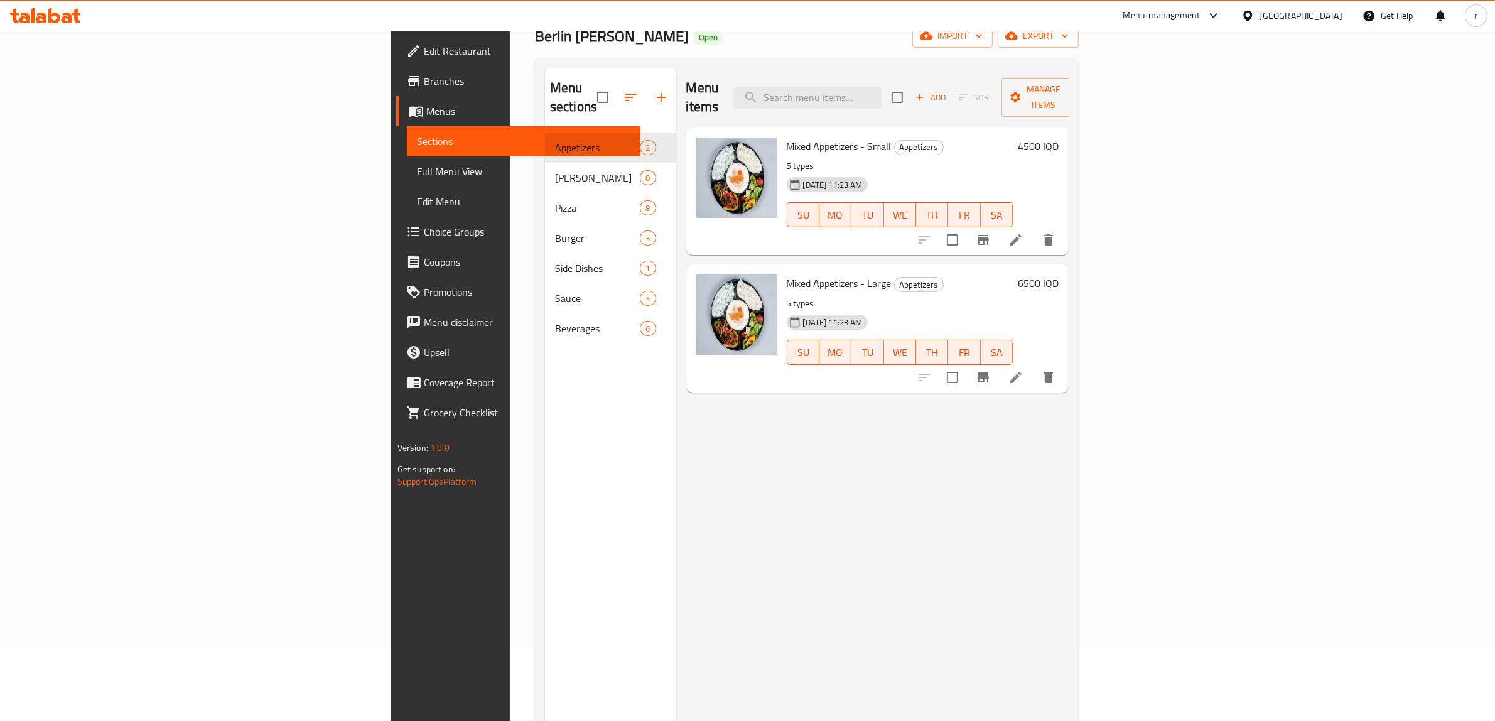
scroll to position [104, 0]
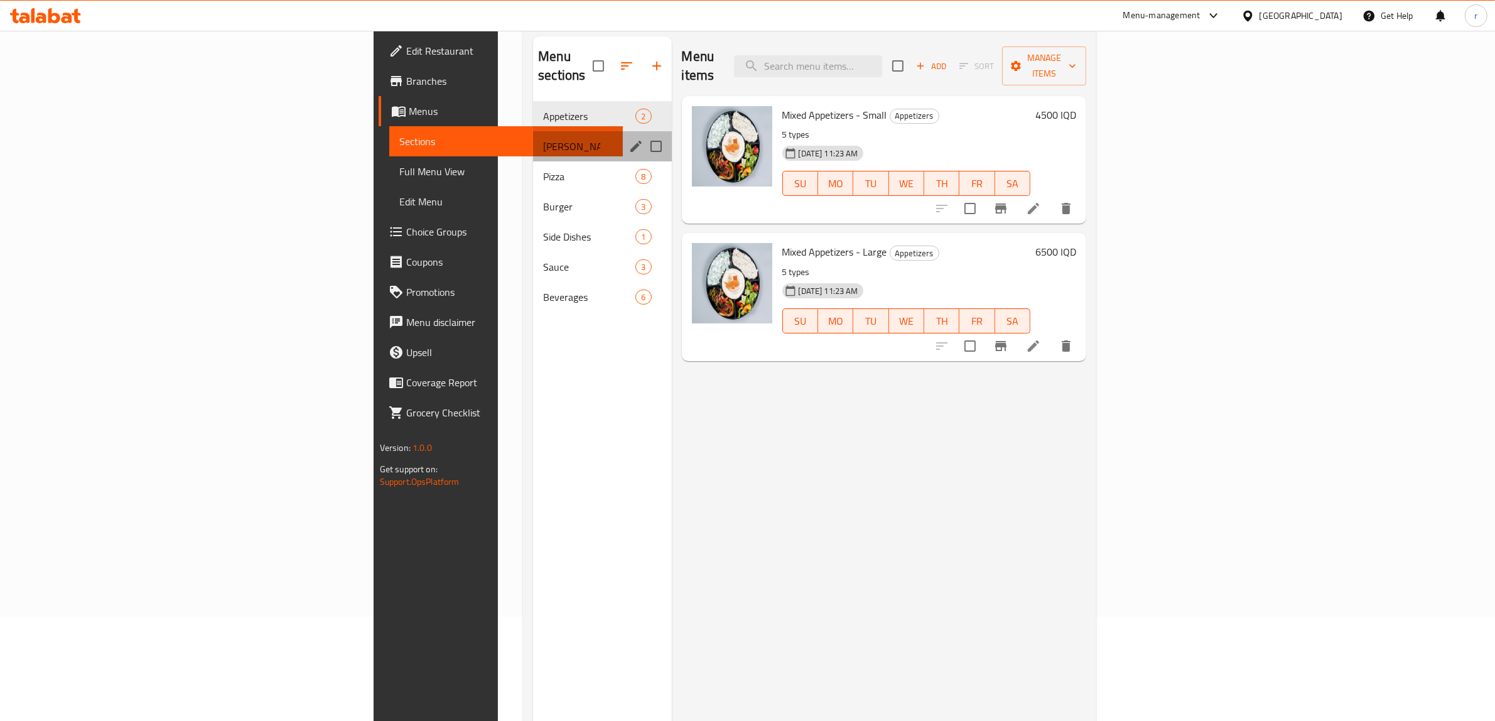
click at [533, 131] on div "[PERSON_NAME] 8" at bounding box center [602, 146] width 138 height 30
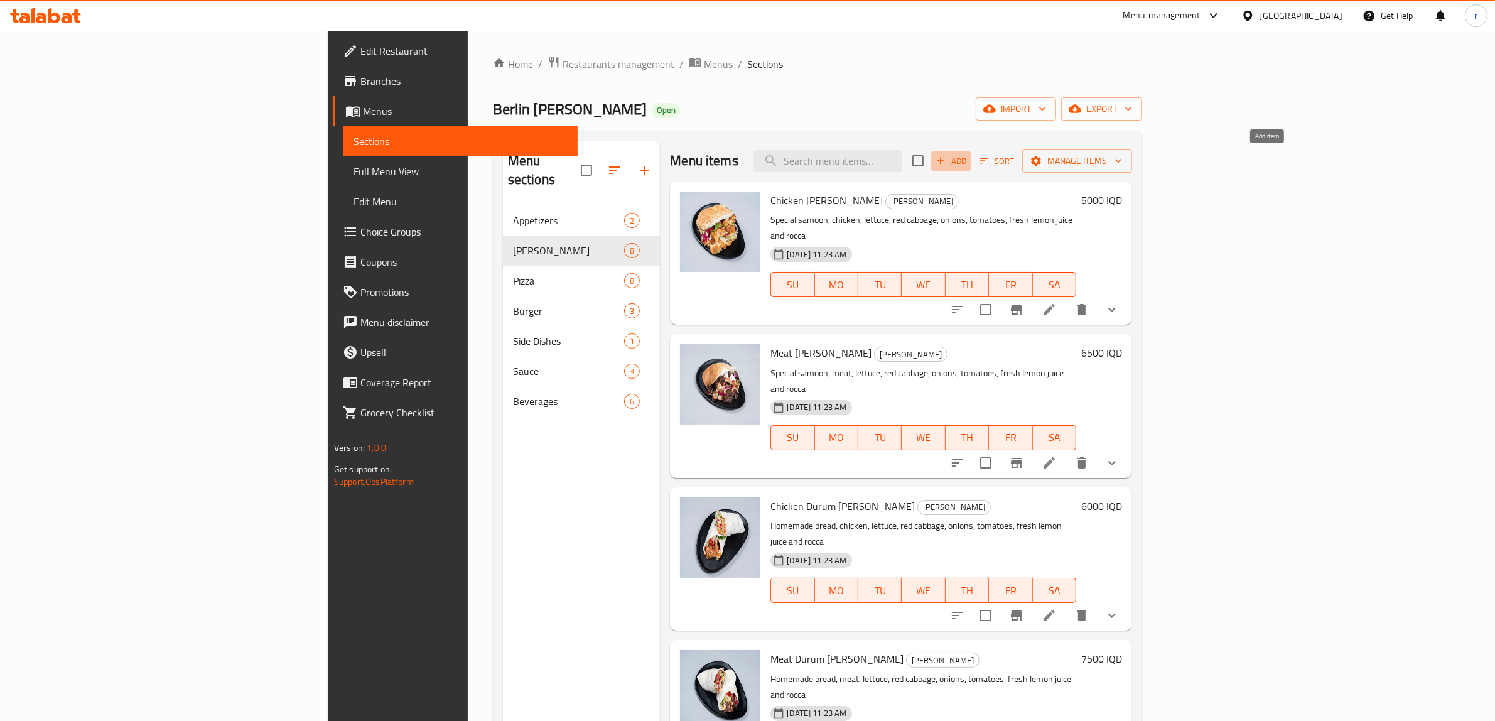
click at [968, 165] on span "Add" at bounding box center [951, 161] width 34 height 14
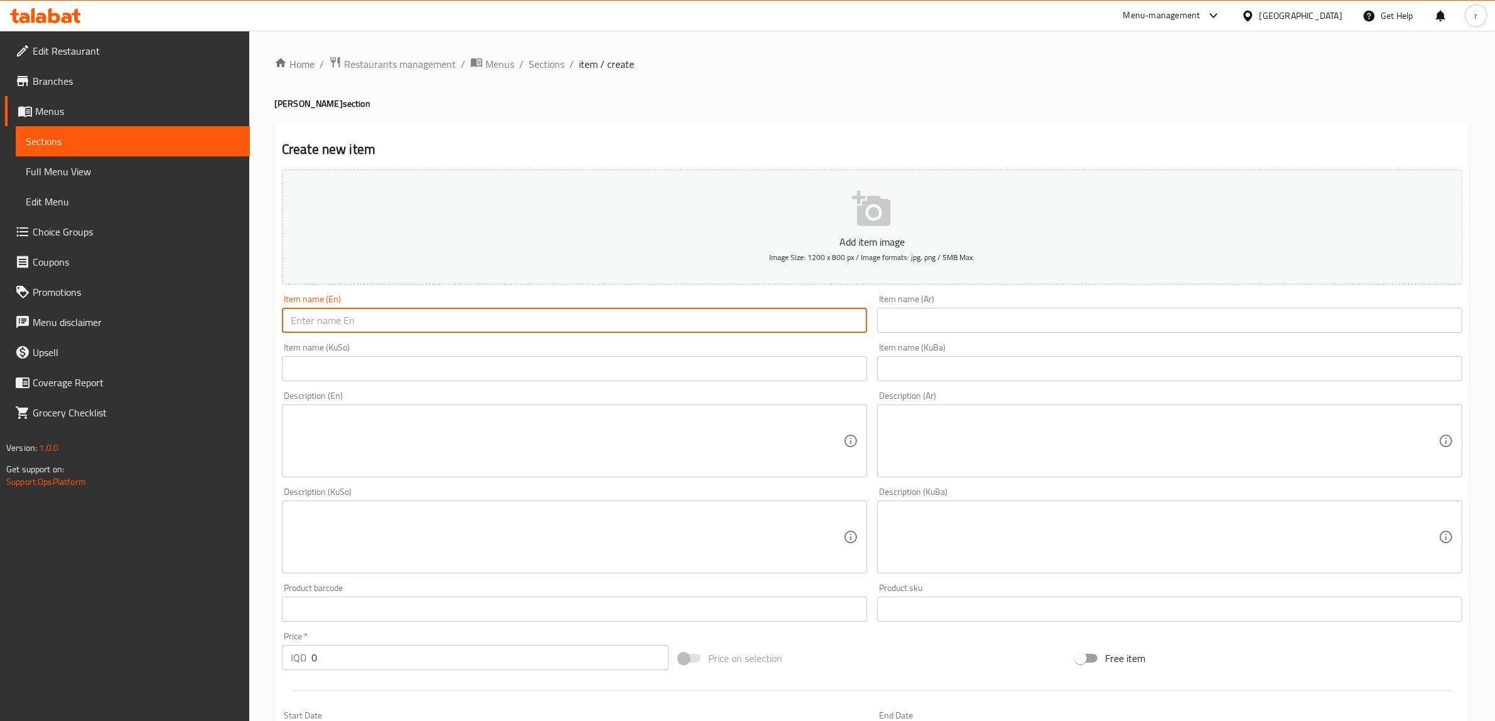
click at [563, 328] on input "text" at bounding box center [574, 320] width 585 height 25
paste input "Ground Beef [PERSON_NAME] Plate"
type input "Ground Beef [PERSON_NAME] Plate"
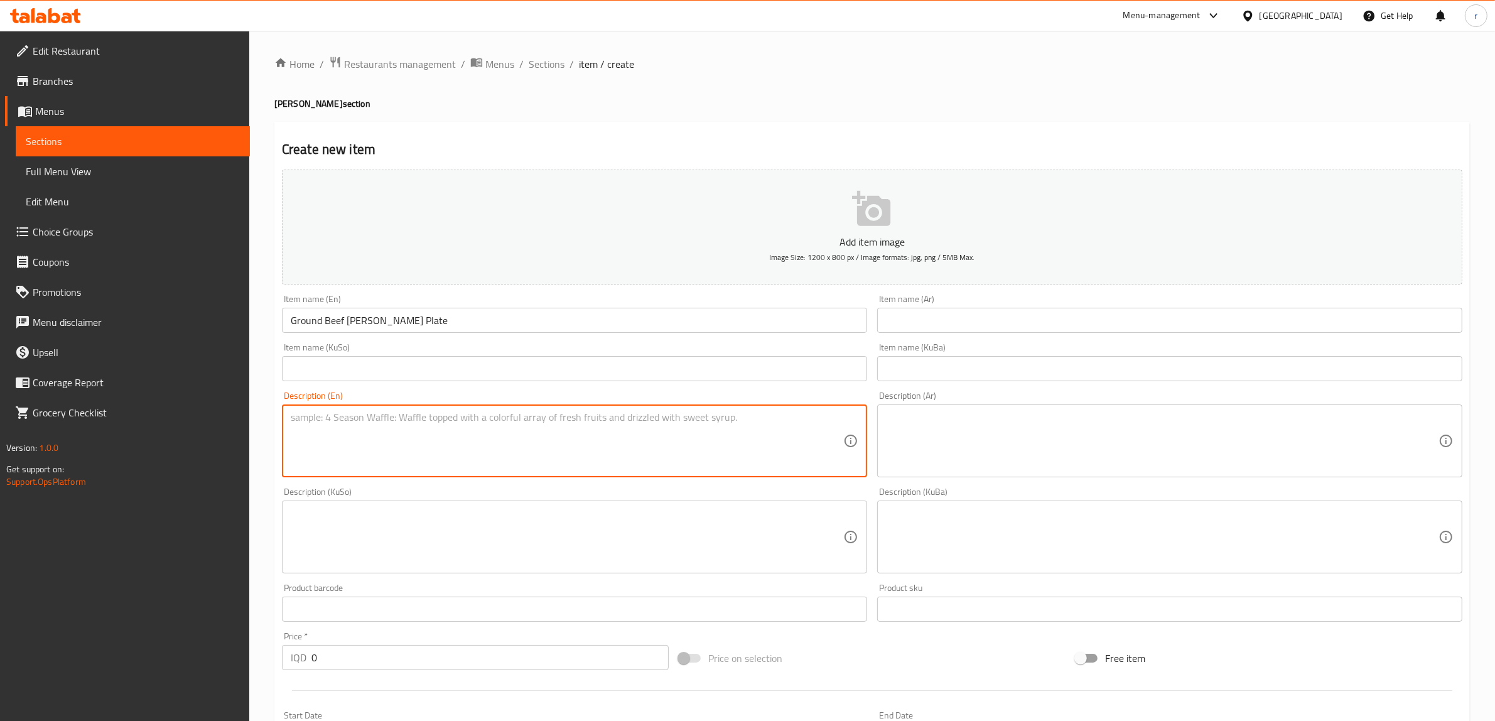
click at [399, 441] on textarea at bounding box center [567, 441] width 552 height 60
paste textarea "Ground beef [PERSON_NAME] served with onions, lettuce, red cabbage, rocca, 2 sa…"
type textarea "Ground beef [PERSON_NAME] served with onions, lettuce, red cabbage, rocca, 2 sa…"
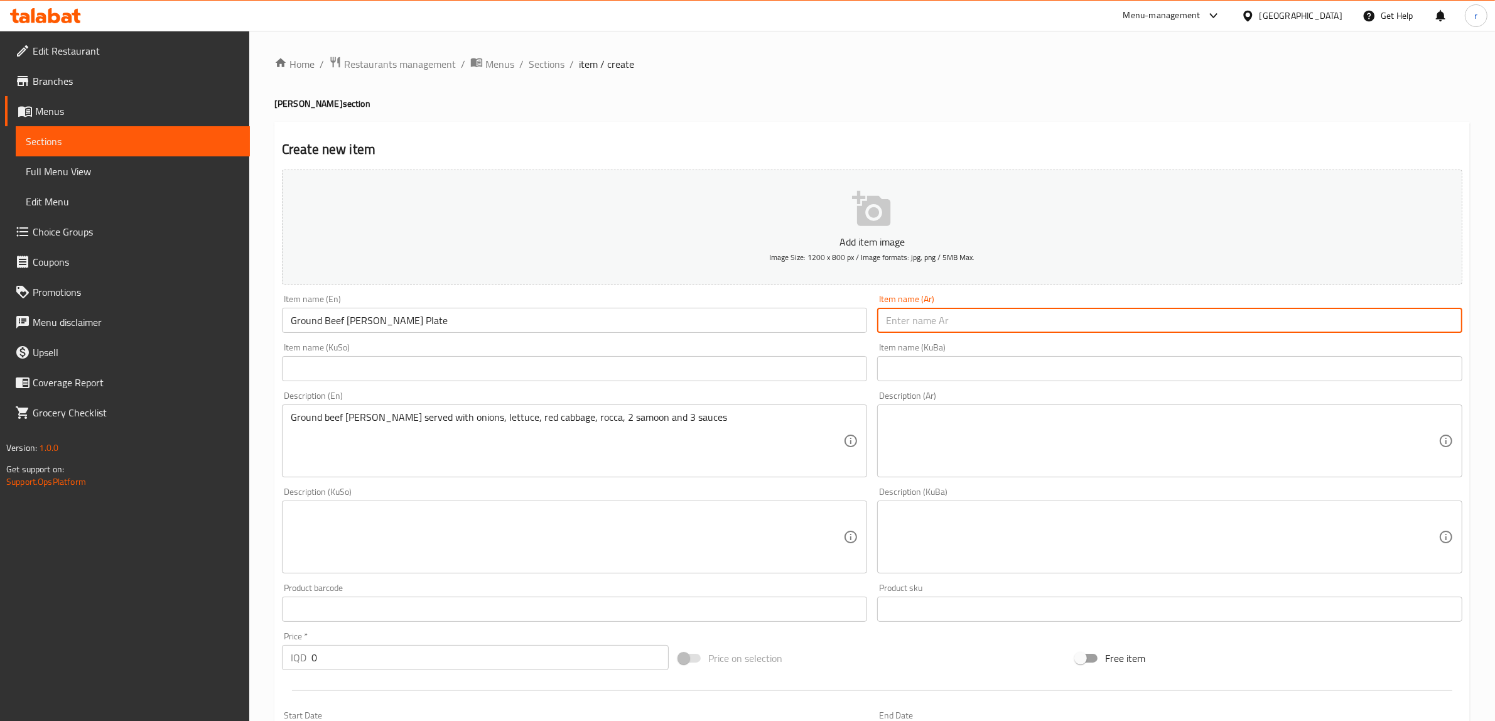
click at [980, 322] on input "text" at bounding box center [1169, 320] width 585 height 25
paste input "طبق دونر لحم بقري مفروم"
type input "طبق دونر لحم بقري مفروم"
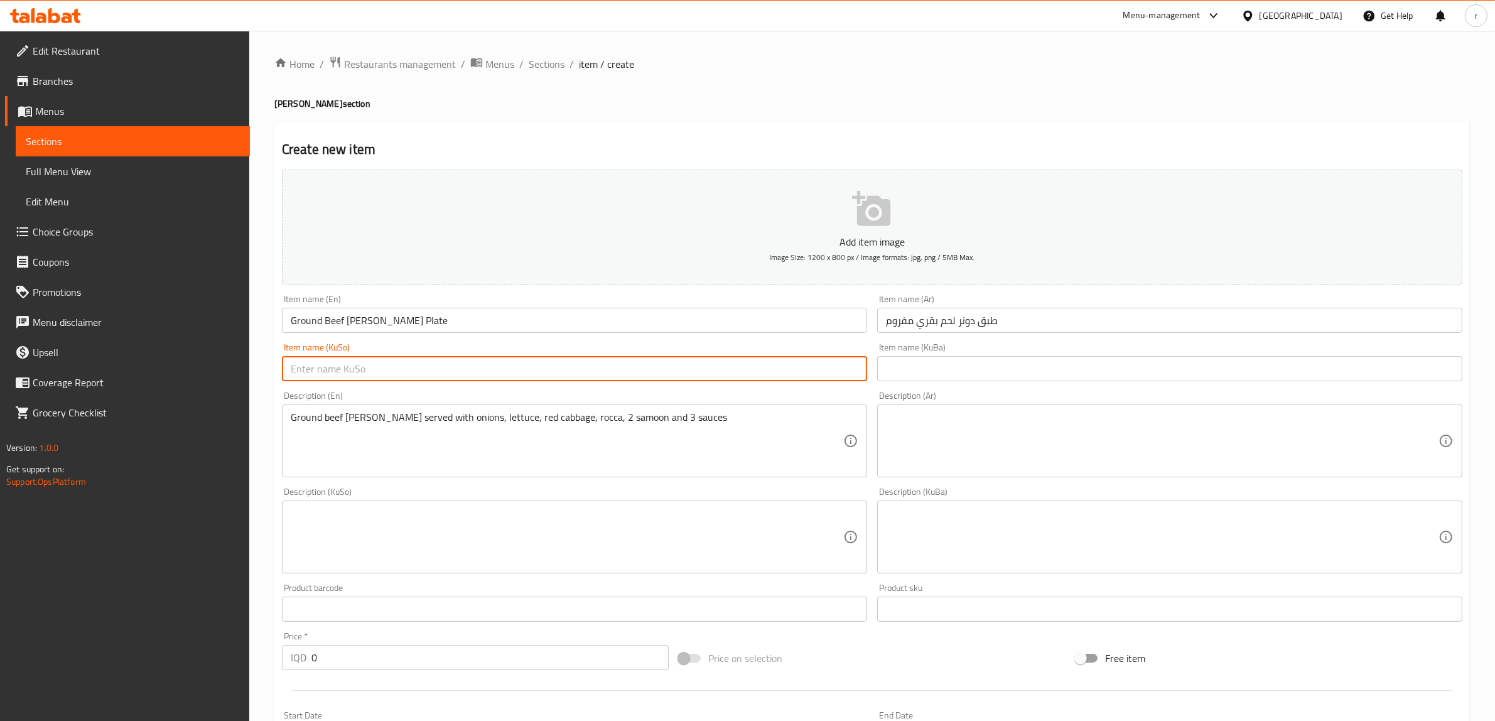
click at [368, 371] on input "text" at bounding box center [574, 368] width 585 height 25
paste input "قاپێک دۆنەری گۆشتی مانگای هاڕاو"
type input "قاپێک دۆنەری گۆشتی مانگای هاڕاو"
click at [1077, 380] on input "text" at bounding box center [1169, 368] width 585 height 25
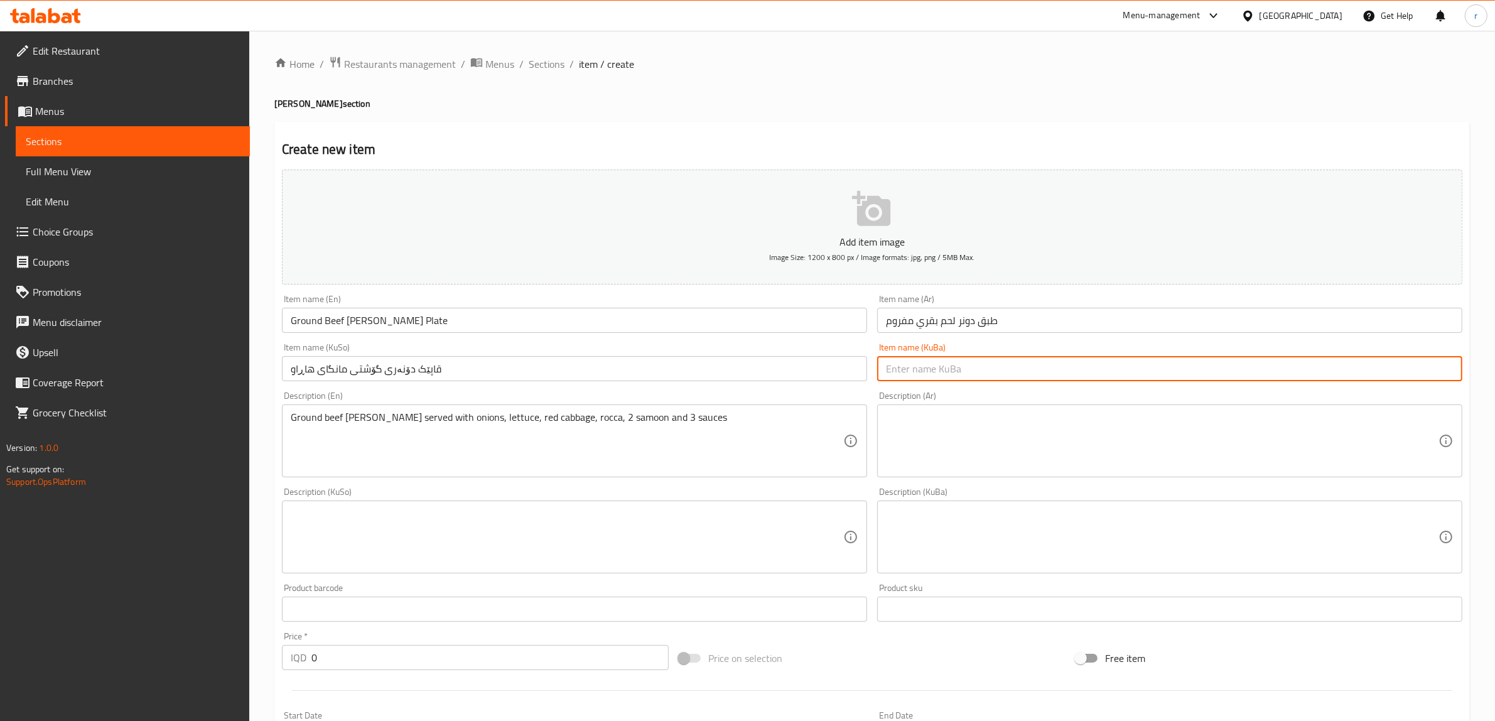
paste input "قاپێک دۆنەری گۆشتی مانگای هاڕاو"
type input "قاپێک دۆنەری گۆشتی مانگای هاڕاو"
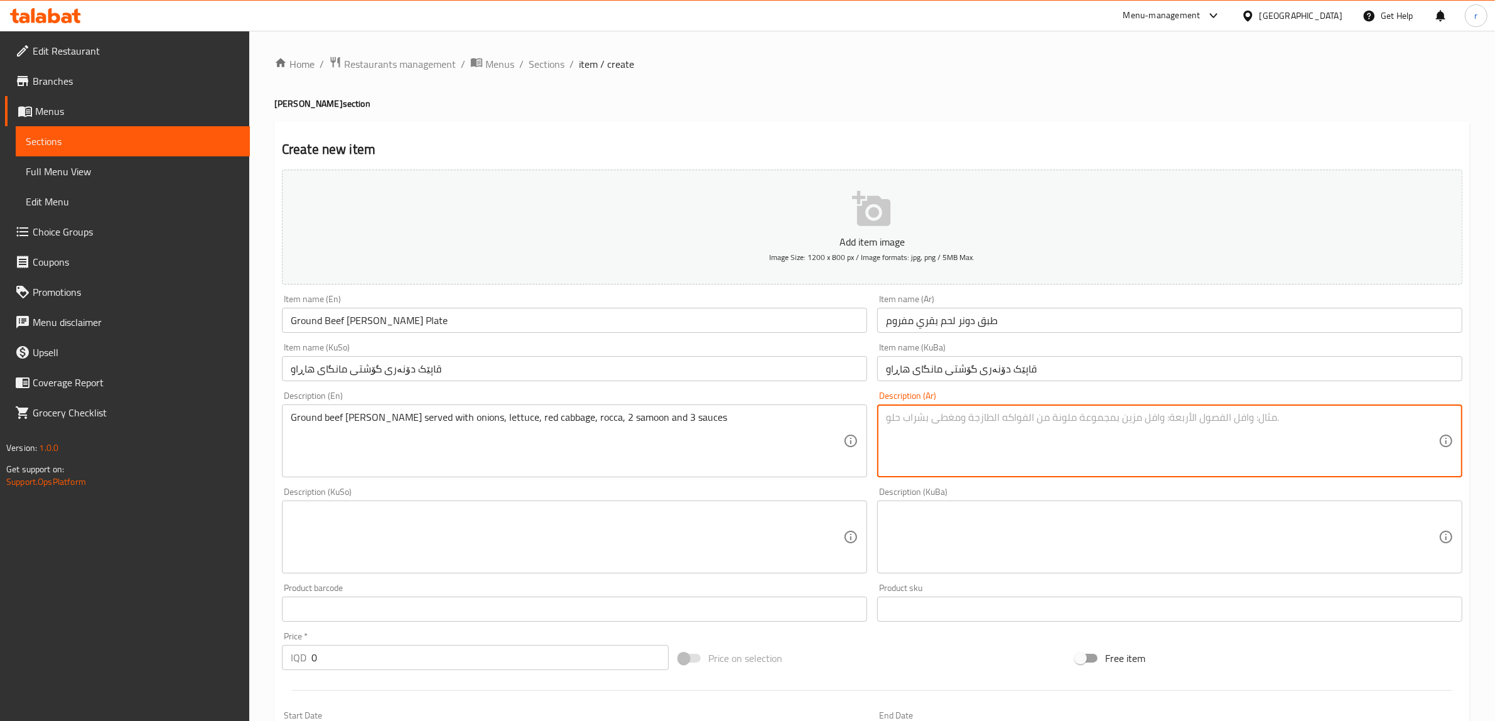
click at [946, 448] on textarea at bounding box center [1162, 441] width 552 height 60
paste textarea "دونر لحم بقري مفروم يقدم مع بصل، خس، ملفوف أحمر، جرجير، 2 صمون و3 صلصات"
click at [983, 422] on textarea "دونر لحم بقري مفروم يقدم مع بصل، خس، ملفوف أحمر، جرجير، 2 صمون و3 صلصات" at bounding box center [1162, 441] width 552 height 60
type textarea "دونر لحم بقري مفروم يقدم مع بصل، خس، ملفوف أحمر، جرجير، 2 صمون و3 صلصات"
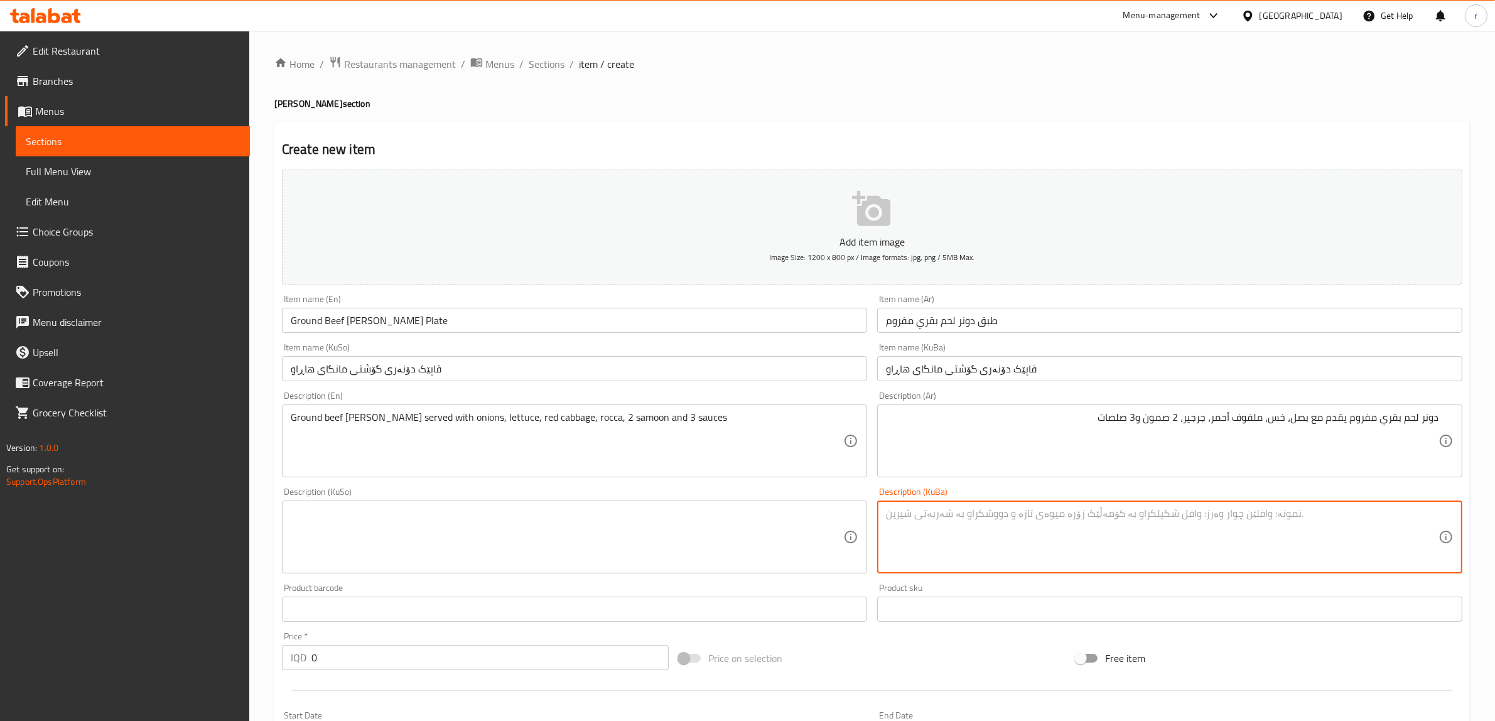
click at [1219, 545] on textarea at bounding box center [1162, 537] width 552 height 60
click at [956, 535] on textarea at bounding box center [1162, 537] width 552 height 60
paste textarea "دۆنەری گۆشتی مانگای هاڕاو پێشکەش دەکرێت لەگەڵ پیاز، کاهوو، لەهانەی سوور، جەرجیر…"
type textarea "دۆنەری گۆشتی مانگای هاڕاو پێشکەش دەکرێت لەگەڵ پیاز، کاهوو، لەهانەی سوور، جەرجیر…"
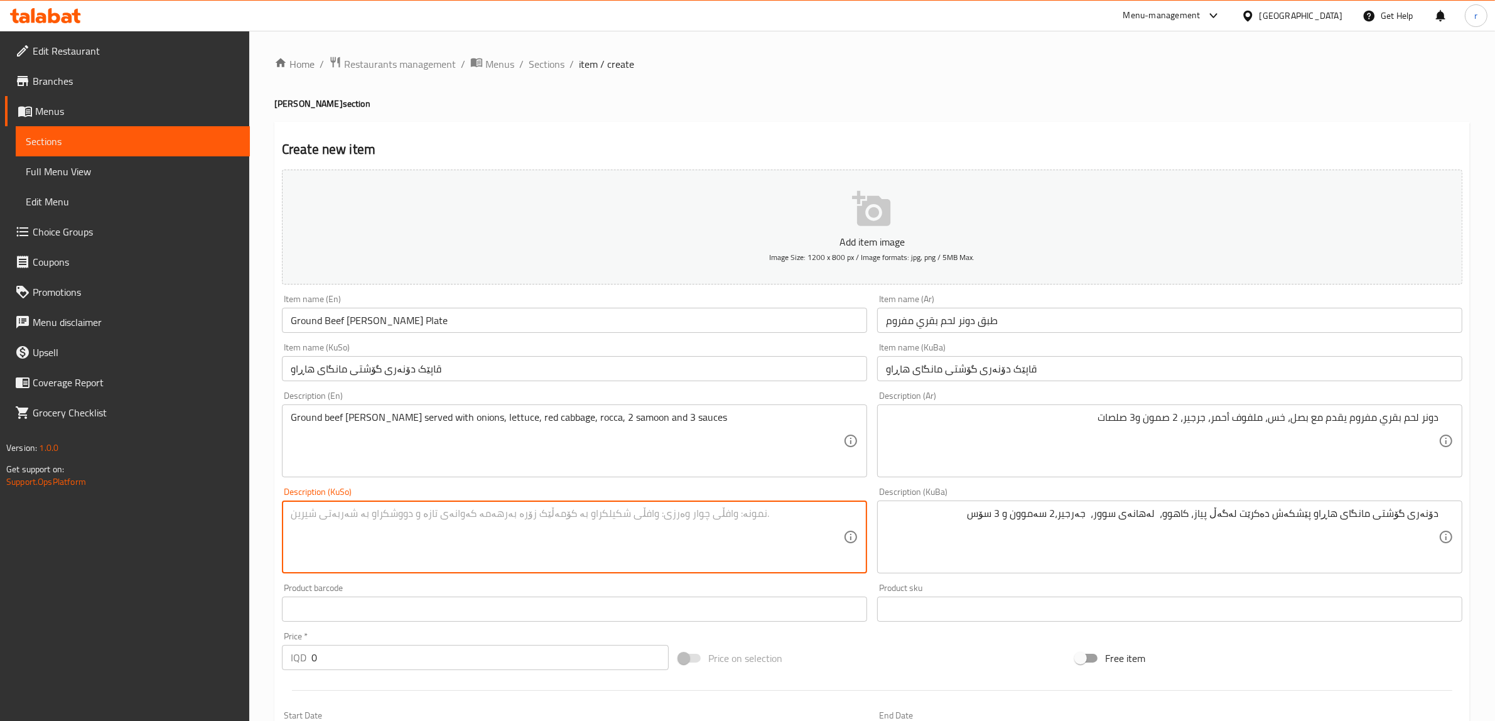
click at [803, 526] on textarea at bounding box center [567, 537] width 552 height 60
paste textarea "دۆنەری گۆشتی مانگای هاڕاو پێشکەش دەکرێت لەگەڵ پیاز، کاهوو، لەهانەی سوور، جەرجیر…"
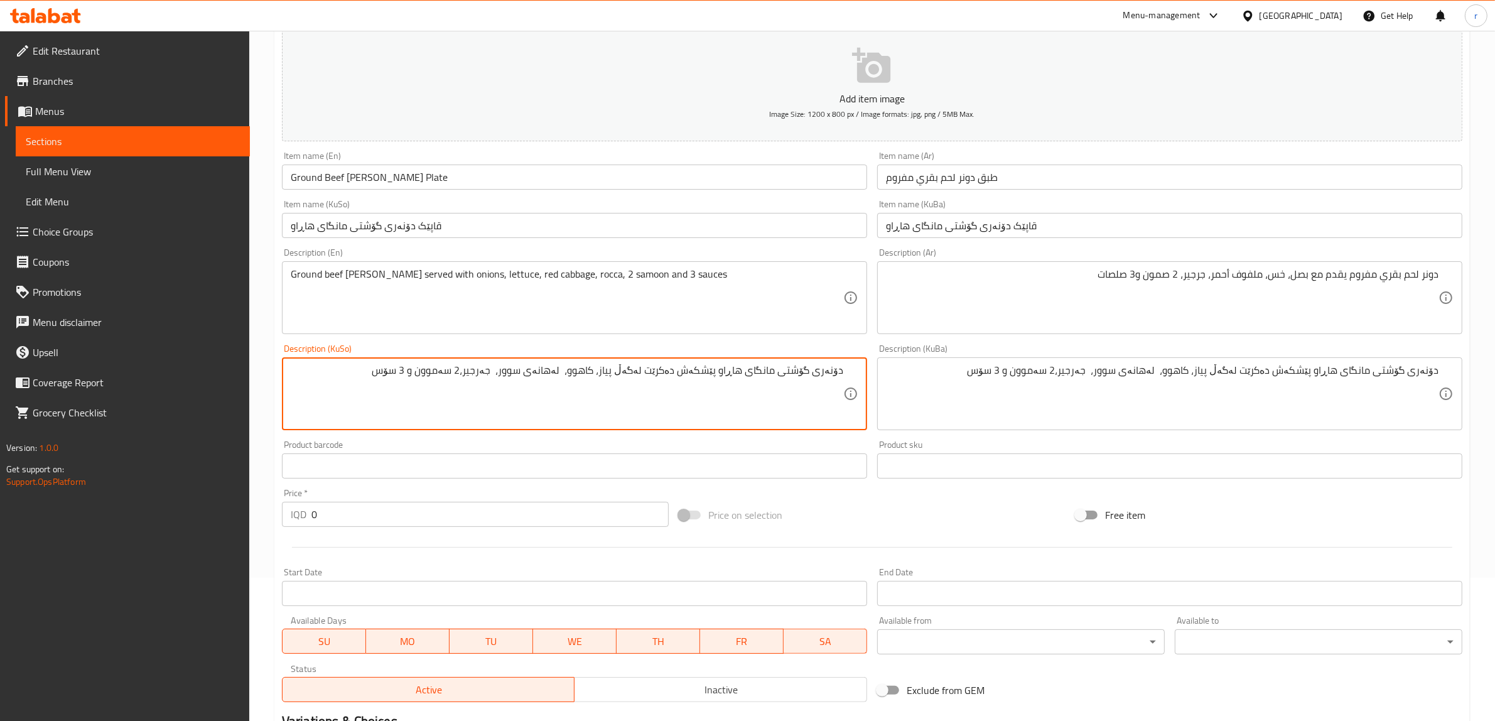
scroll to position [209, 0]
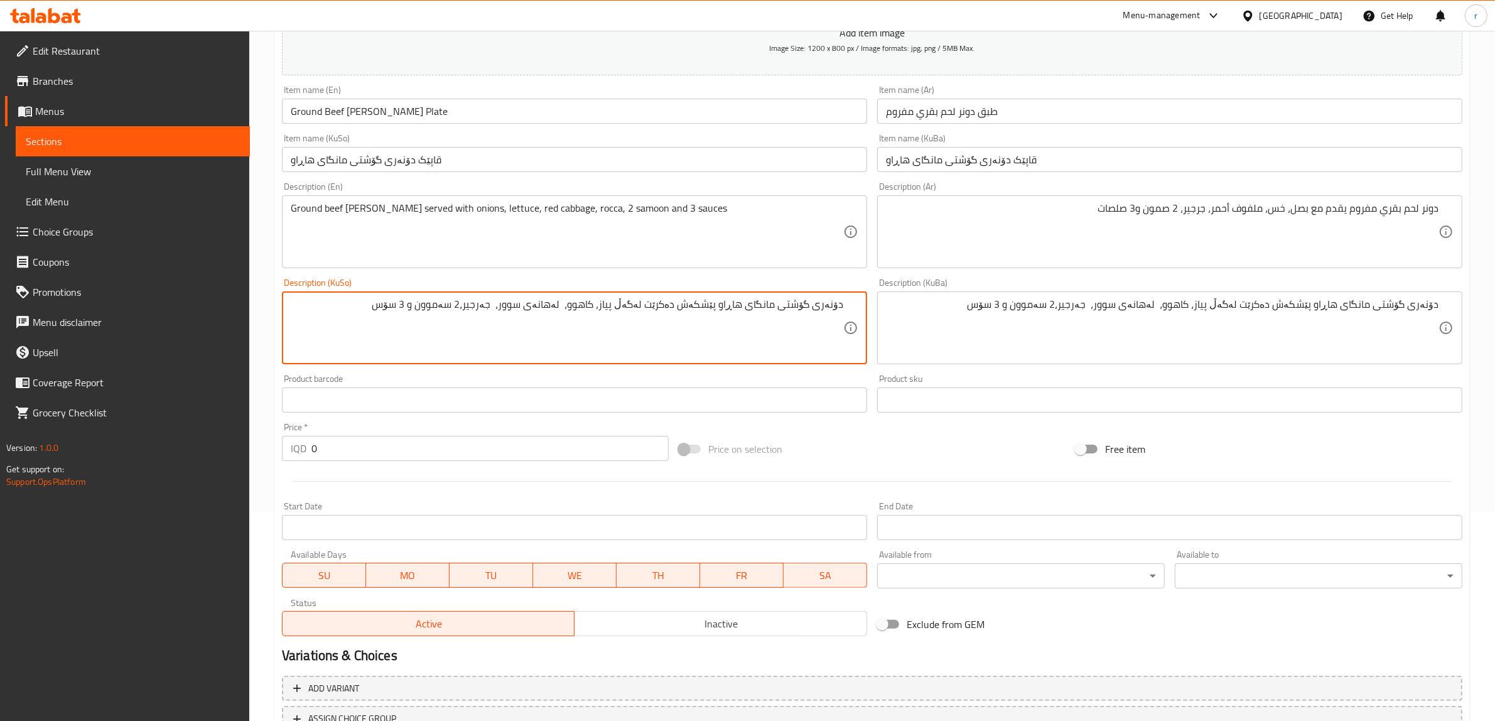
type textarea "دۆنەری گۆشتی مانگای هاڕاو پێشکەش دەکرێت لەگەڵ پیاز، کاهوو، لەهانەی سوور، جەرجیر…"
click at [430, 449] on input "0" at bounding box center [489, 448] width 357 height 25
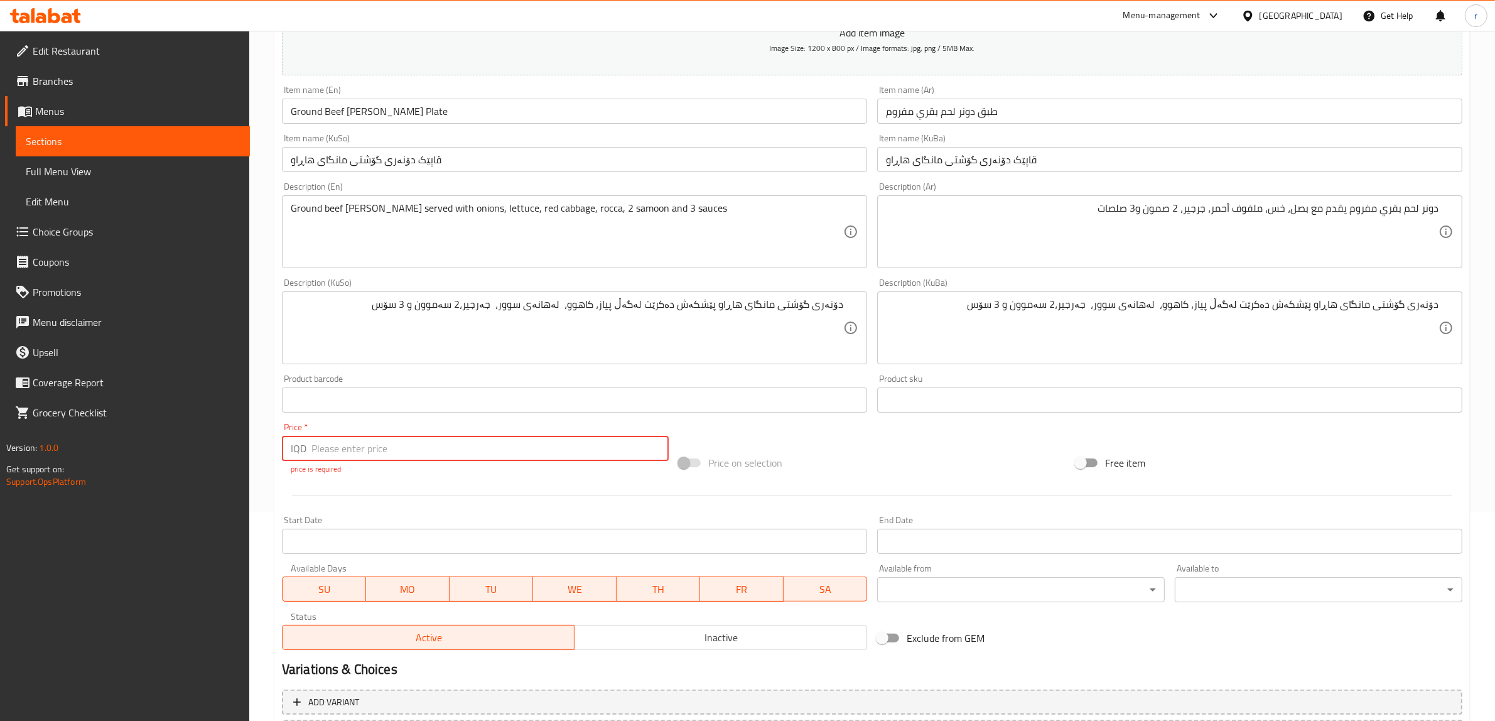
paste input "10500"
type input "1"
paste input "10500"
type input "10500"
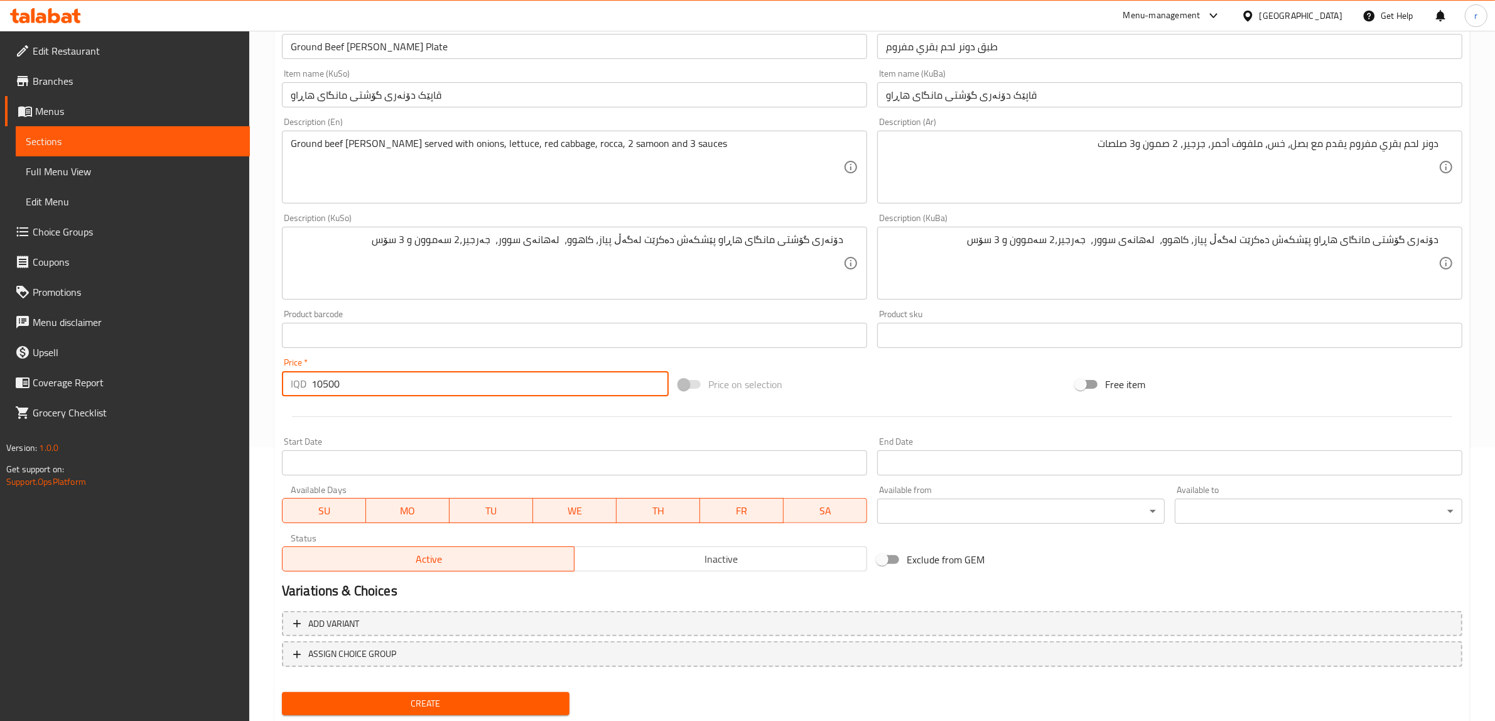
scroll to position [308, 0]
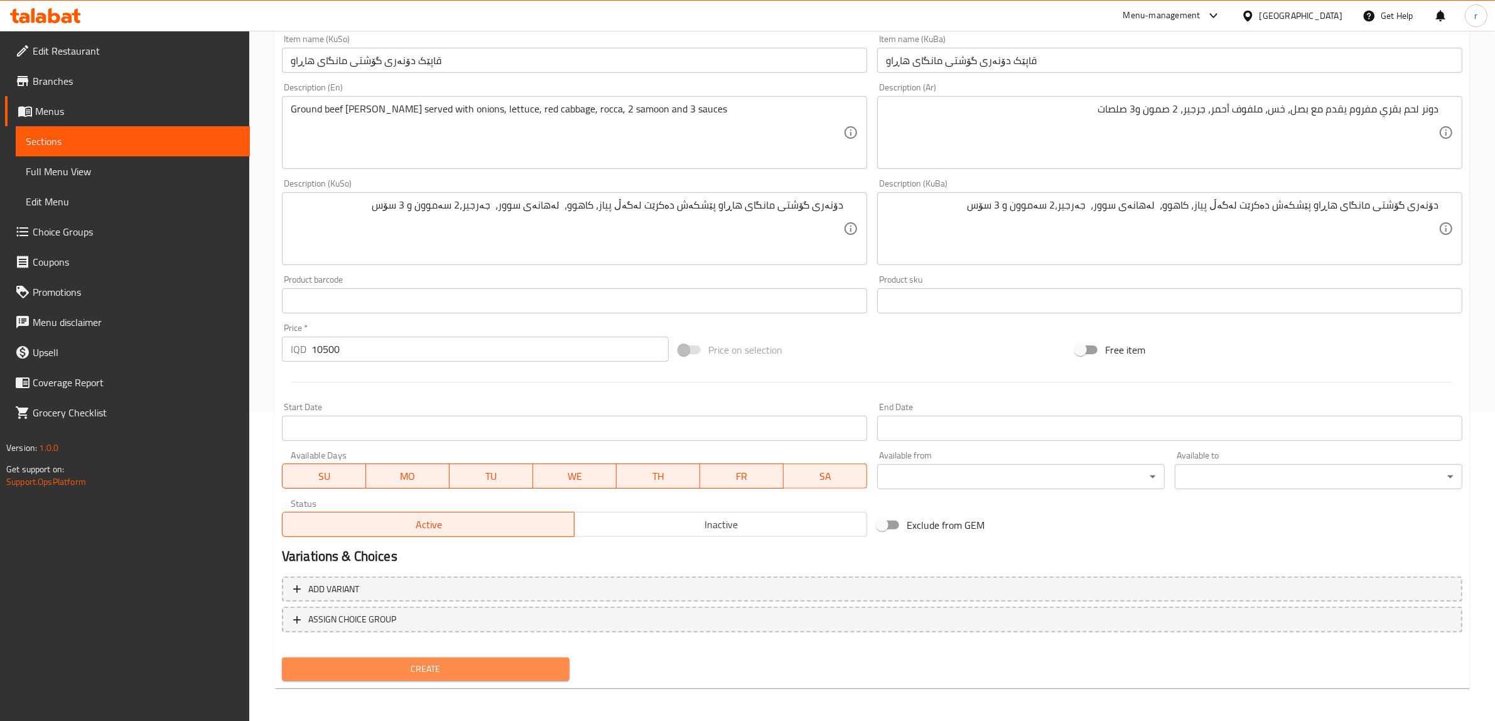
click at [478, 665] on span "Create" at bounding box center [425, 669] width 267 height 16
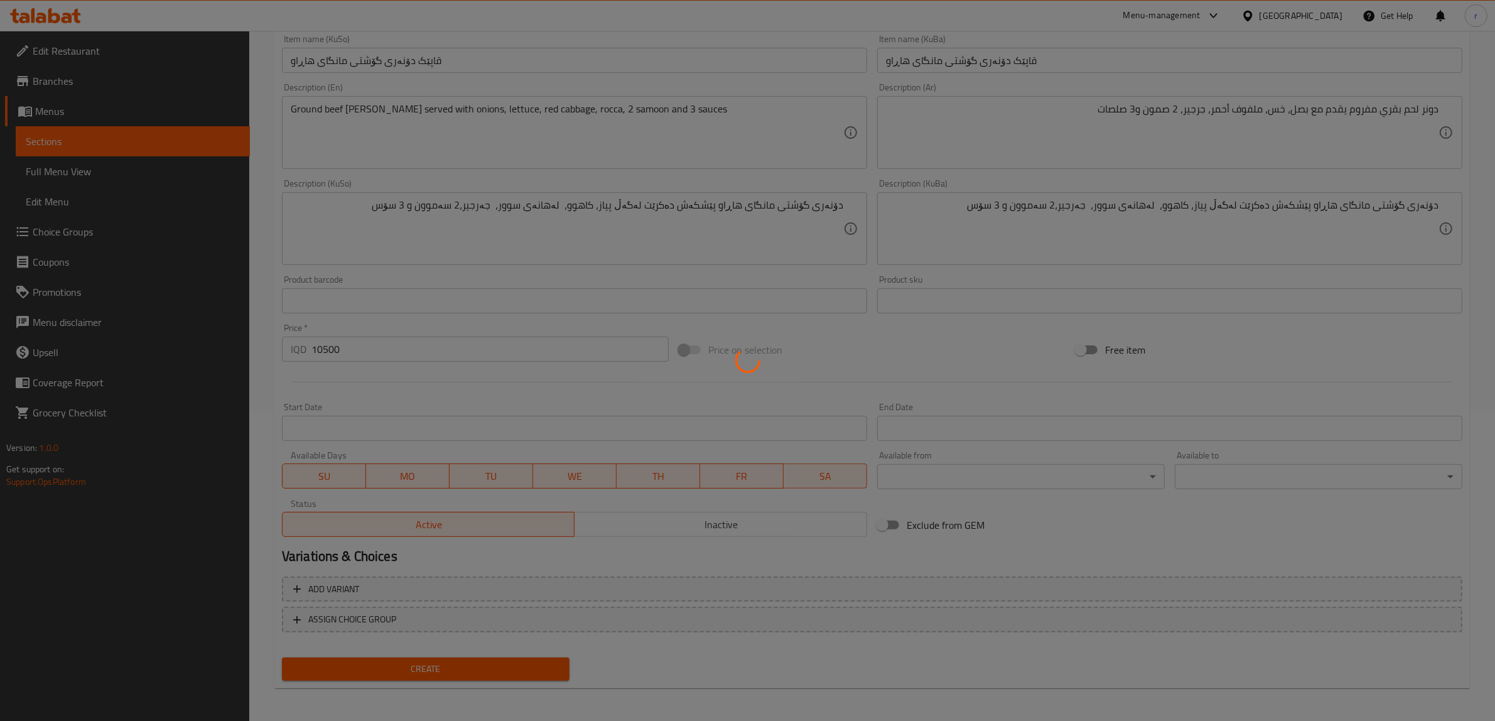
type input "0"
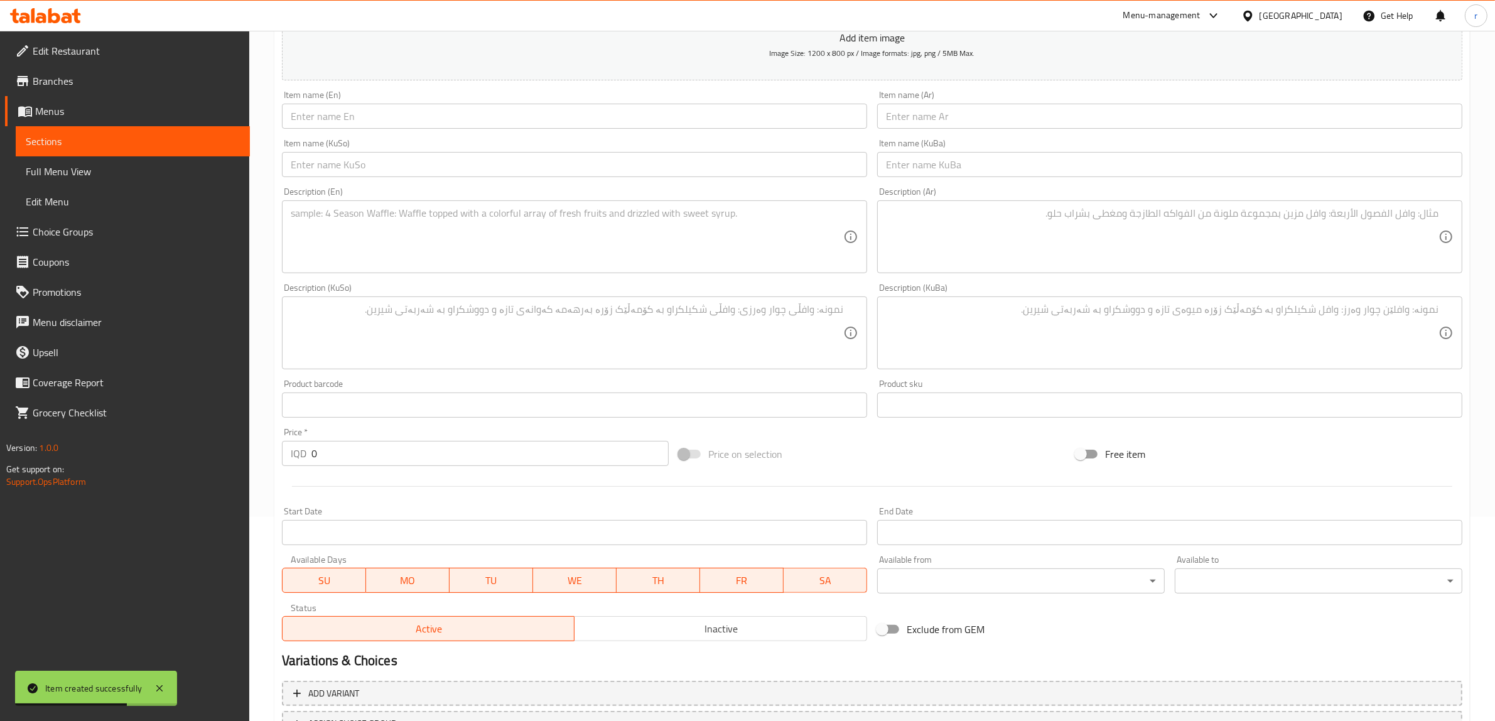
scroll to position [0, 0]
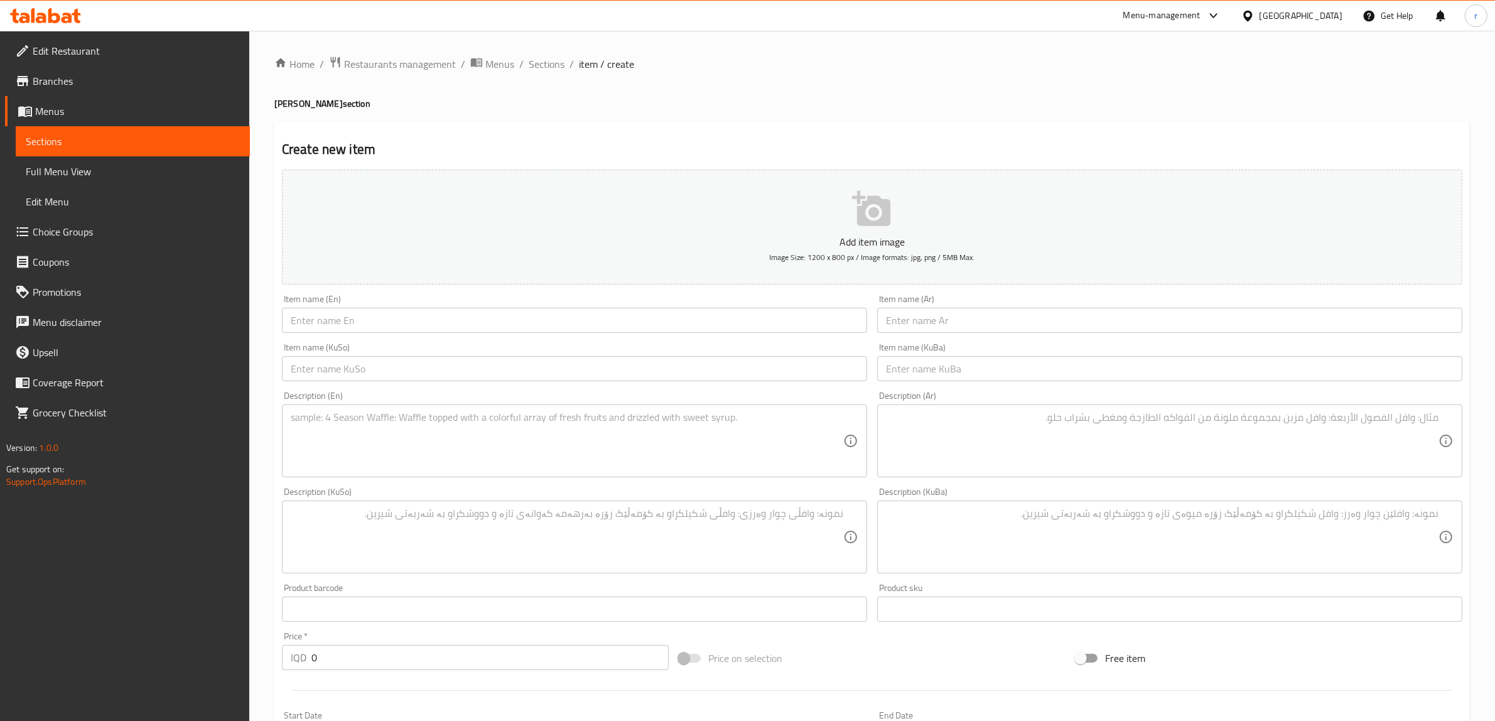
click at [205, 160] on link "Full Menu View" at bounding box center [133, 171] width 234 height 30
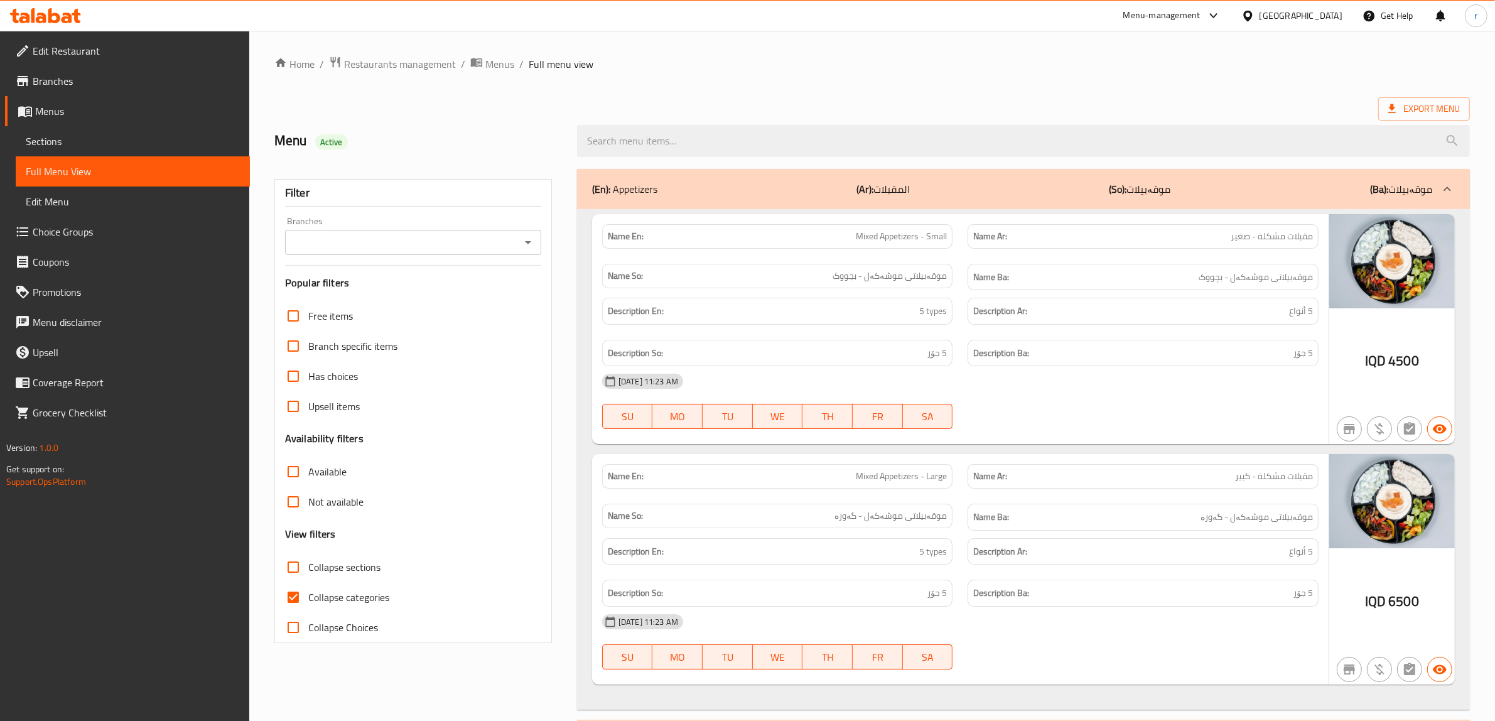
click at [298, 595] on input "Collapse categories" at bounding box center [293, 597] width 30 height 30
checkbox input "false"
click at [286, 565] on input "Collapse sections" at bounding box center [293, 567] width 30 height 30
checkbox input "true"
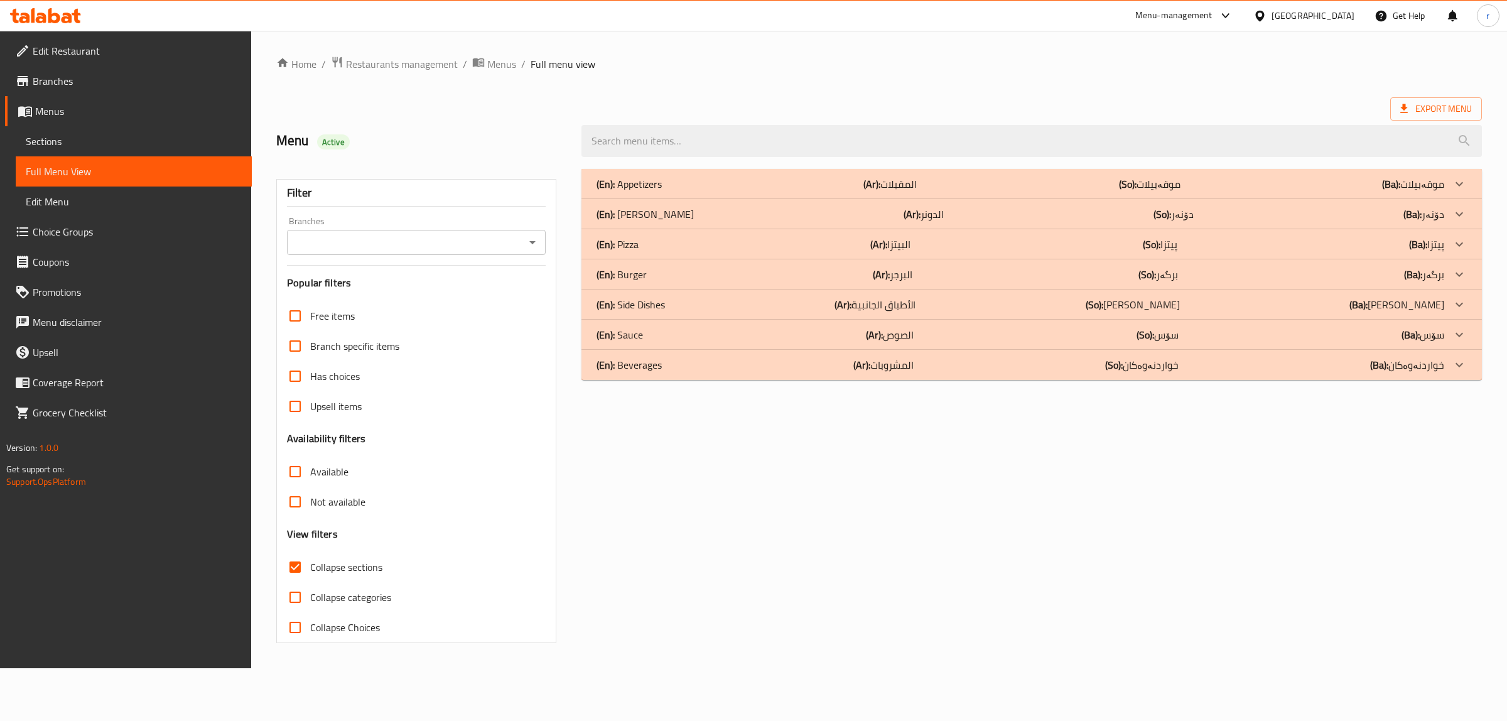
click at [532, 247] on icon "Open" at bounding box center [532, 242] width 15 height 15
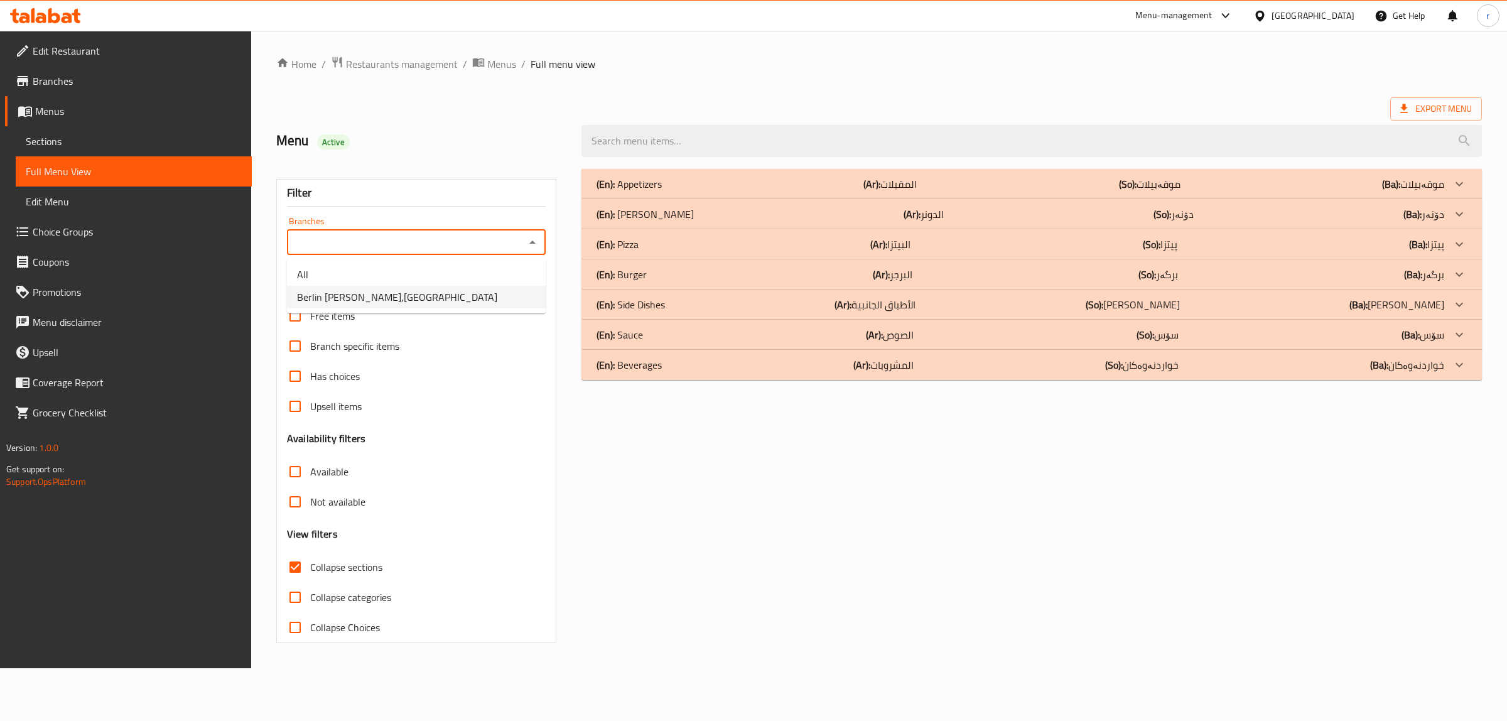
click at [525, 293] on li "Berlin [PERSON_NAME],[GEOGRAPHIC_DATA]" at bounding box center [416, 297] width 259 height 23
type input "Berlin [PERSON_NAME],[GEOGRAPHIC_DATA]"
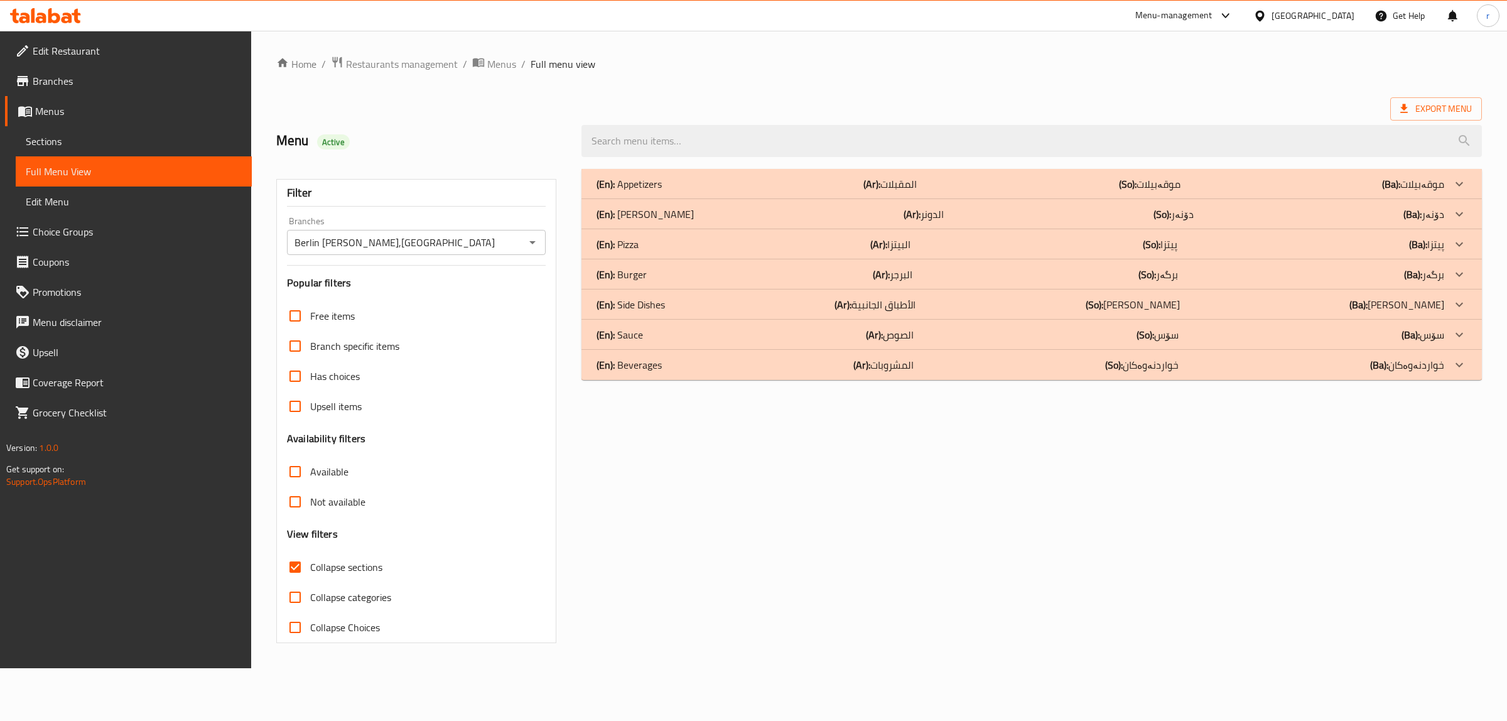
click at [989, 191] on div "(En): [PERSON_NAME] (Ar): الدونر (So): دۆنەر (Ba): دۆنەر" at bounding box center [1019, 183] width 847 height 15
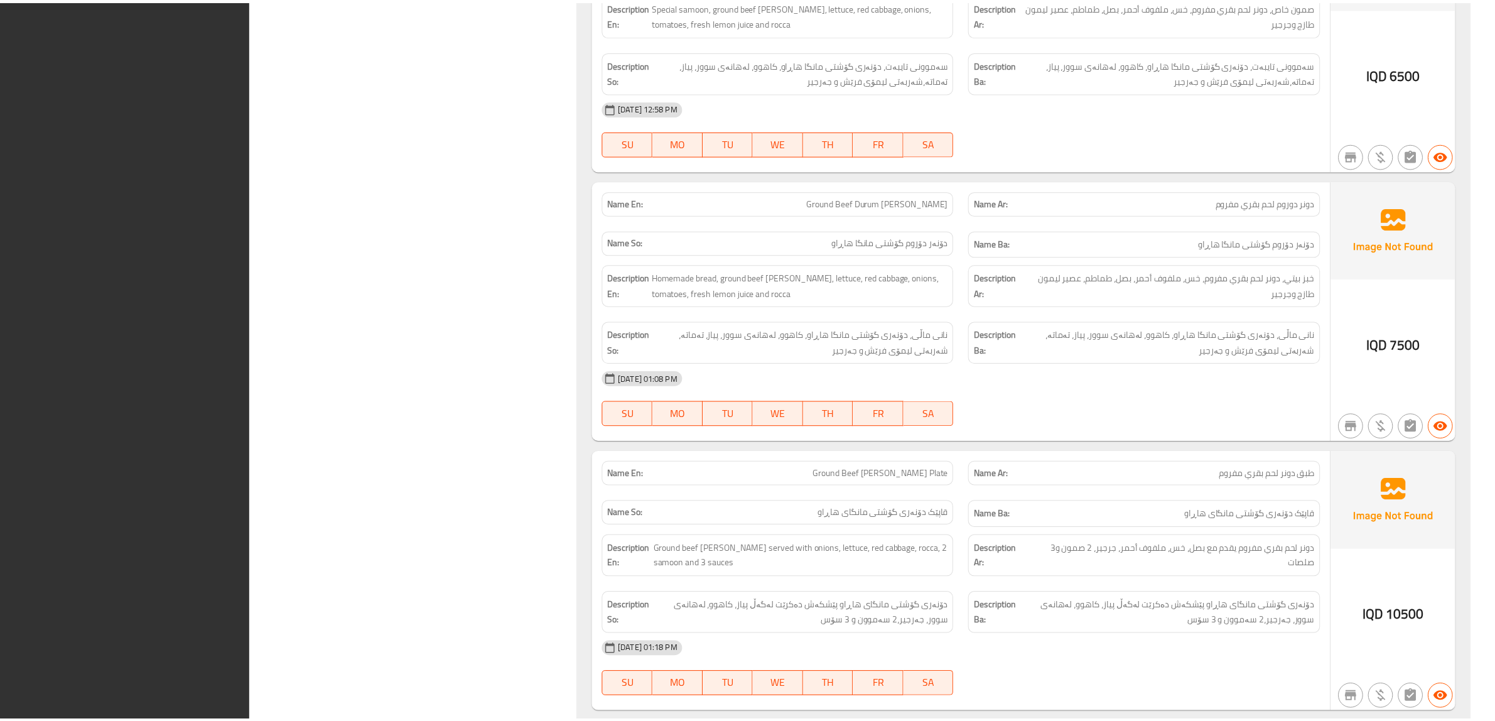
scroll to position [4386, 0]
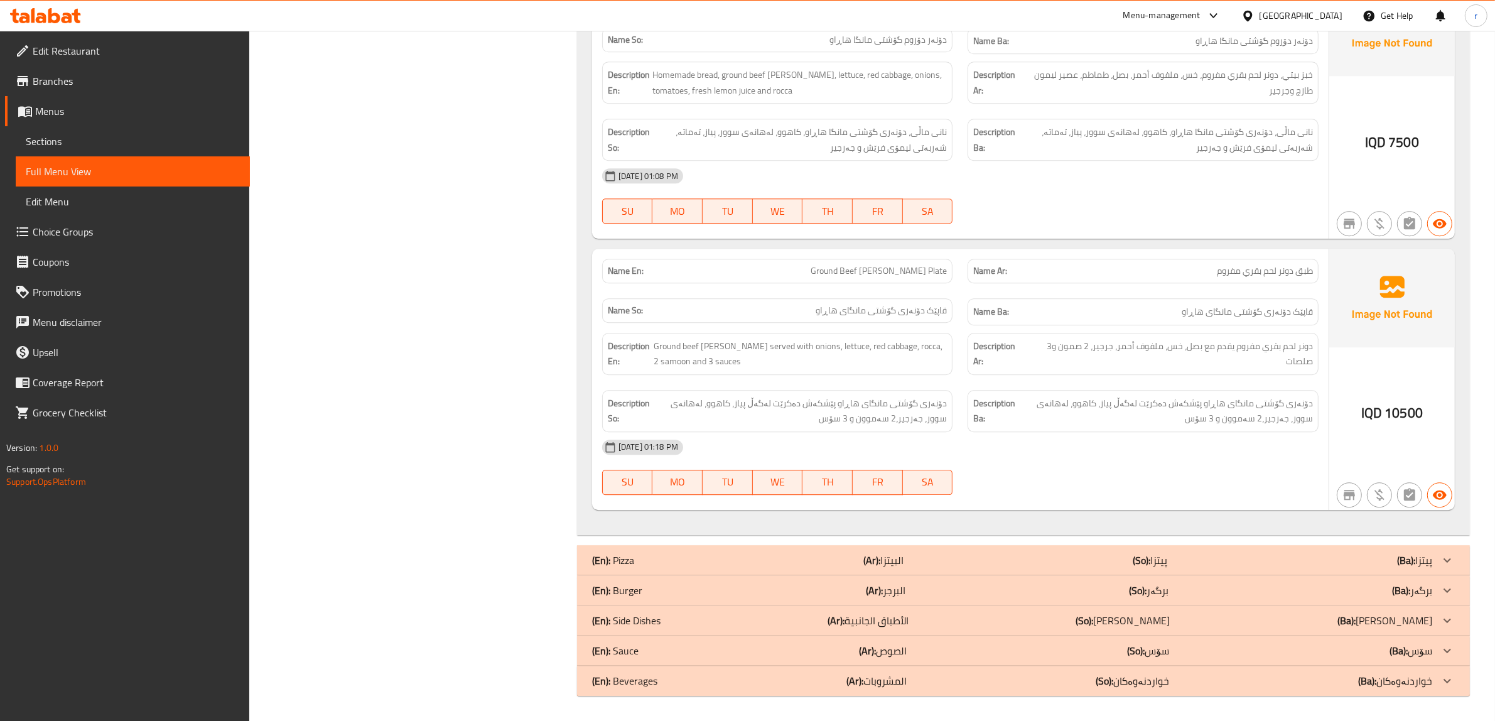
click at [76, 25] on div at bounding box center [45, 15] width 91 height 25
click at [87, 14] on div at bounding box center [45, 15] width 91 height 25
click at [44, 26] on div at bounding box center [45, 15] width 91 height 25
click at [13, 13] on icon at bounding box center [45, 15] width 71 height 15
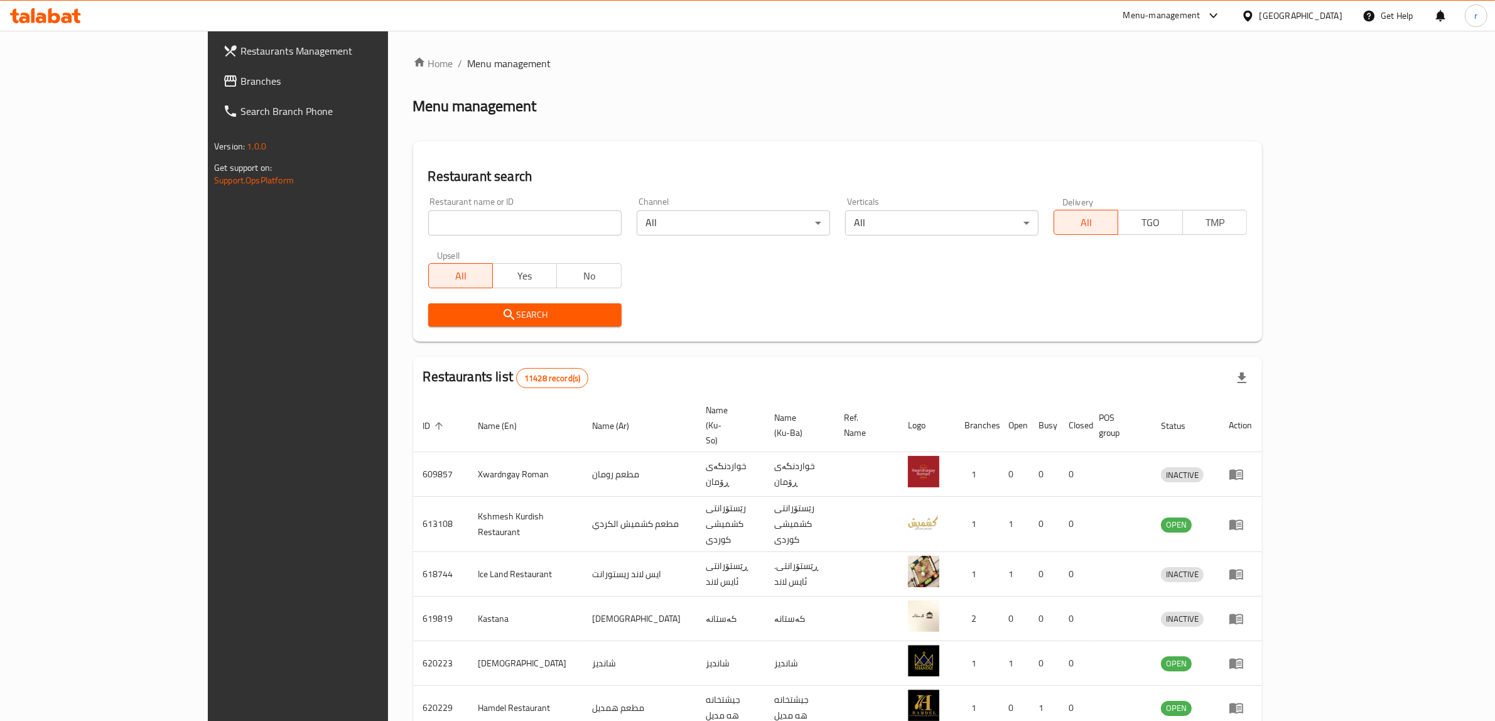
click at [48, 7] on div at bounding box center [45, 15] width 91 height 25
click at [240, 82] on span "Branches" at bounding box center [343, 80] width 207 height 15
